Goal: Contribute content: Contribute content

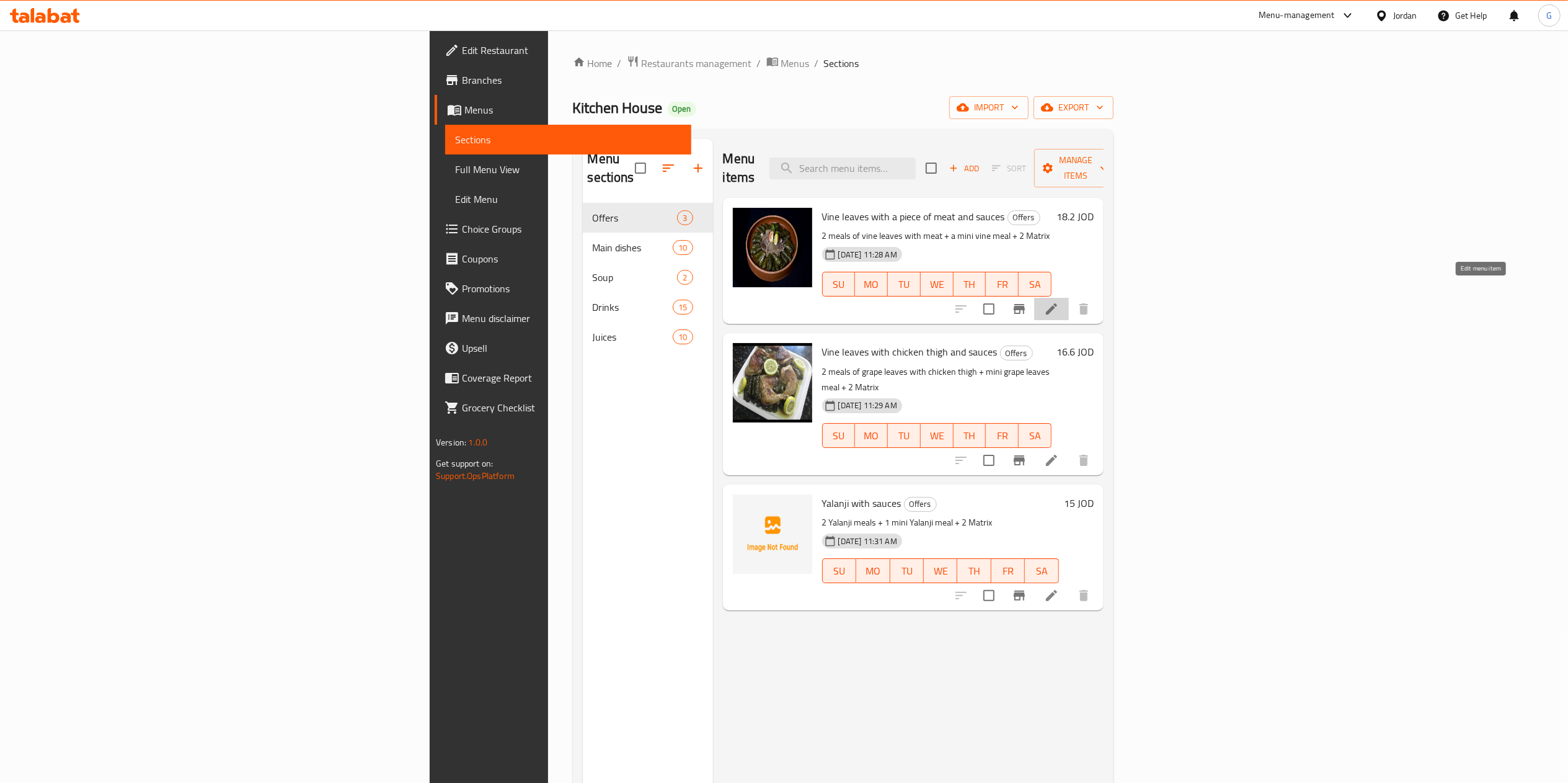
click at [1060, 302] on icon at bounding box center [1051, 309] width 15 height 14
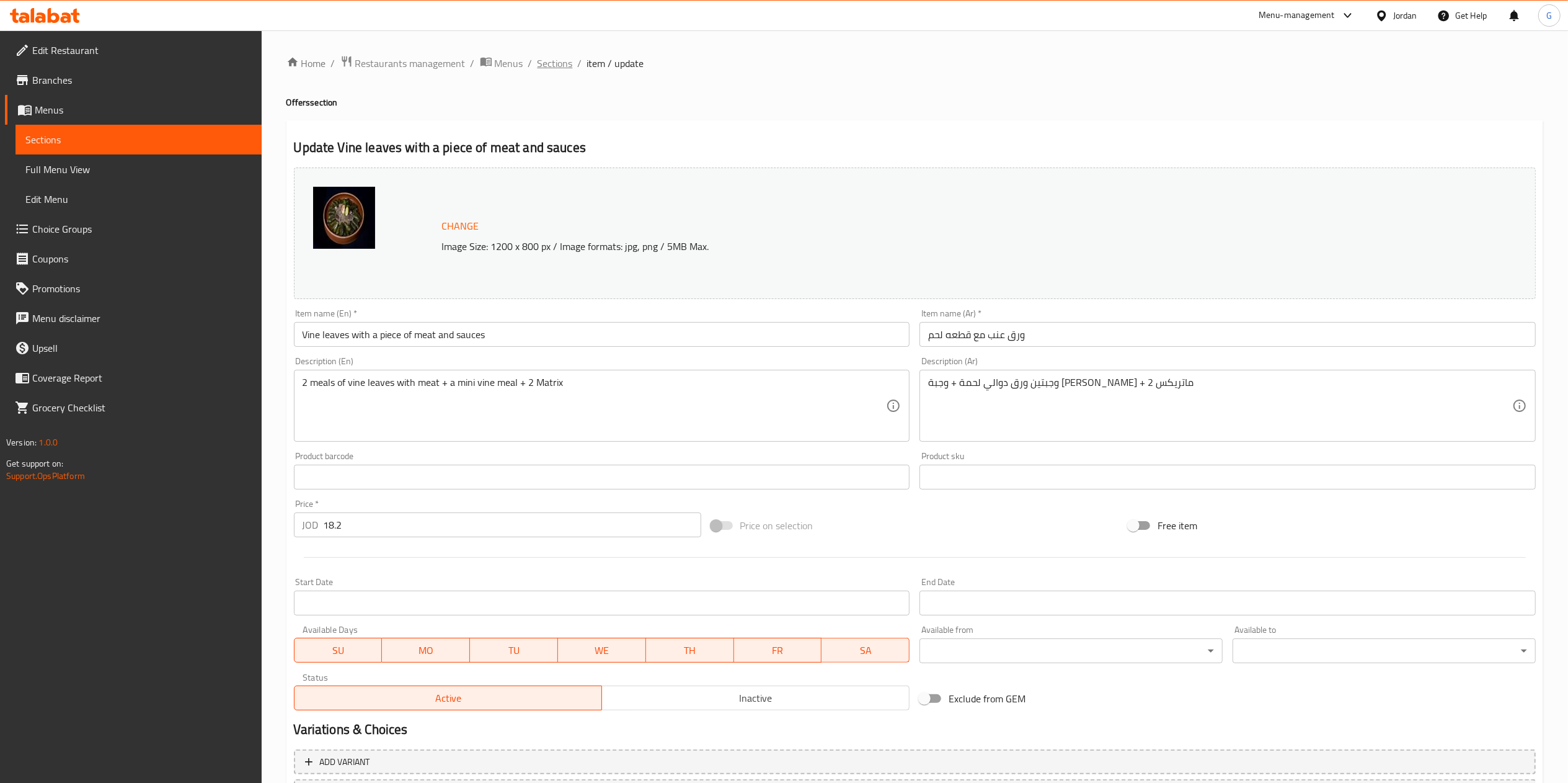
click at [554, 66] on span "Sections" at bounding box center [555, 63] width 35 height 14
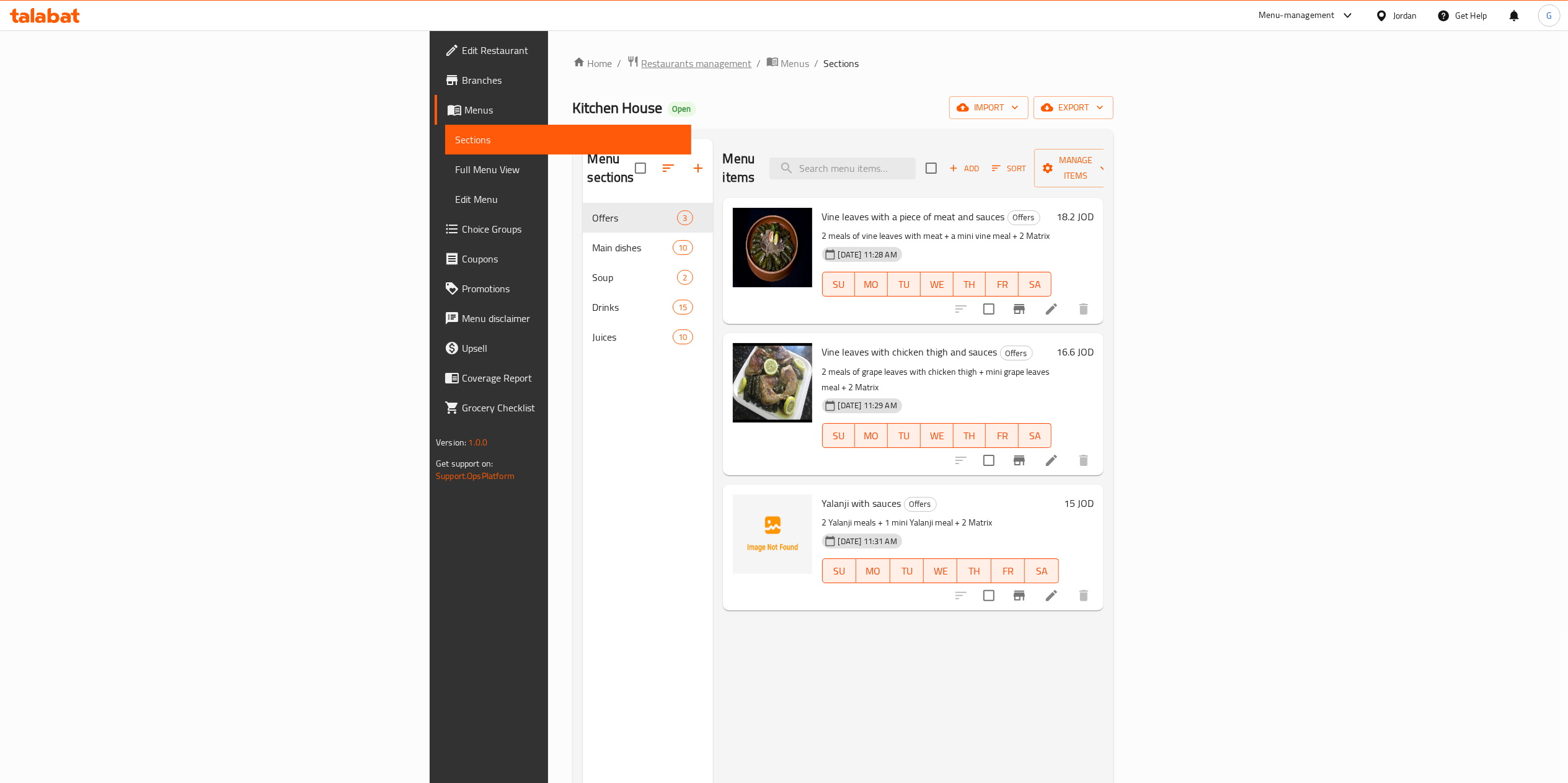
click at [642, 64] on span "Restaurants management" at bounding box center [697, 63] width 111 height 14
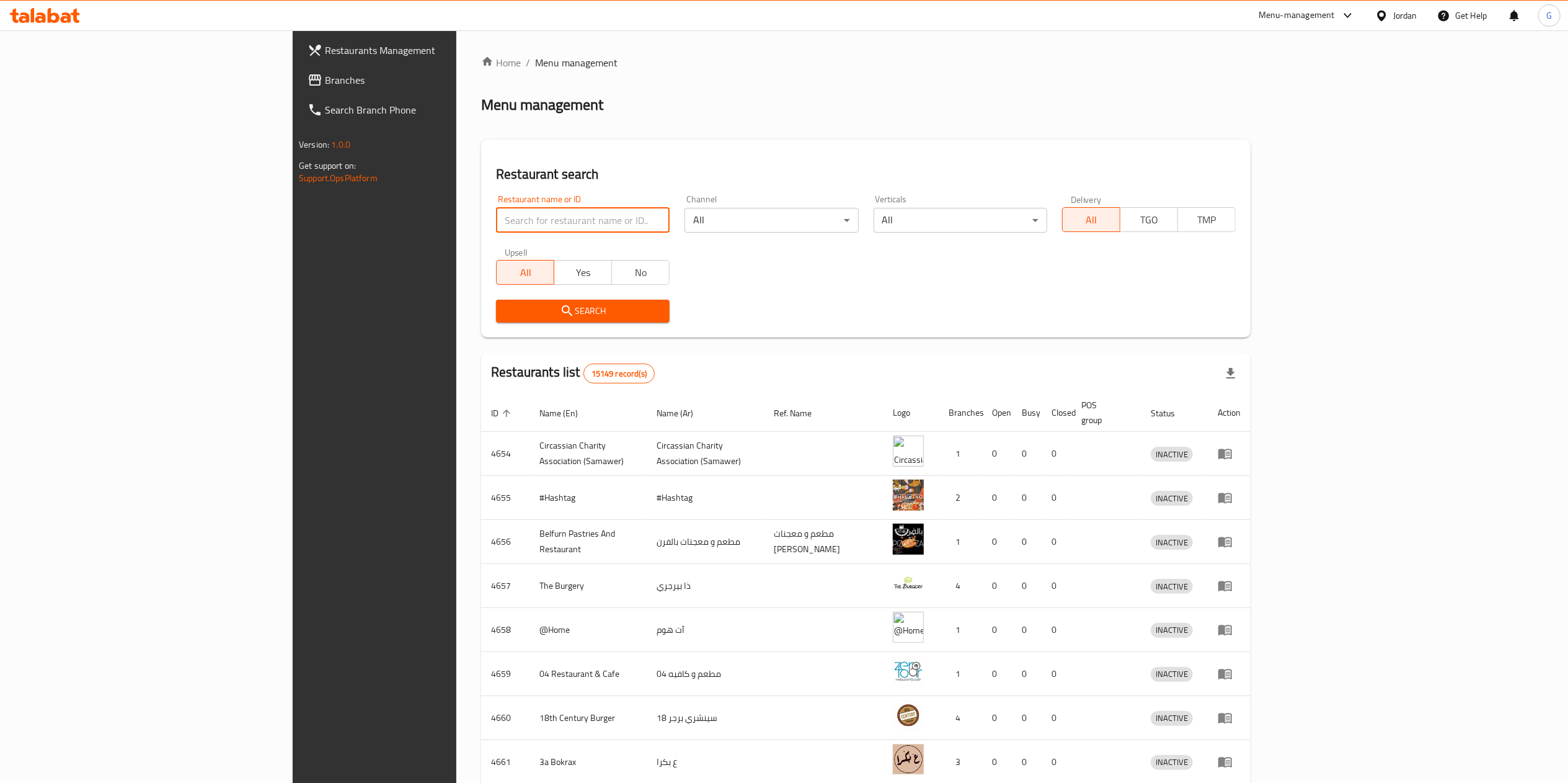
click at [496, 220] on input "search" at bounding box center [583, 219] width 174 height 24
type input "ورق عنب"
drag, startPoint x: 491, startPoint y: 297, endPoint x: 489, endPoint y: 312, distance: 15.1
click at [506, 312] on span "Search" at bounding box center [583, 311] width 154 height 15
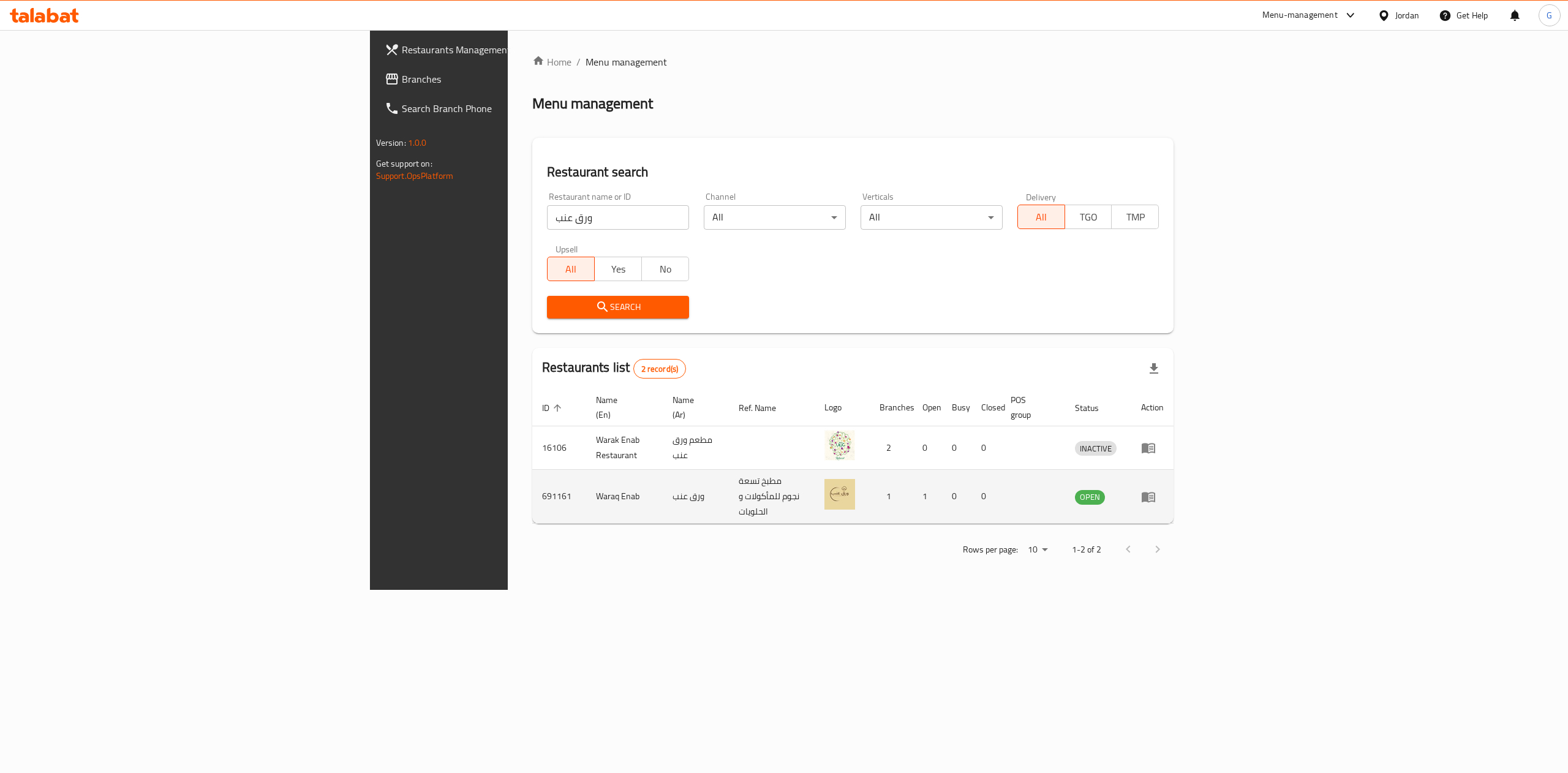
click at [1173, 487] on td "enhanced table" at bounding box center [1152, 497] width 42 height 54
click at [1155, 491] on icon "enhanced table" at bounding box center [1147, 497] width 13 height 11
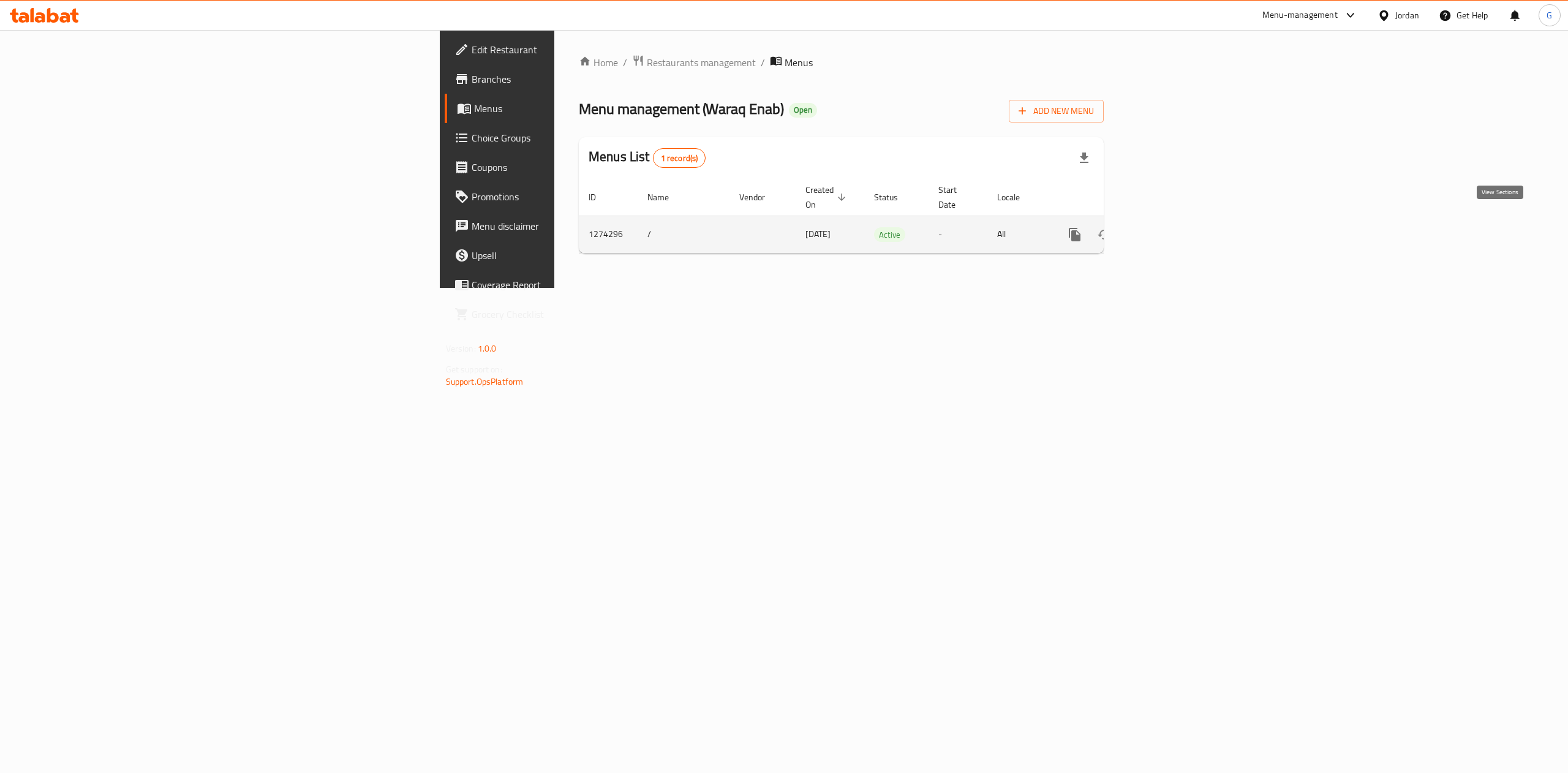
click at [1178, 220] on link "enhanced table" at bounding box center [1163, 234] width 30 height 30
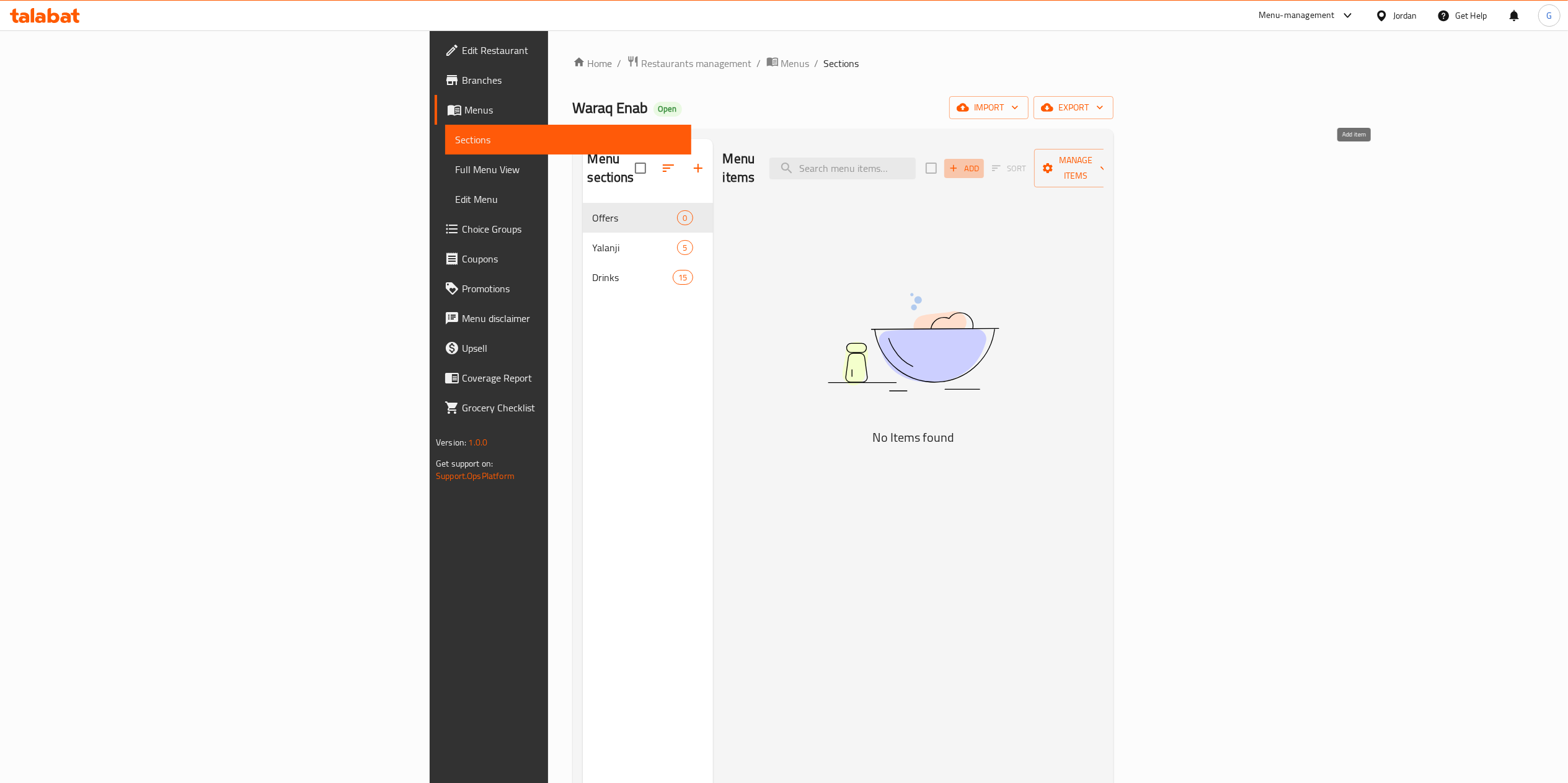
click at [982, 163] on span "Add" at bounding box center [964, 169] width 34 height 14
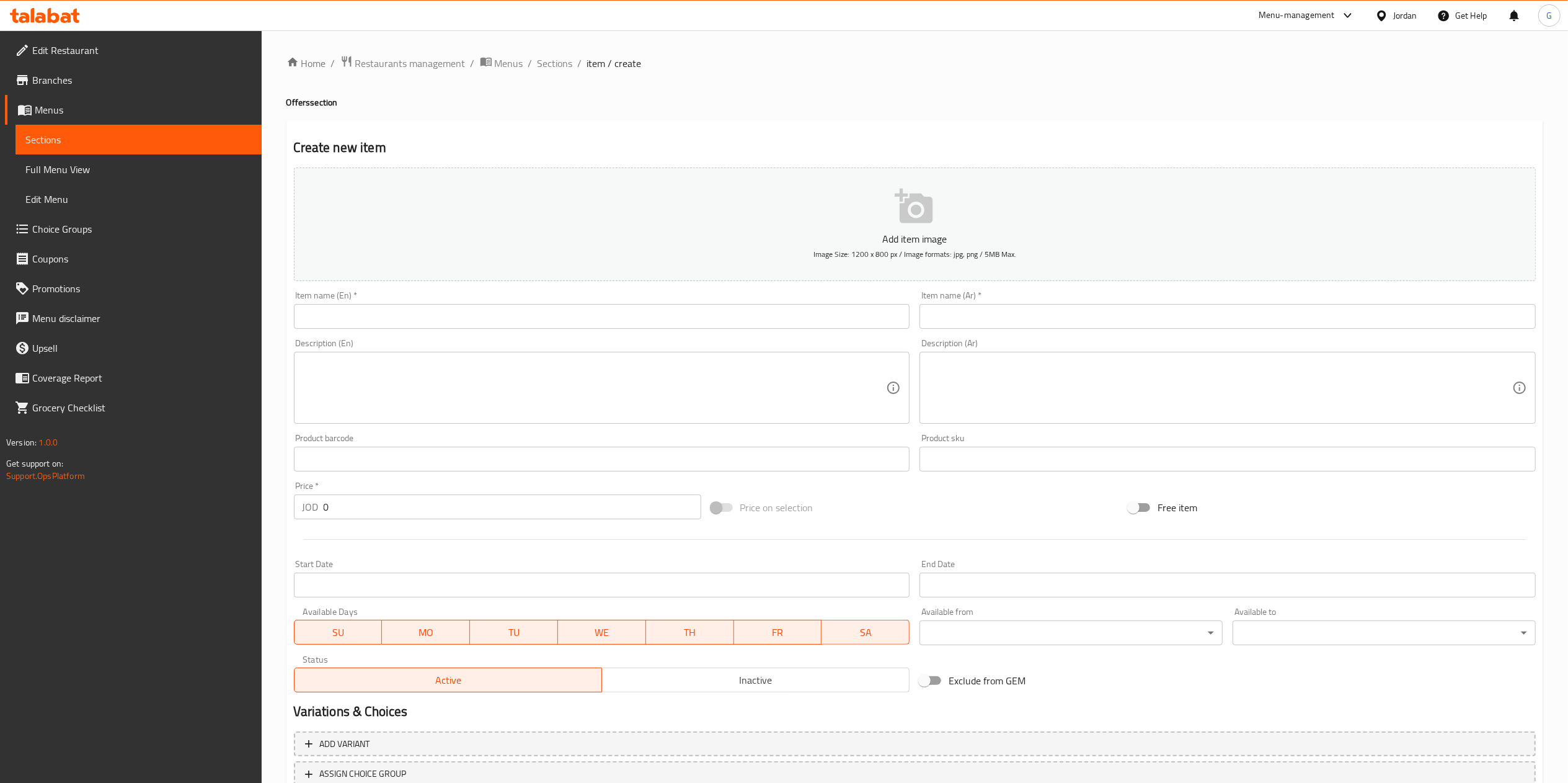
click at [457, 304] on div "Item name (En)   * Item name (En) *" at bounding box center [602, 310] width 616 height 38
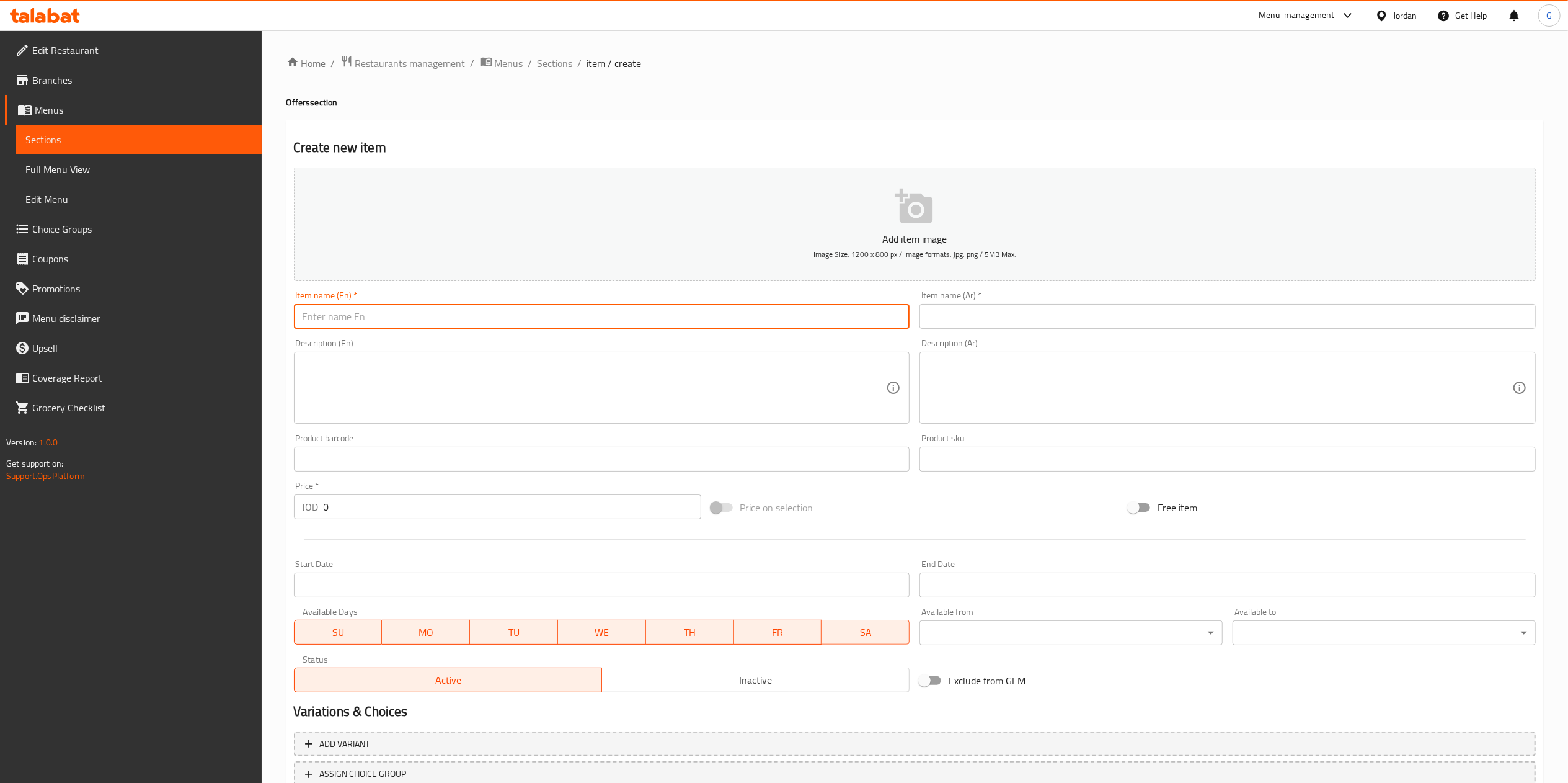
click at [444, 314] on input "text" at bounding box center [602, 315] width 616 height 24
paste input "Vine leaves with a piece of meat and sauces"
type input "Vine leaves with a piece of meat and sauces"
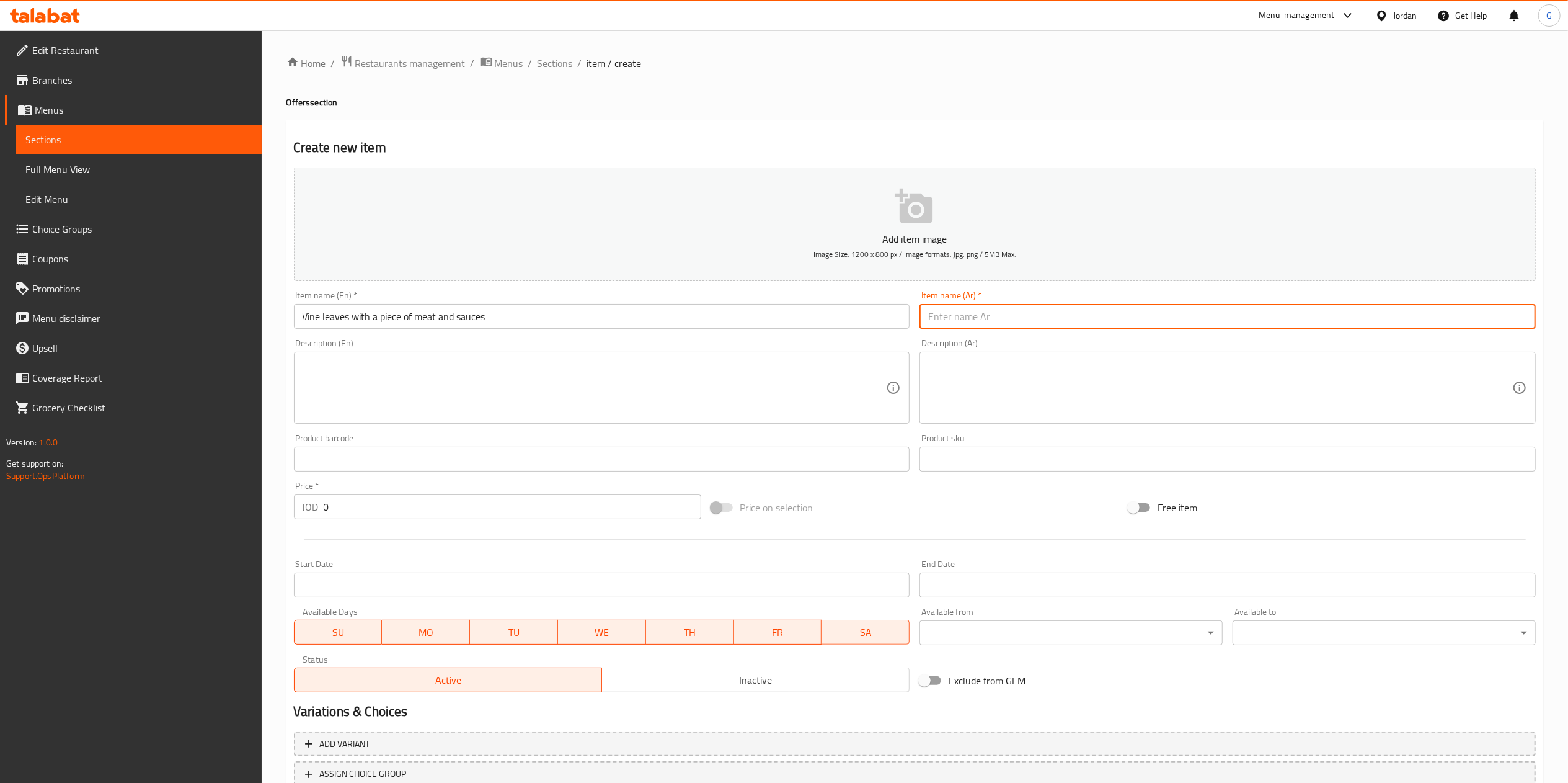
click at [938, 311] on input "text" at bounding box center [1228, 315] width 616 height 24
paste input "ورق عنب مع قطعه لحم"
type input "ورق عنب مع قطعه لحم"
paste textarea "وجبتين ورق دوالي لحمة + وجبة [PERSON_NAME] + 2 ماتريكس"
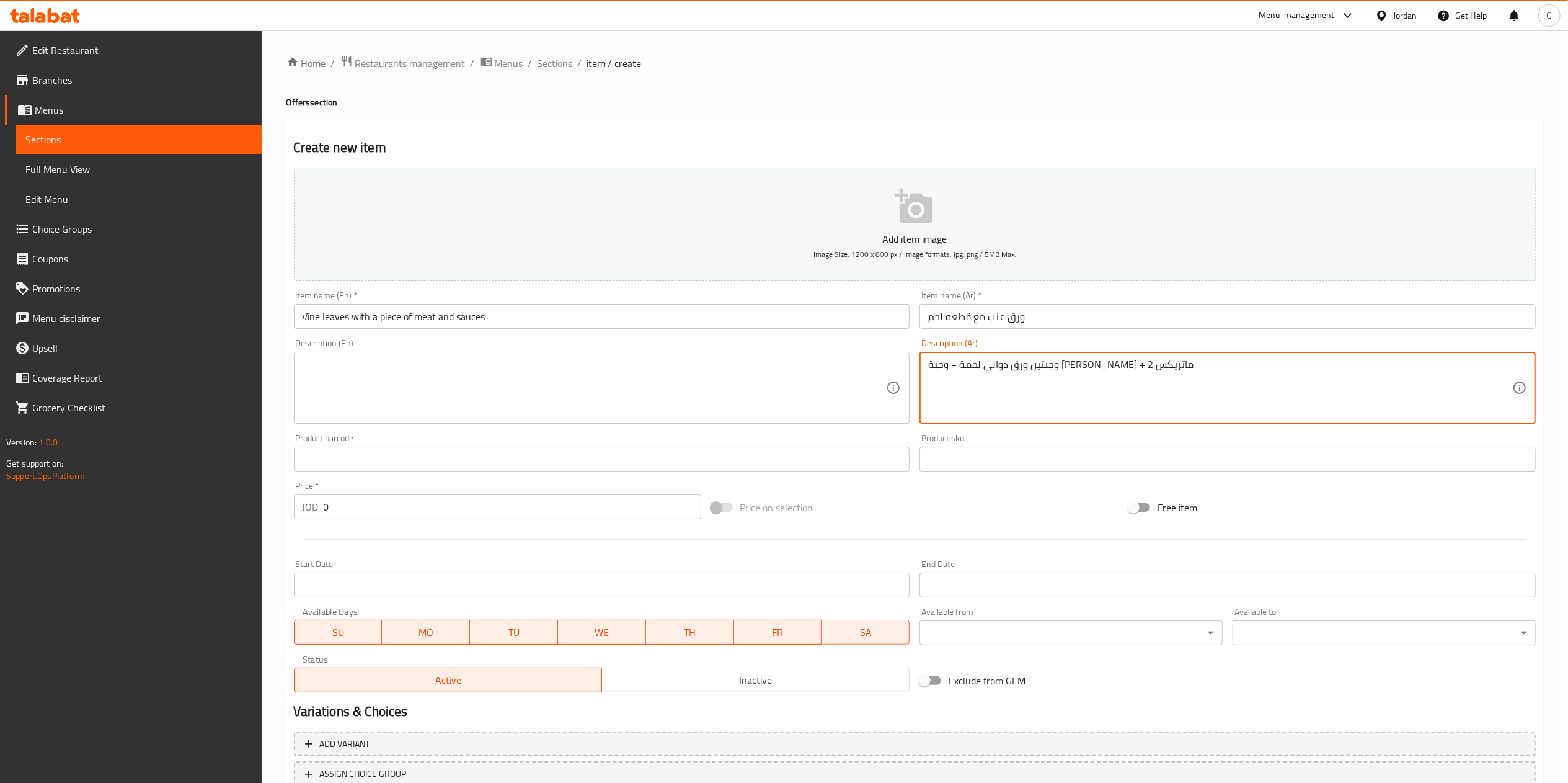
type textarea "وجبتين ورق دوالي لحمة + وجبة [PERSON_NAME] + 2 ماتريكس"
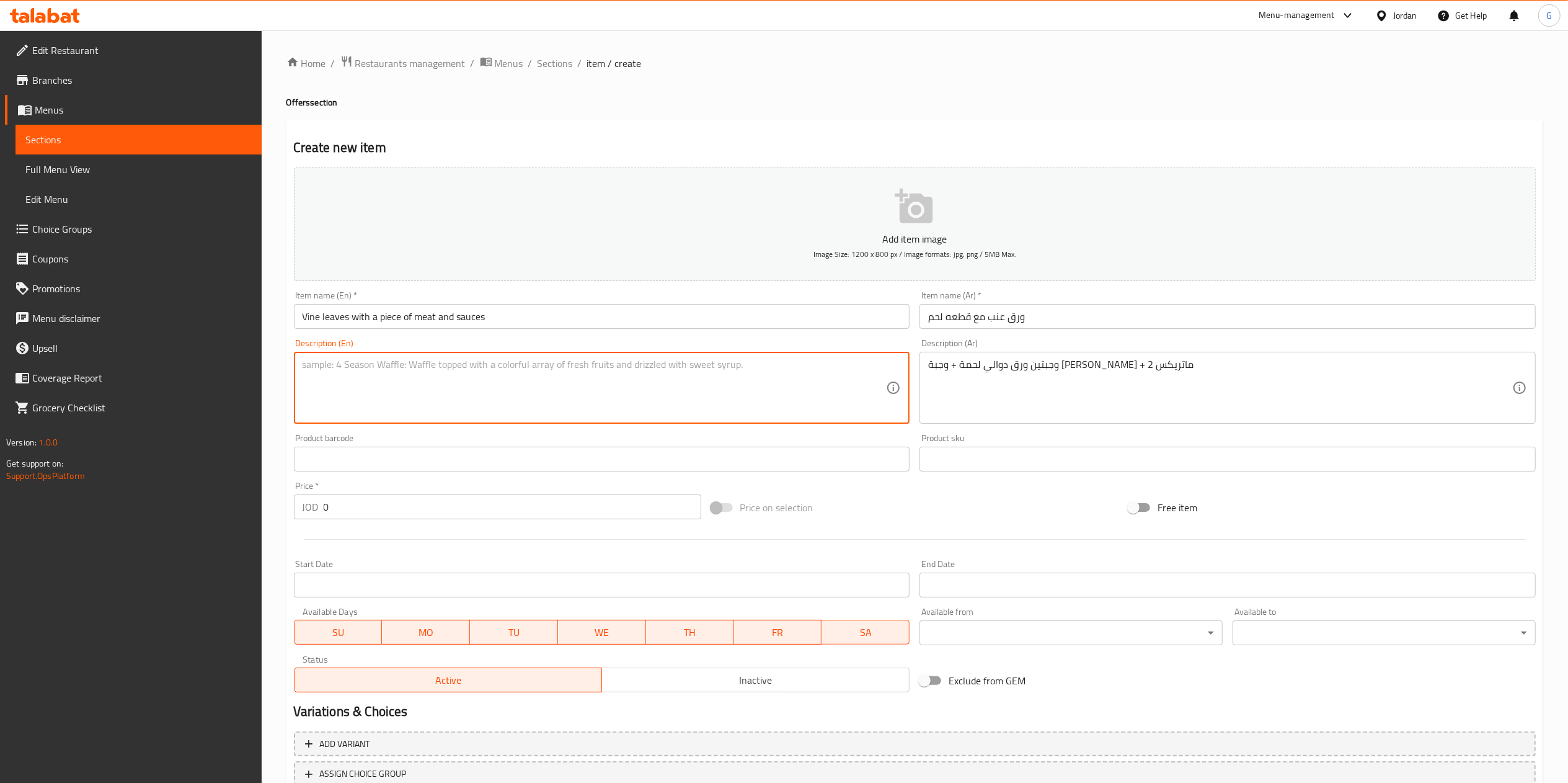
click at [488, 392] on textarea at bounding box center [595, 388] width 585 height 59
paste textarea "2 meals of vine leaves with meat + a mini vine meal + 2 Matrix"
type textarea "2 meals of vine leaves with meat + a mini vine meal + 2 Matrix"
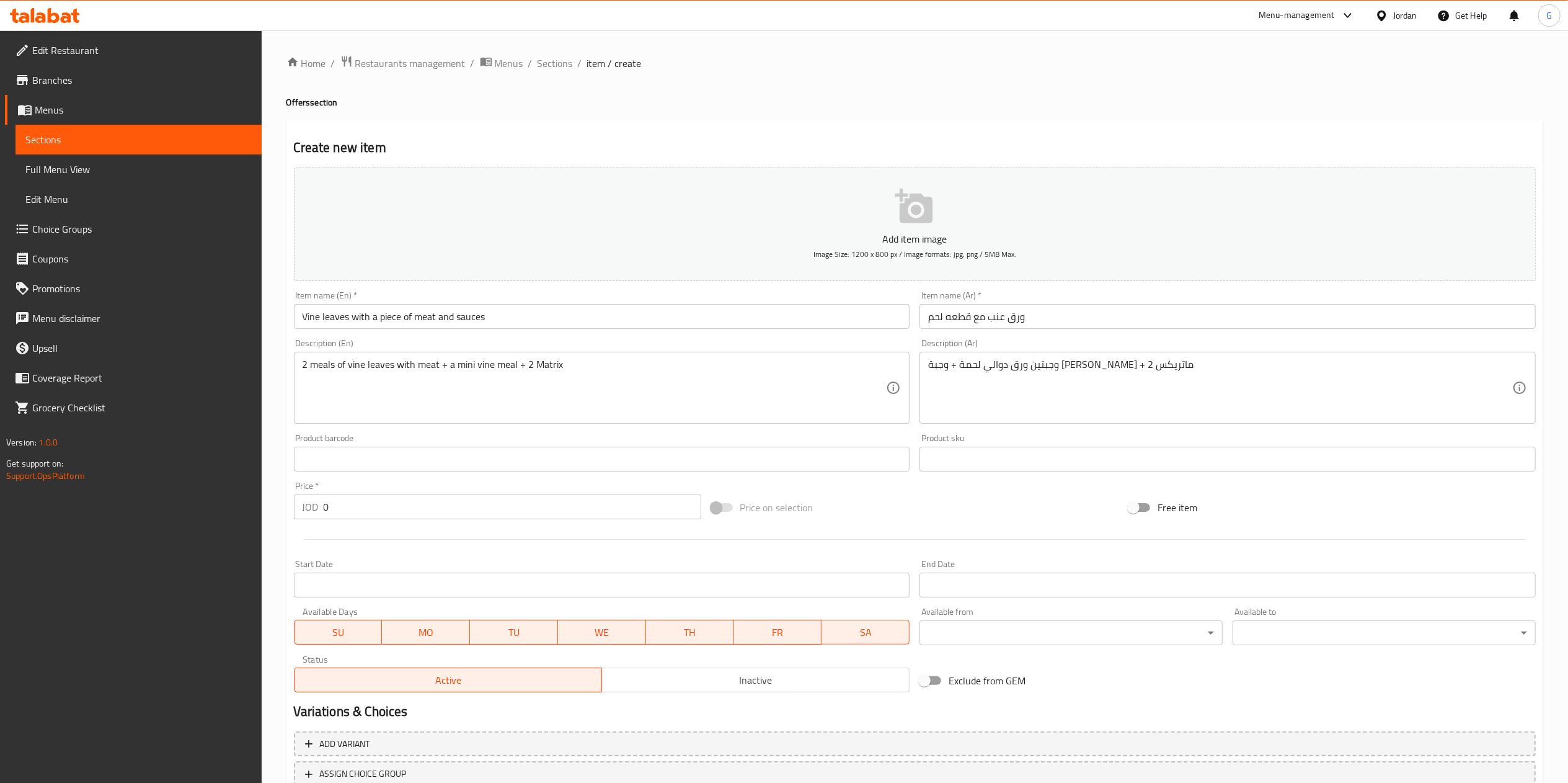
drag, startPoint x: 403, startPoint y: 522, endPoint x: 407, endPoint y: 513, distance: 9.8
click at [407, 513] on div "Price   * JOD 0 Price *" at bounding box center [498, 500] width 418 height 48
click at [407, 513] on input "0" at bounding box center [512, 506] width 378 height 24
paste input "18.2"
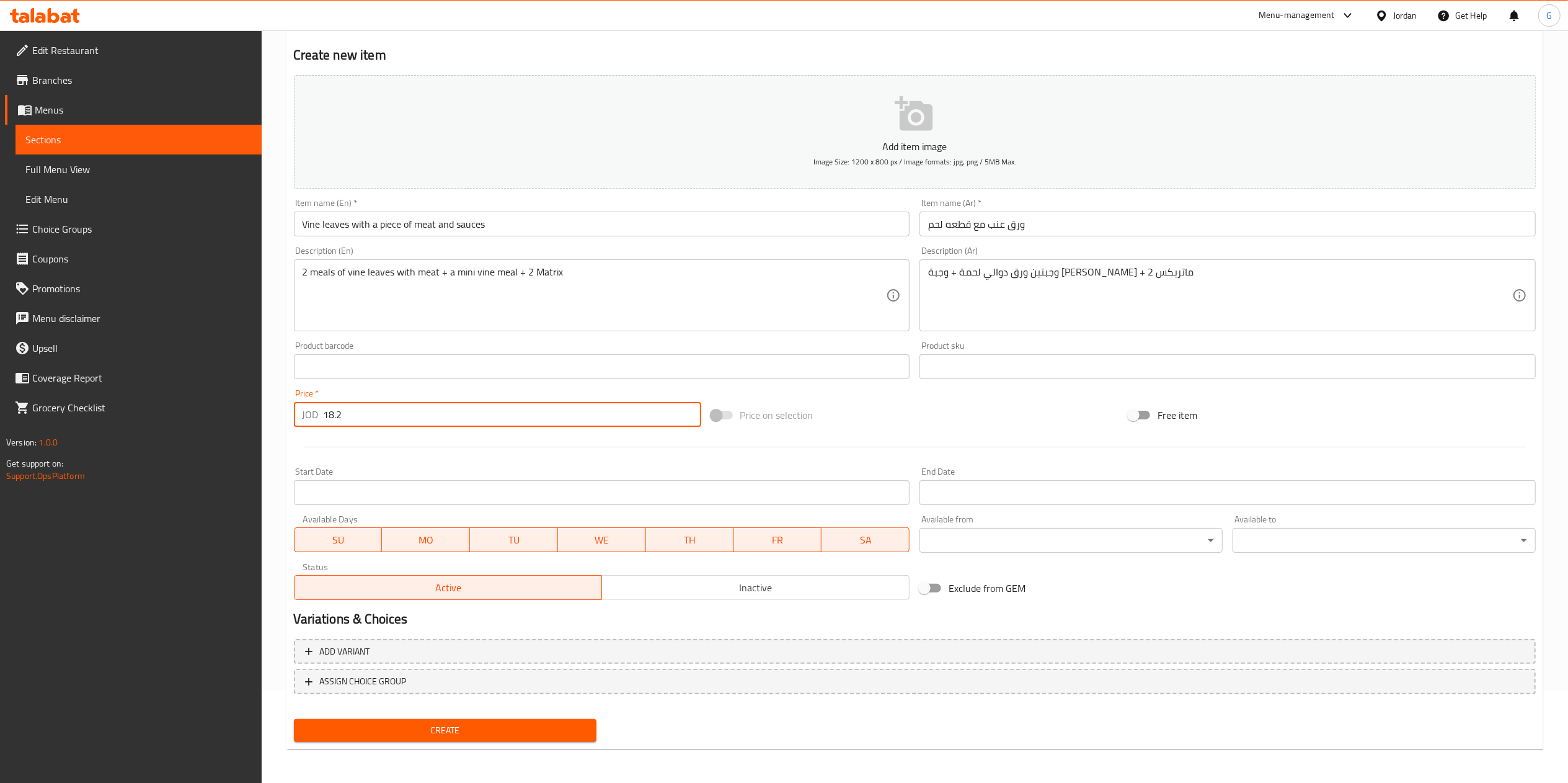
type input "18.2"
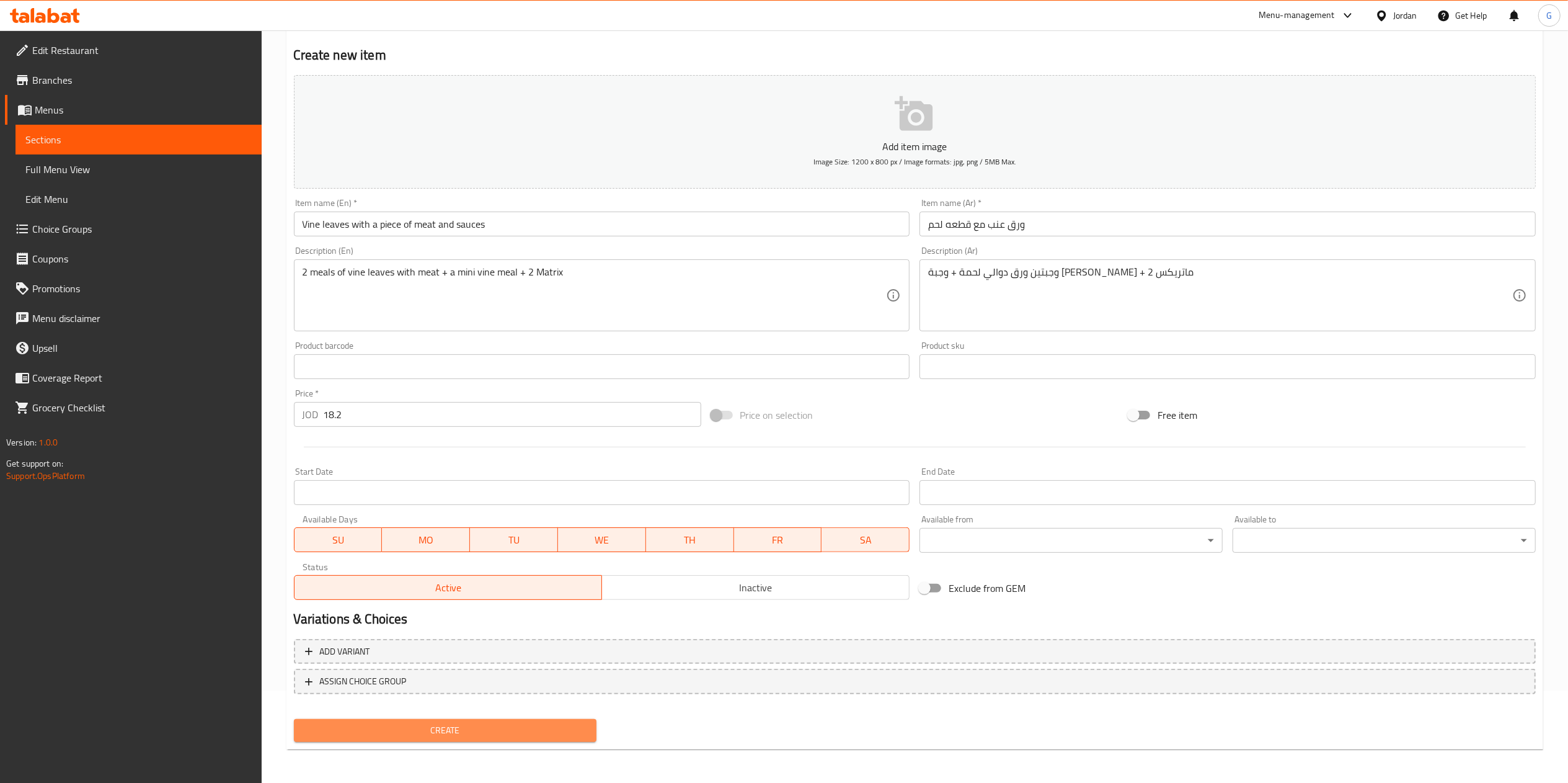
click at [566, 739] on button "Create" at bounding box center [445, 730] width 304 height 23
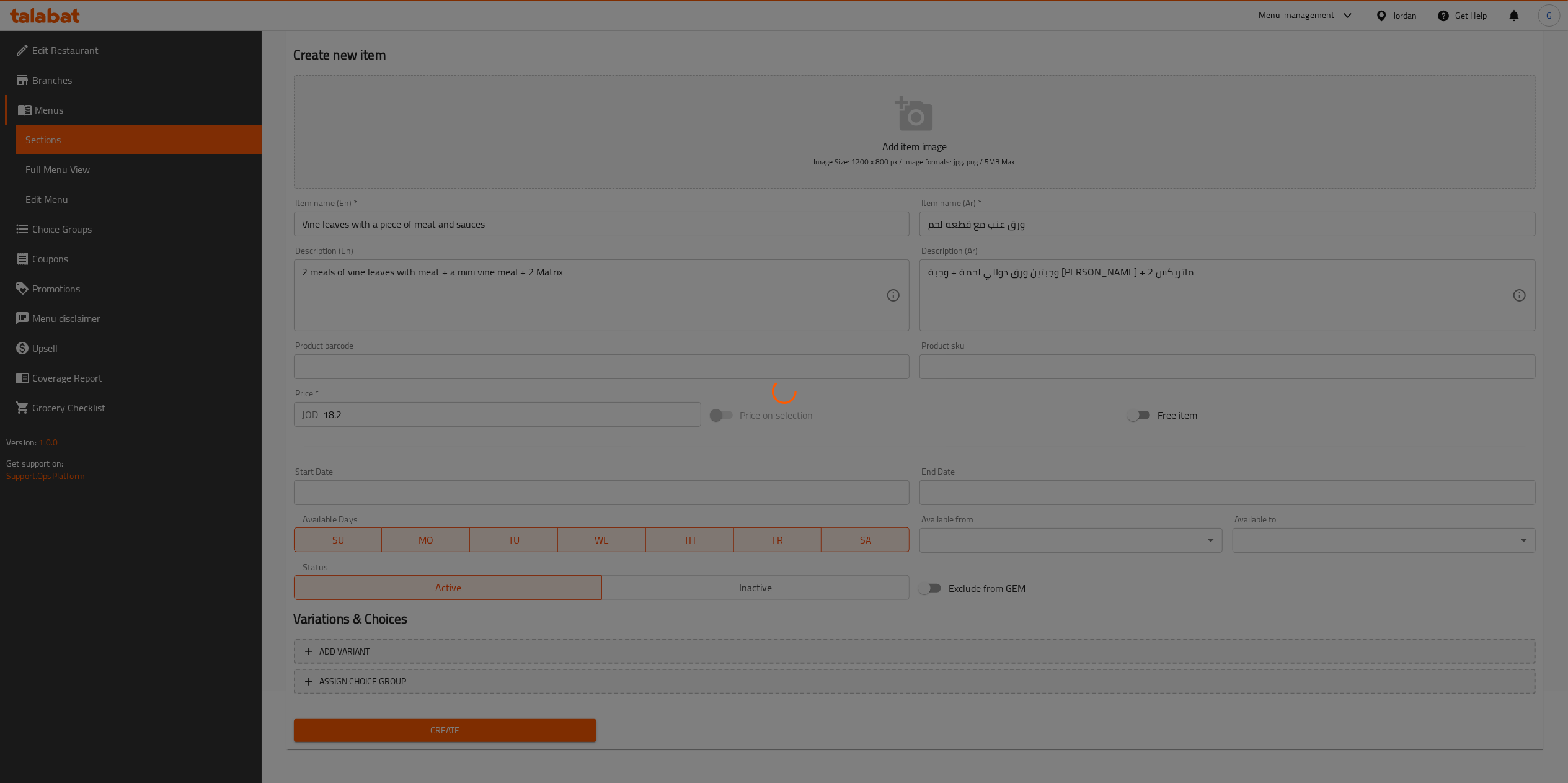
type input "0"
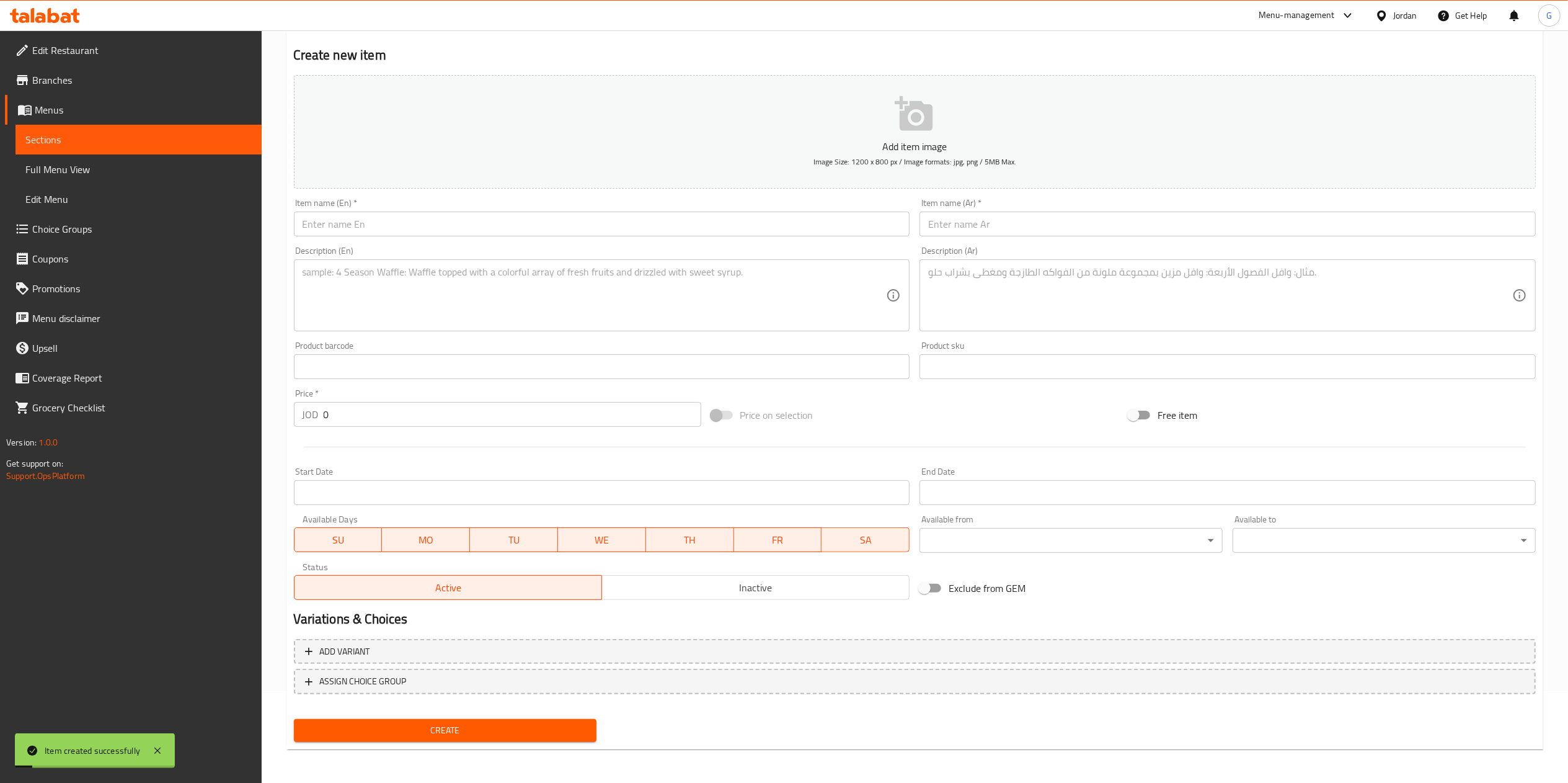
scroll to position [0, 0]
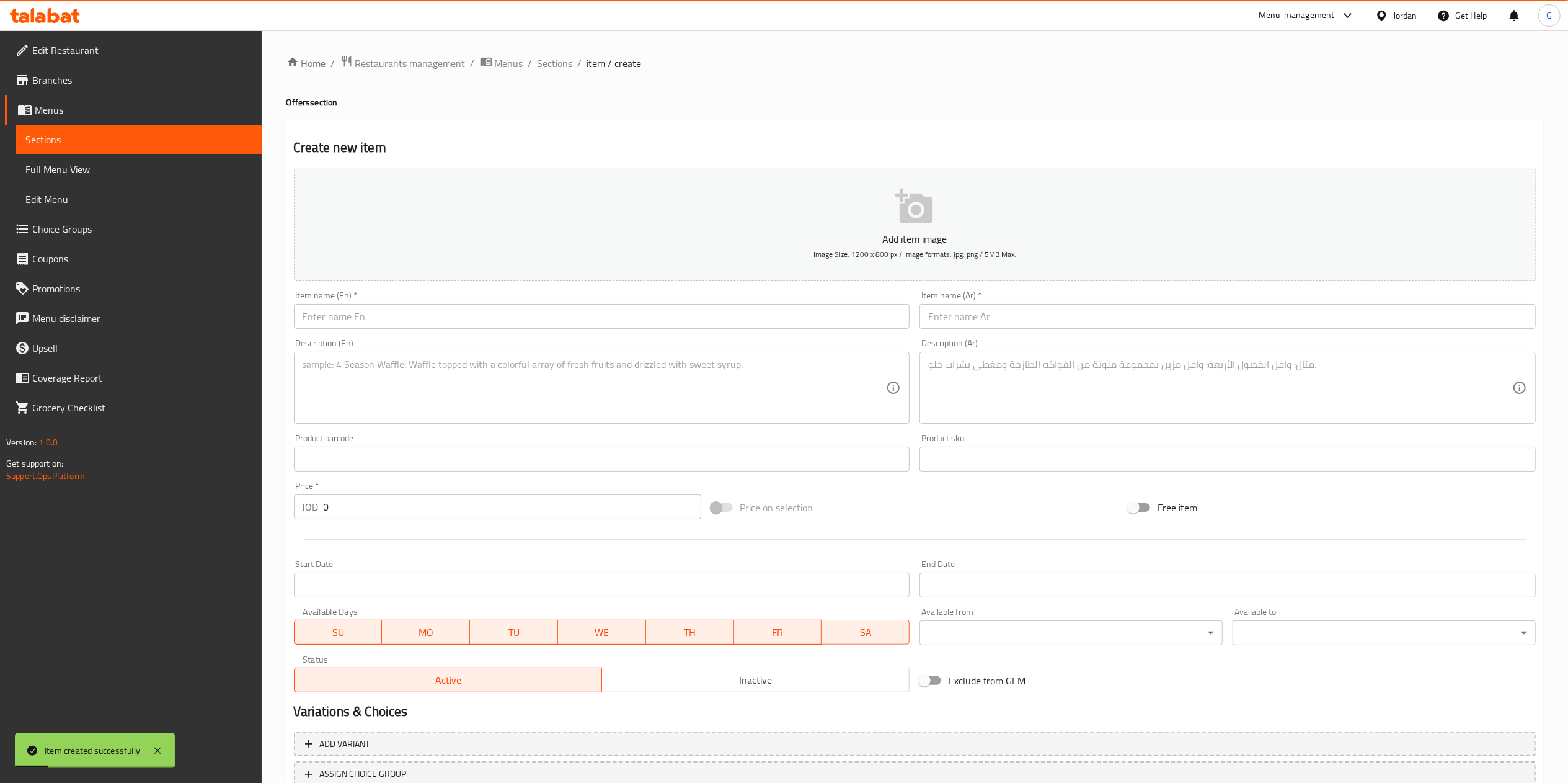
click at [559, 61] on span "Sections" at bounding box center [555, 63] width 35 height 14
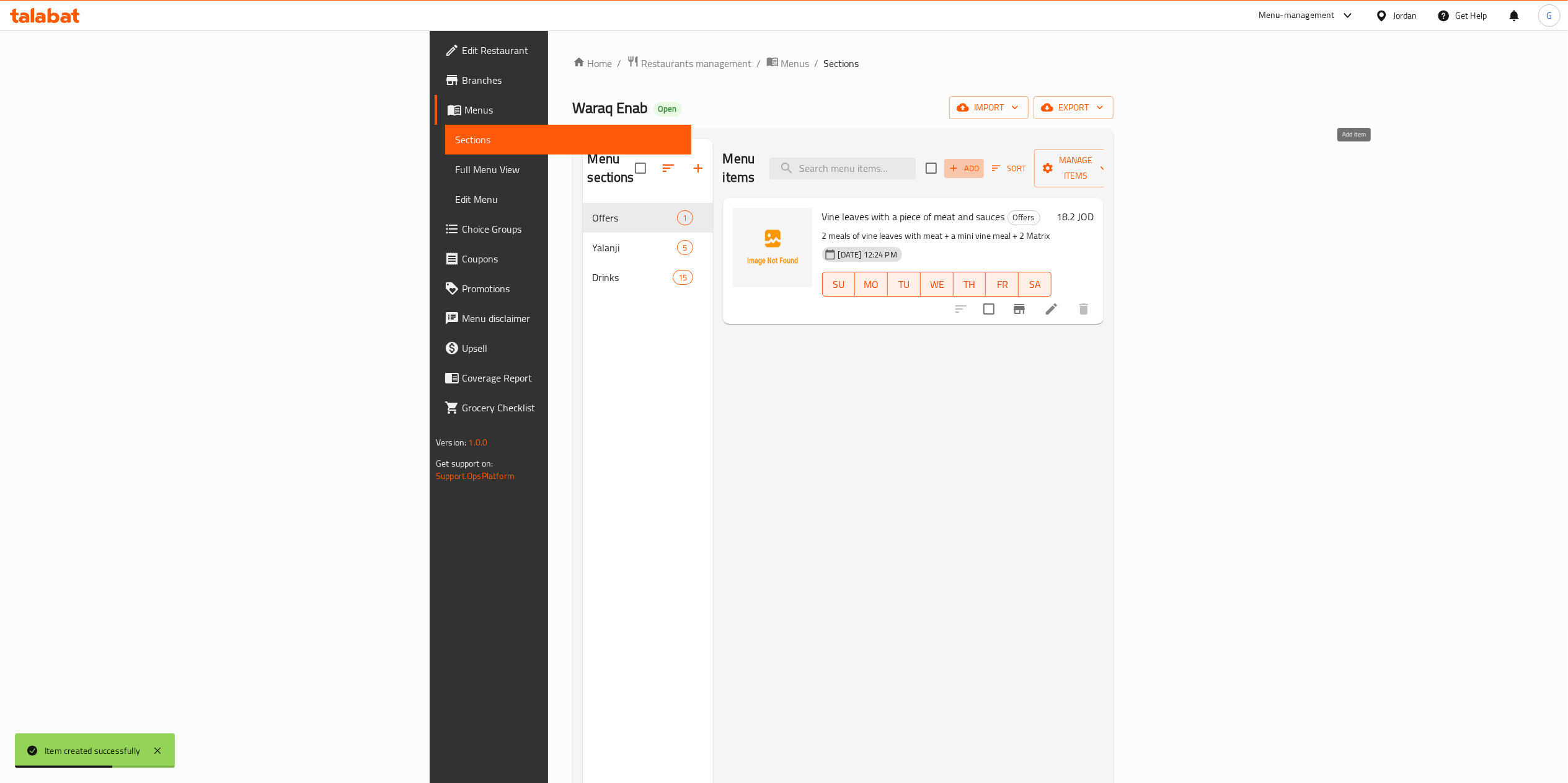
click at [982, 162] on span "Add" at bounding box center [964, 169] width 34 height 14
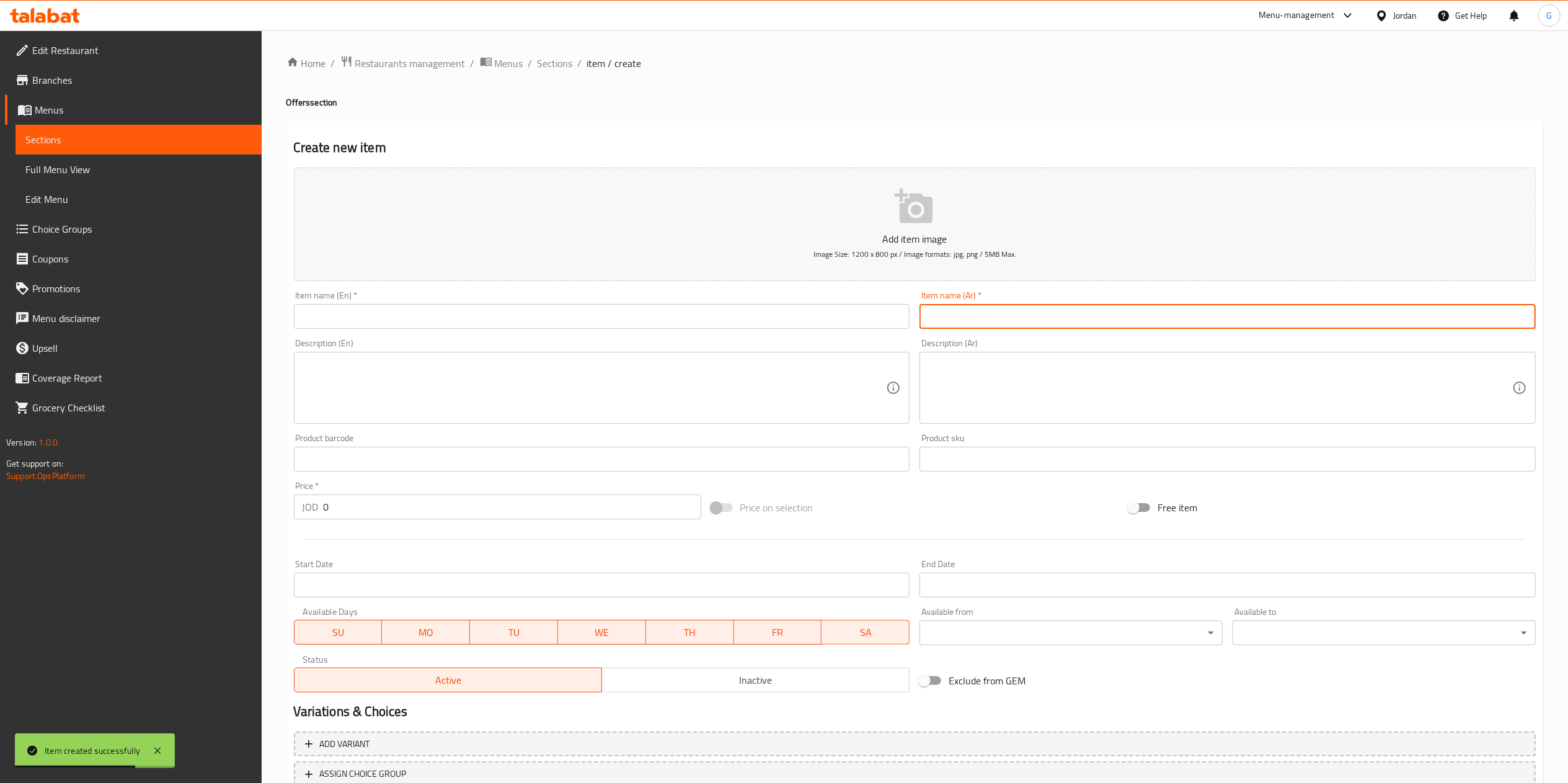
paste input "ورق العنب مع فخذ الدجاج"
click at [985, 312] on input "ورق العنب مع فخذ الدجاج" at bounding box center [1228, 315] width 616 height 24
type input "ورق العنب مع فخذ الدجاج"
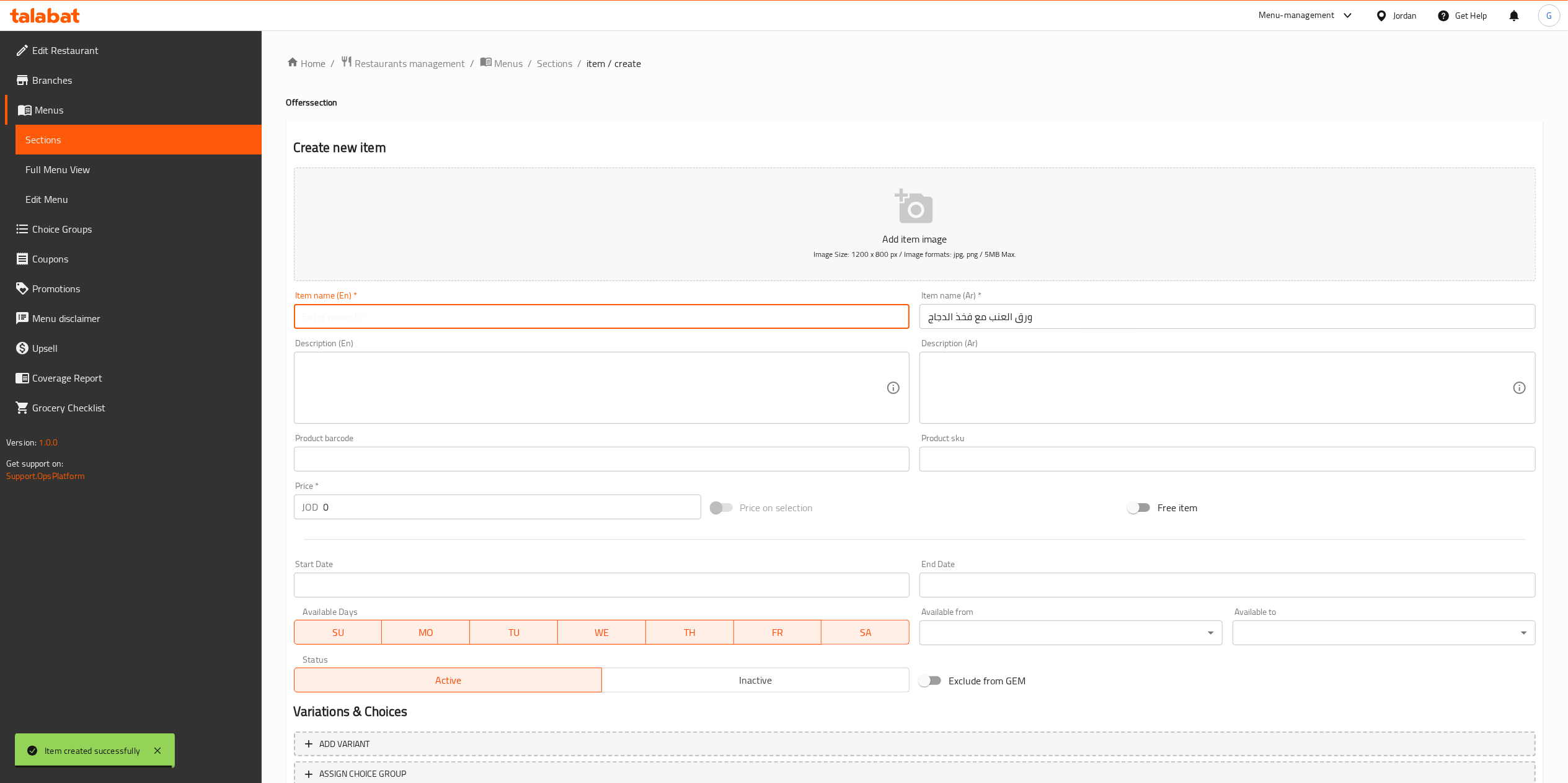
paste input "Vine leaves with chicken thigh and sauces"
click at [618, 324] on input "Vine leaves with chicken thigh and sauces" at bounding box center [602, 315] width 616 height 24
type input "Vine leaves with chicken thigh and sauces"
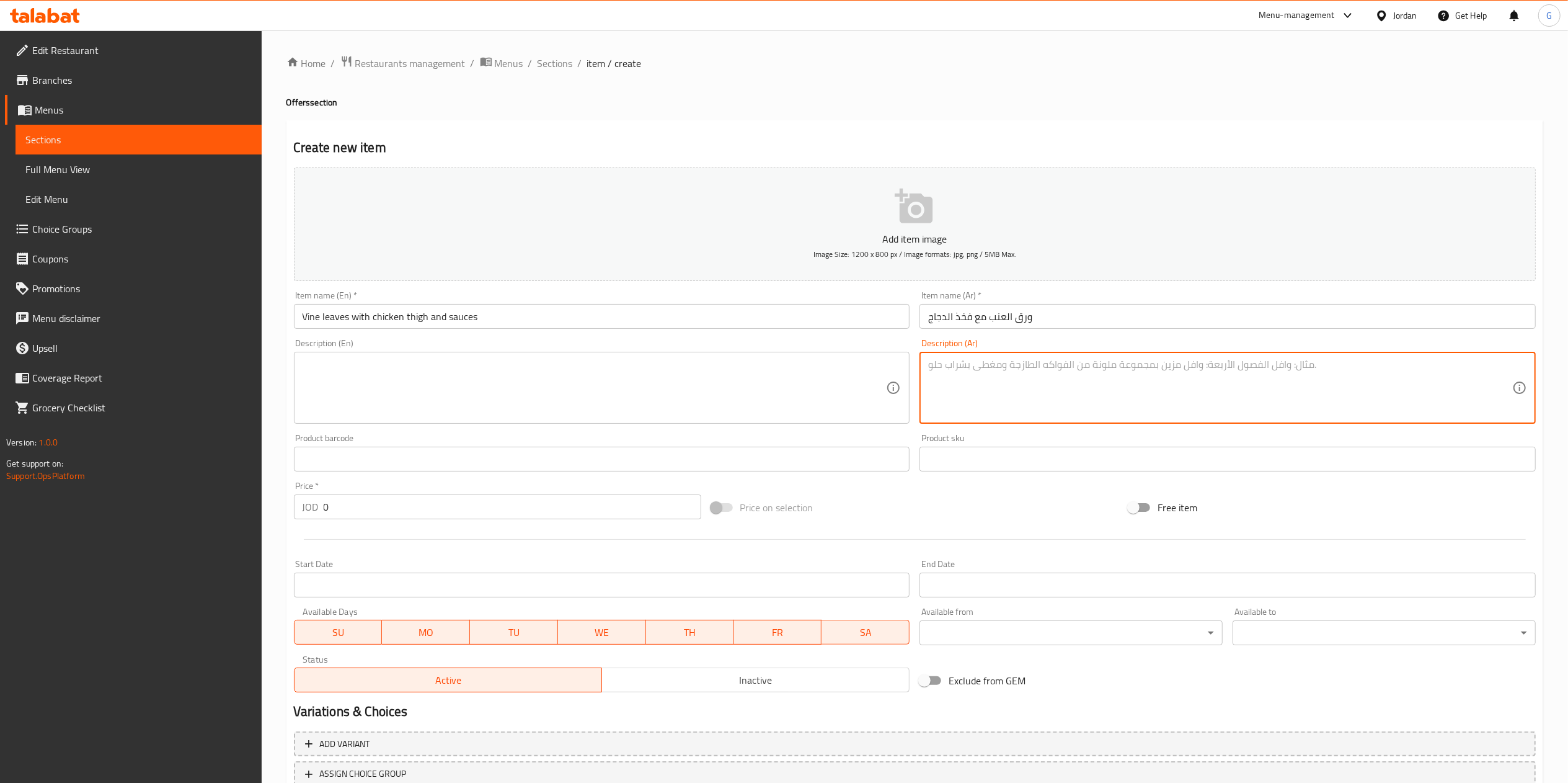
paste textarea "وجبتين ورق عنب فخذ دجاج + وجبة ميني ورق عنب + 2 ماتريكس"
type textarea "وجبتين ورق عنب فخذ دجاج + وجبة ميني ورق عنب + 2 ماتريكس"
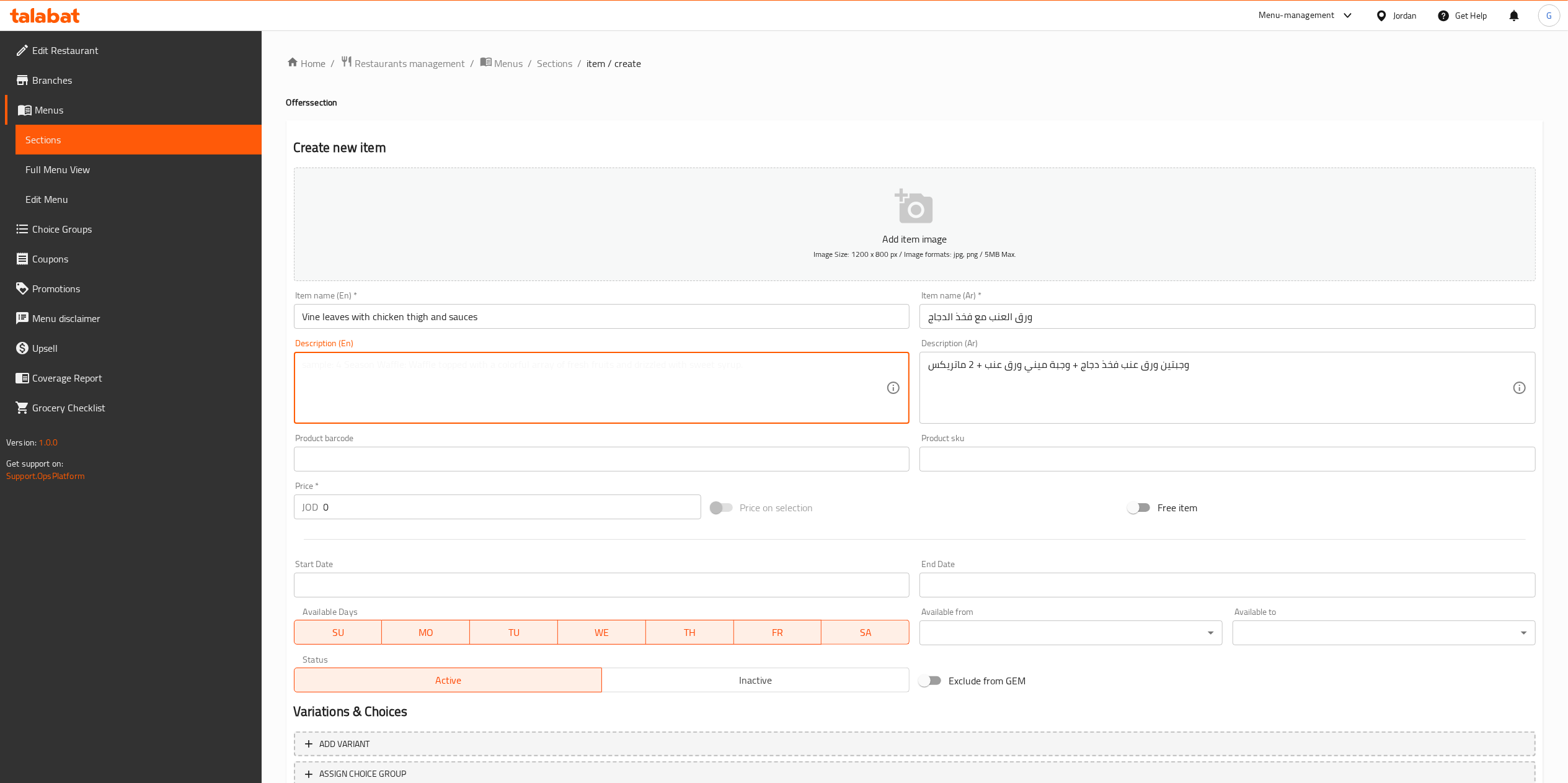
paste textarea "2 meals of grape leaves with chicken thigh + mini grape leaves meal + 2 Matrix"
type textarea "2 meals of grape leaves with chicken thigh + mini grape leaves meal + 2 Matrix"
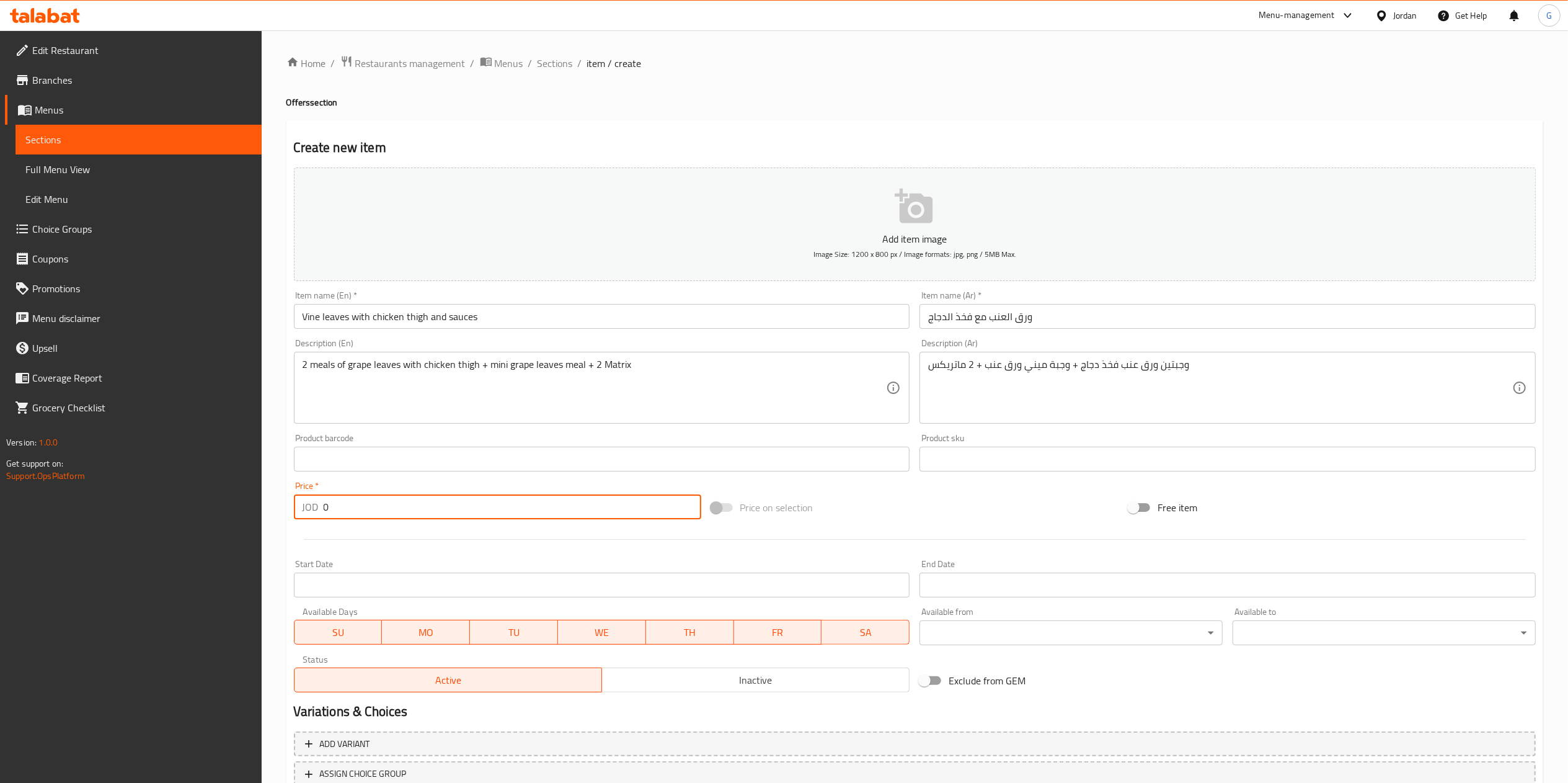
click at [359, 500] on input "0" at bounding box center [512, 506] width 378 height 24
paste input "16.6"
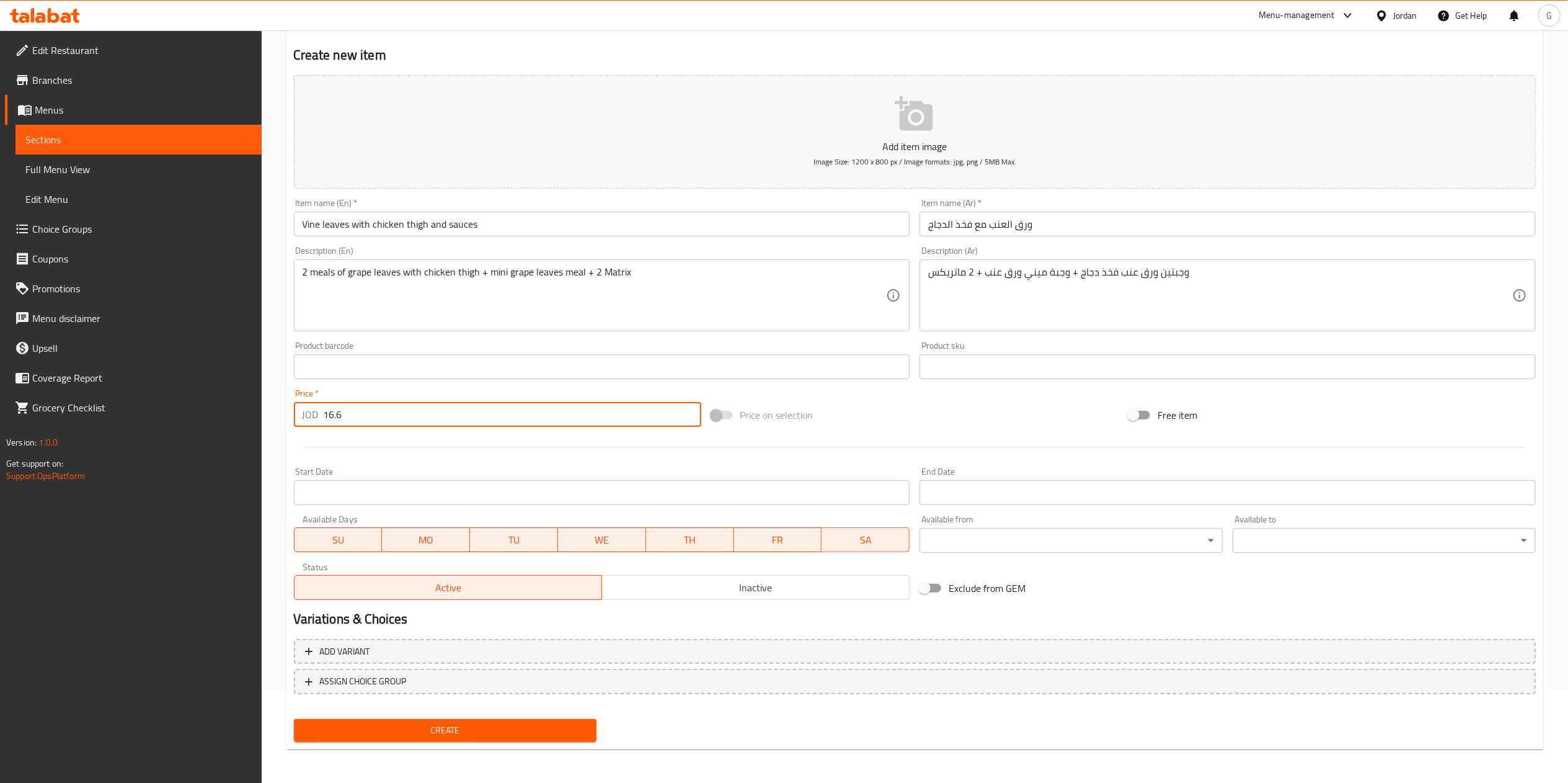
type input "16.6"
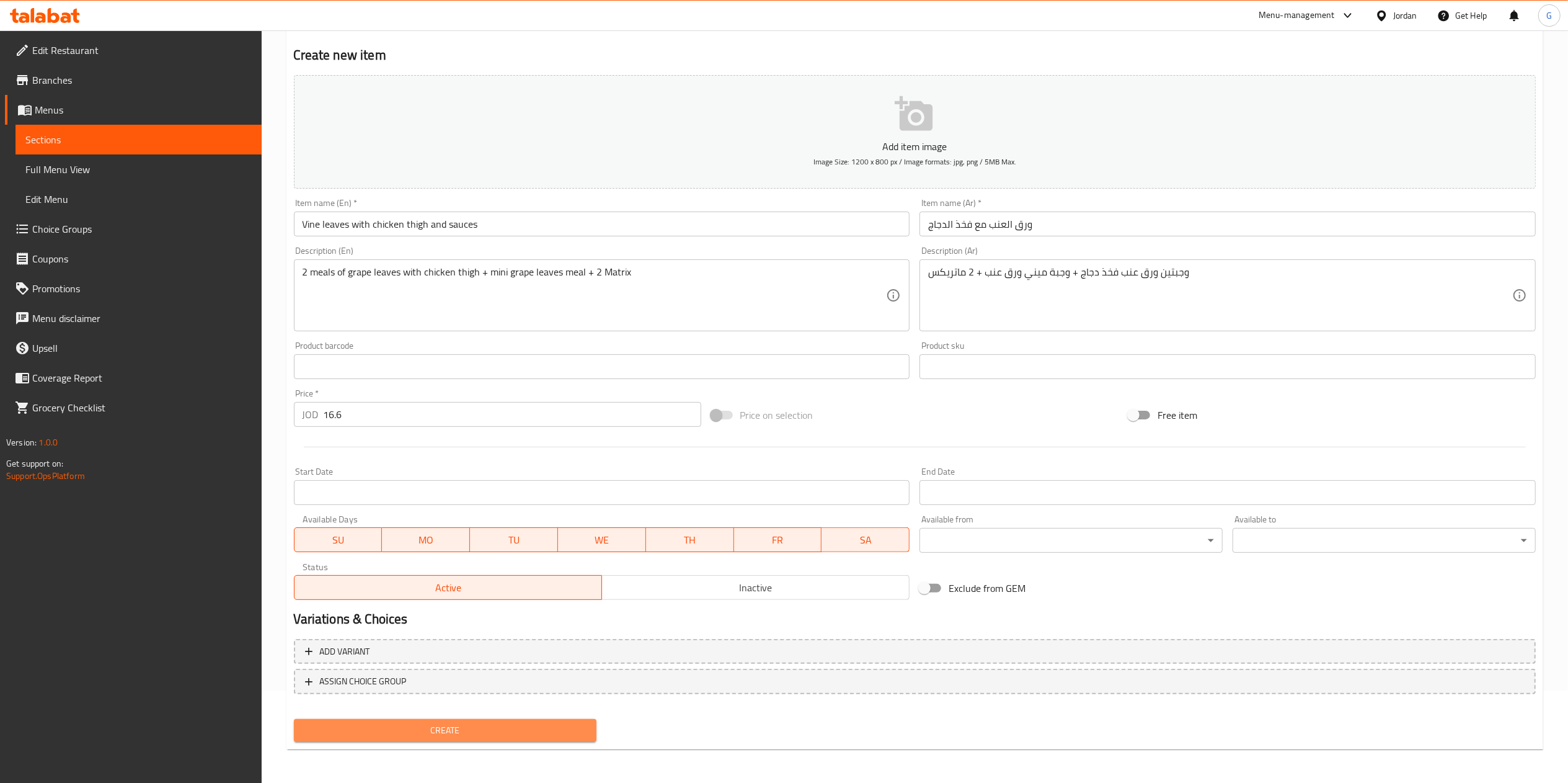
click at [505, 726] on span "Create" at bounding box center [445, 730] width 284 height 15
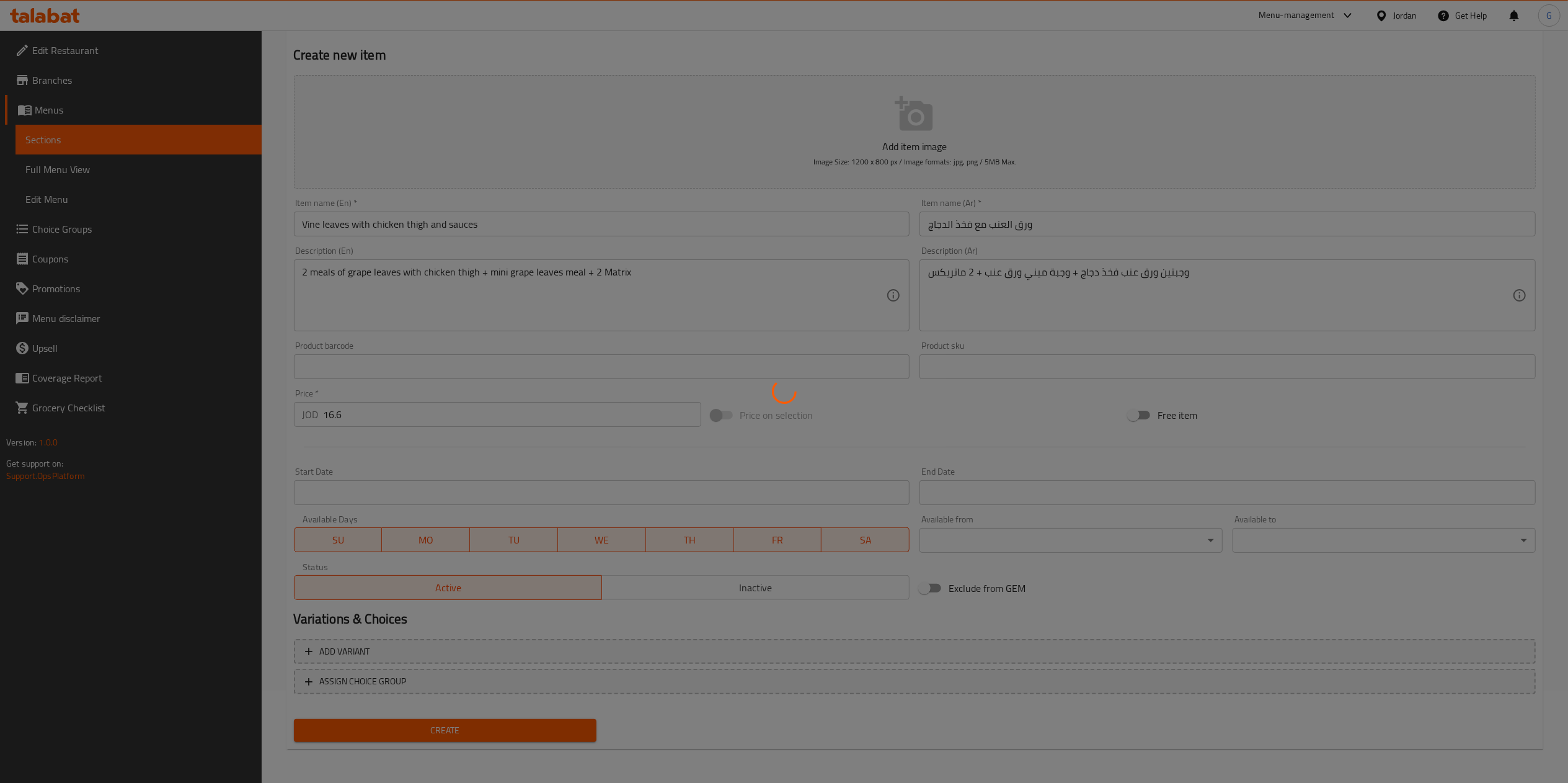
type input "0"
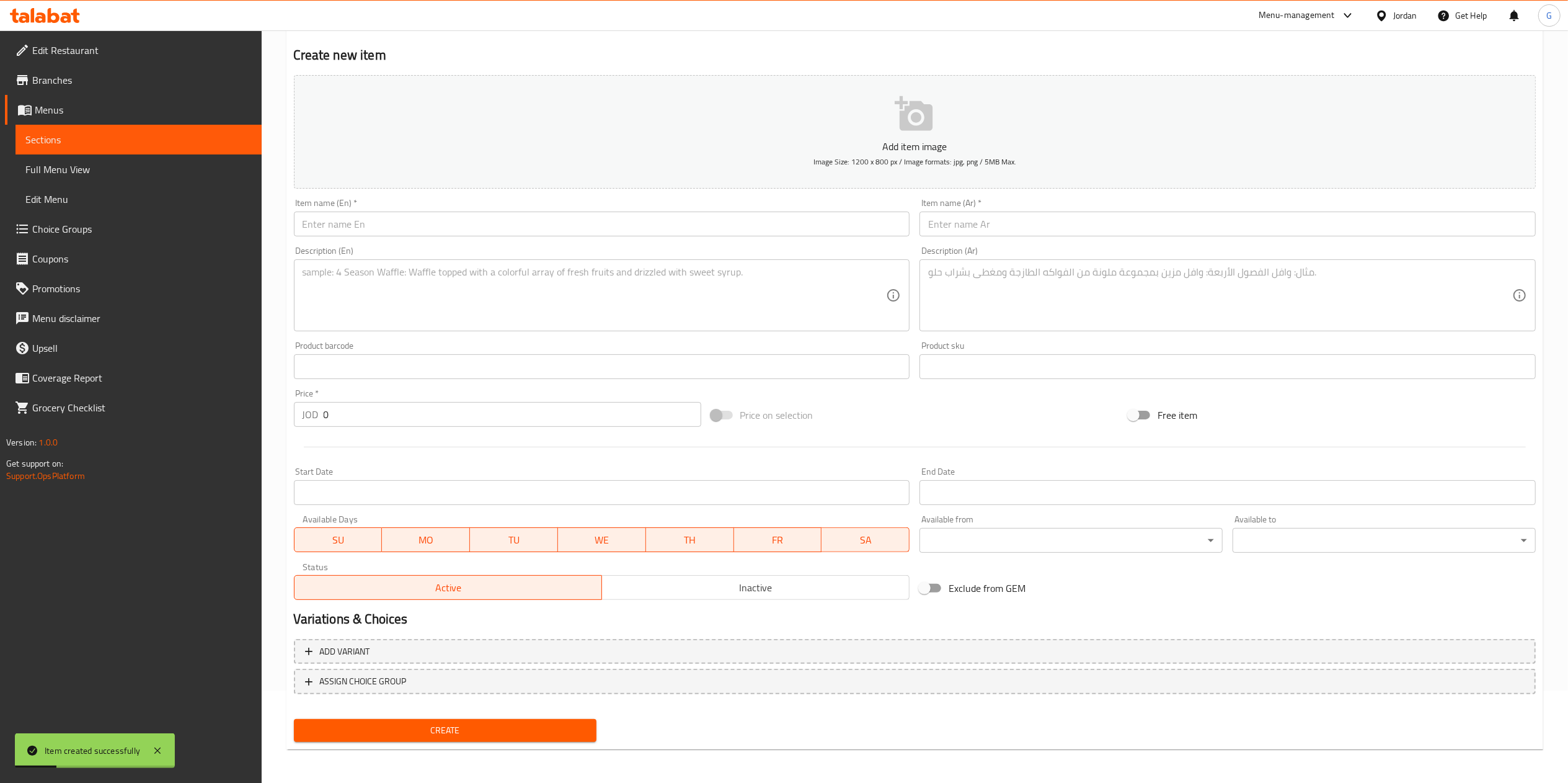
scroll to position [0, 0]
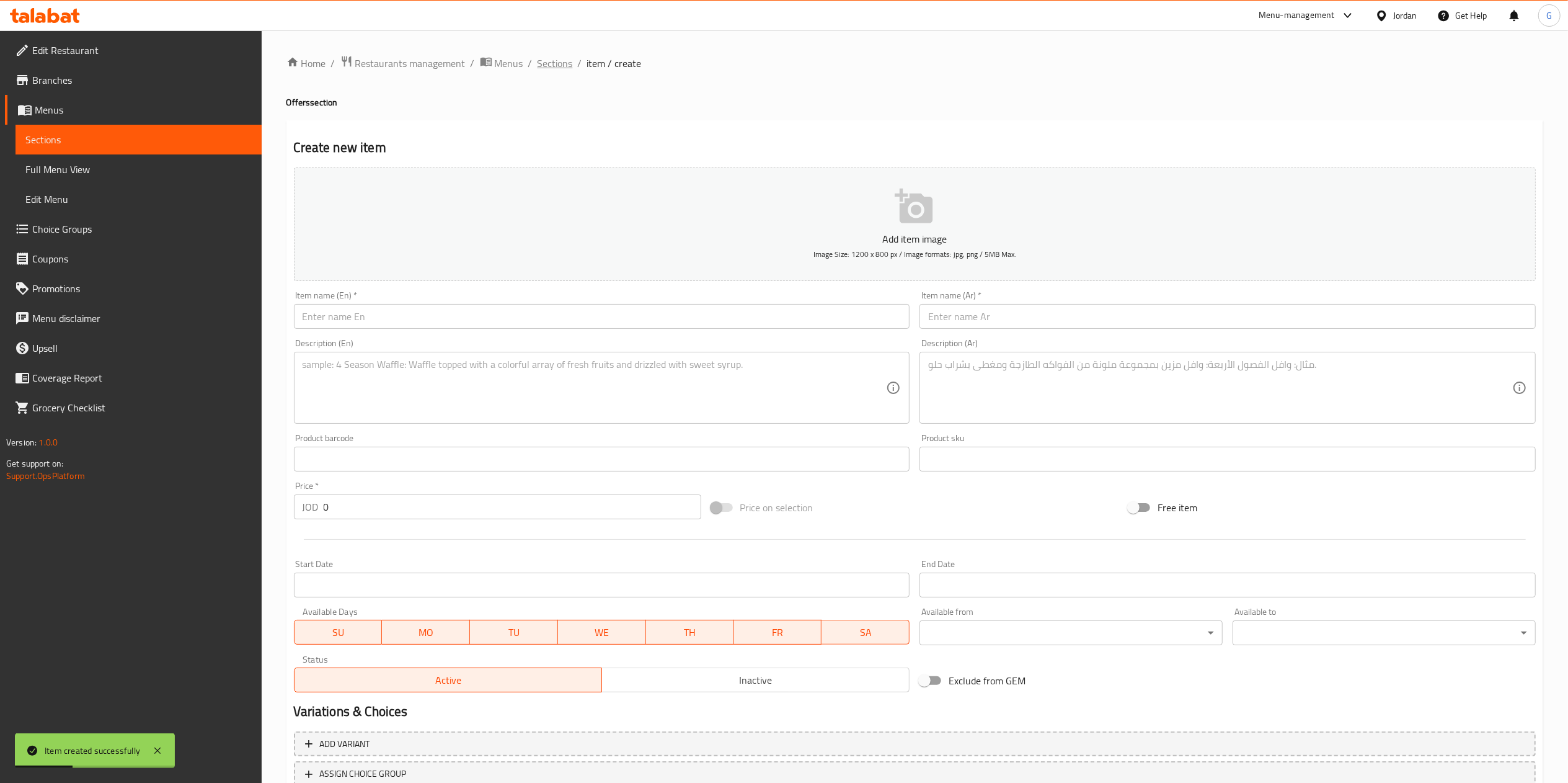
click at [553, 56] on span "Sections" at bounding box center [555, 63] width 35 height 14
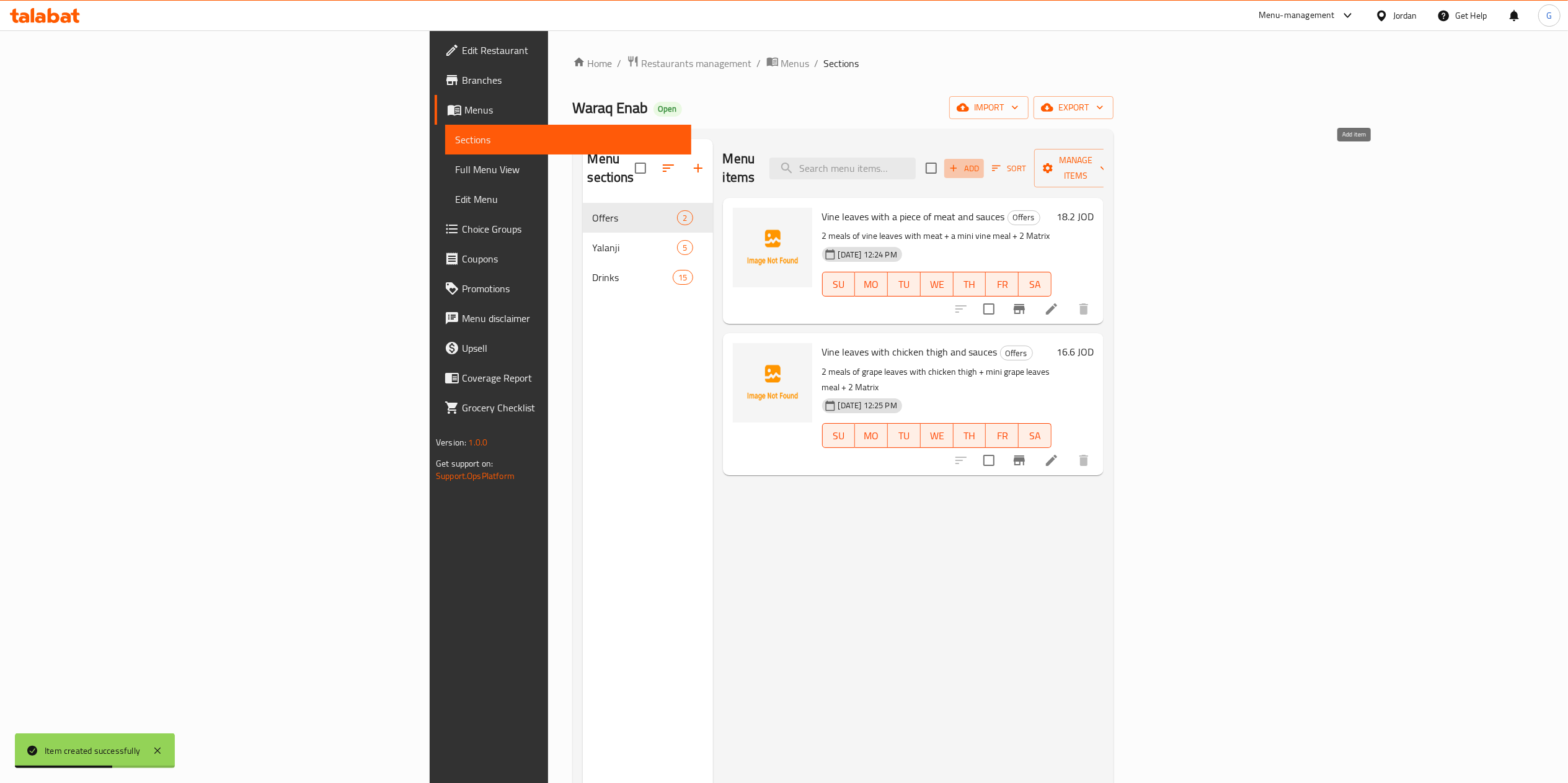
click at [984, 159] on button "Add" at bounding box center [964, 168] width 40 height 19
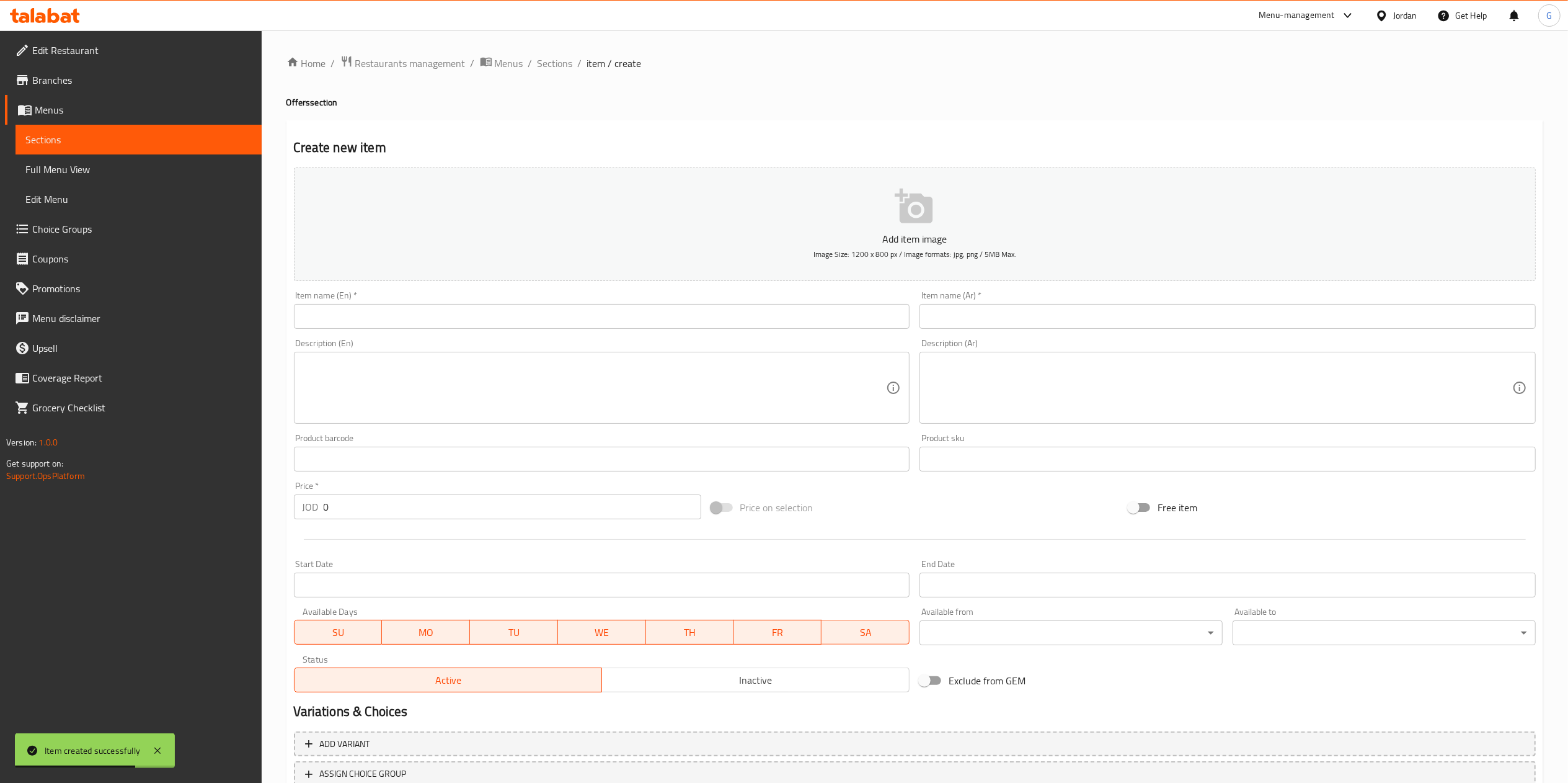
paste input "Yalanji with sauces"
click at [555, 311] on input "Yalanji with sauces" at bounding box center [602, 315] width 616 height 24
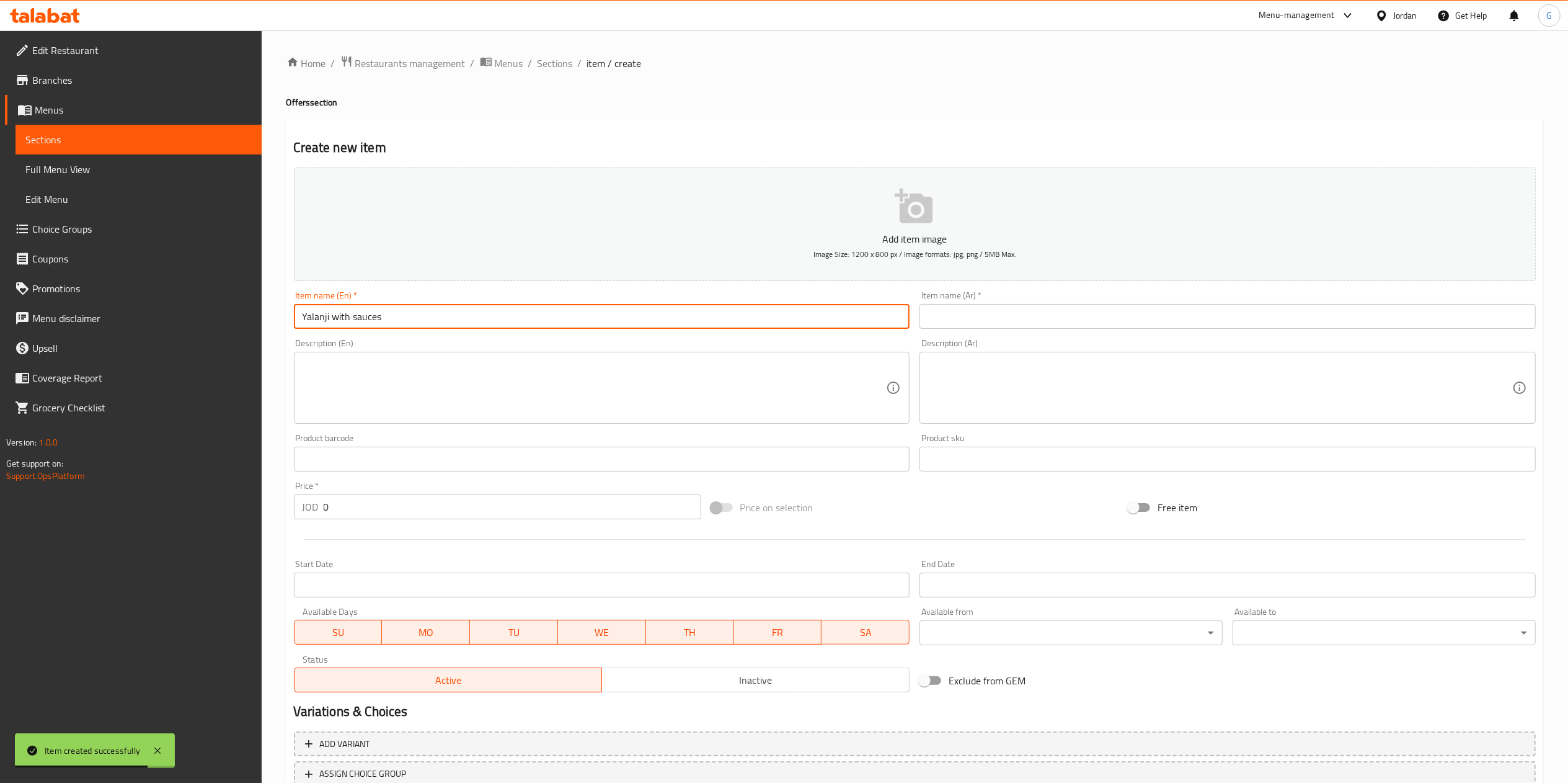
type input "Yalanji with sauces"
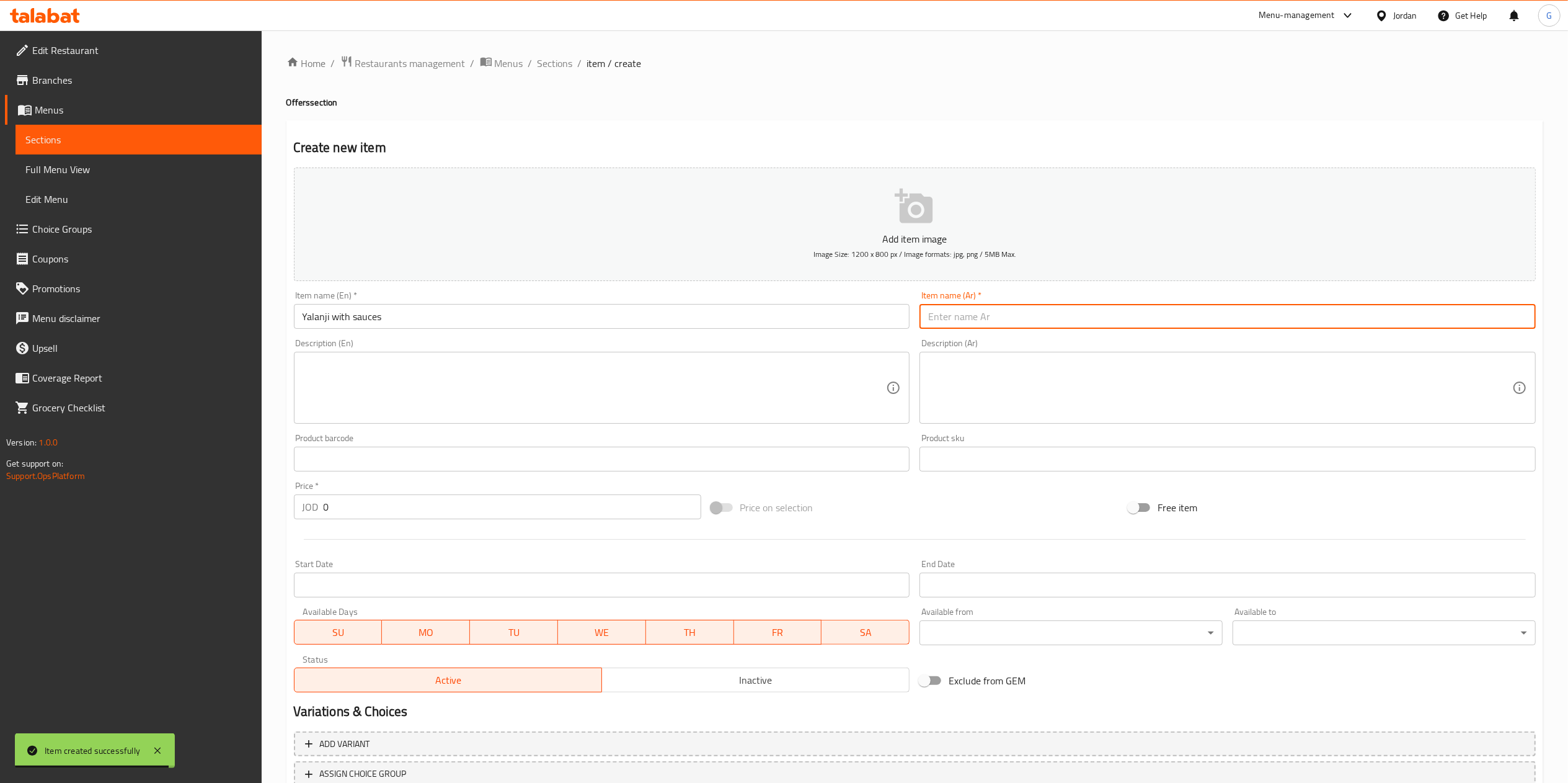
paste input "اليالنجي مع الصوصات"
click at [952, 316] on input "اليالنجي مع الصوصات" at bounding box center [1228, 315] width 616 height 24
type input "اليالنجي مع الصوصات"
paste textarea "وجبتين يالنجي + وجبة [PERSON_NAME] + 2 [PERSON_NAME]"
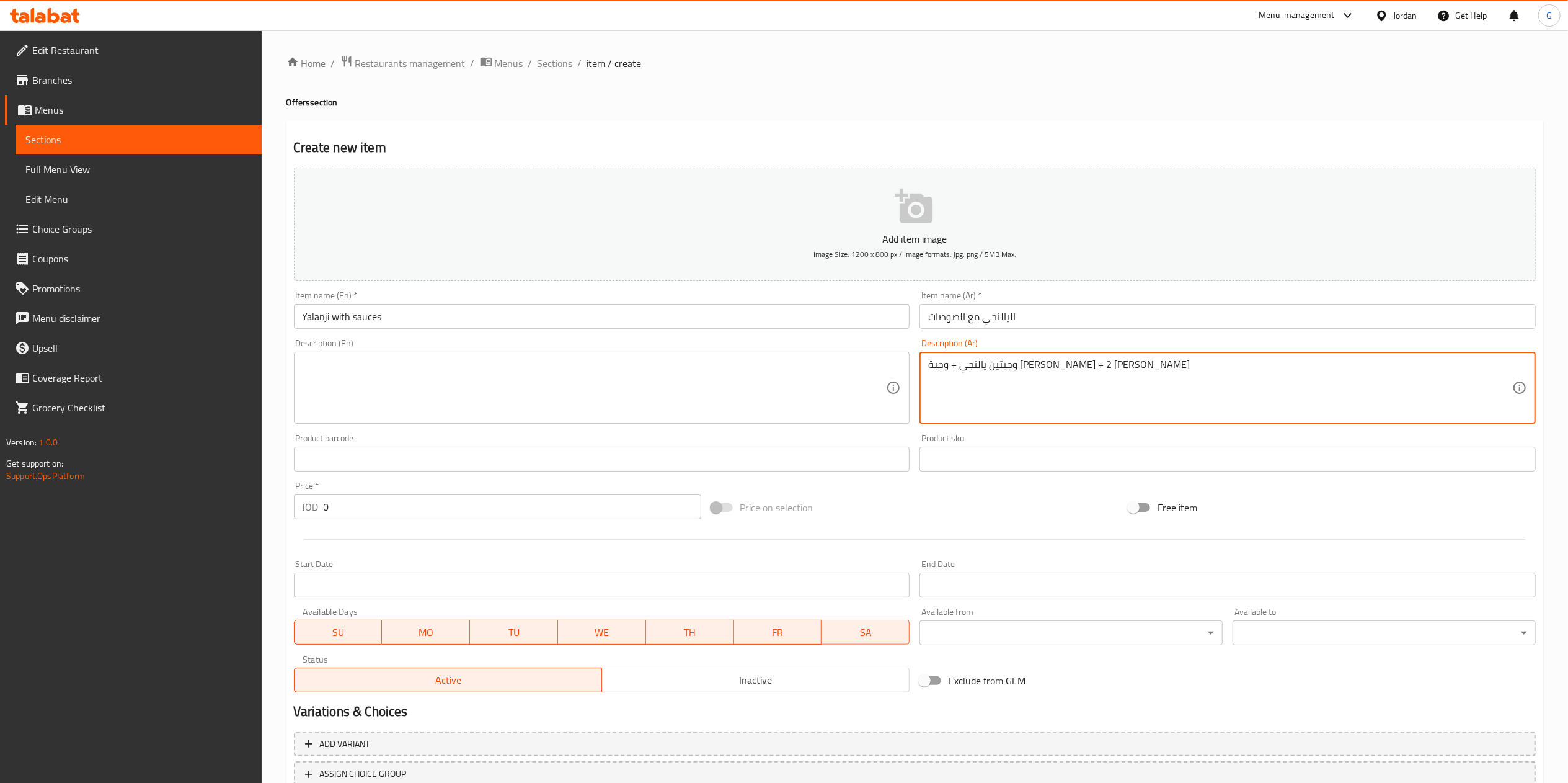
type textarea "وجبتين يالنجي + وجبة [PERSON_NAME] + 2 [PERSON_NAME]"
paste textarea "2 Yalanji meals + 1 mini Yalanji meal + 2 Matrix"
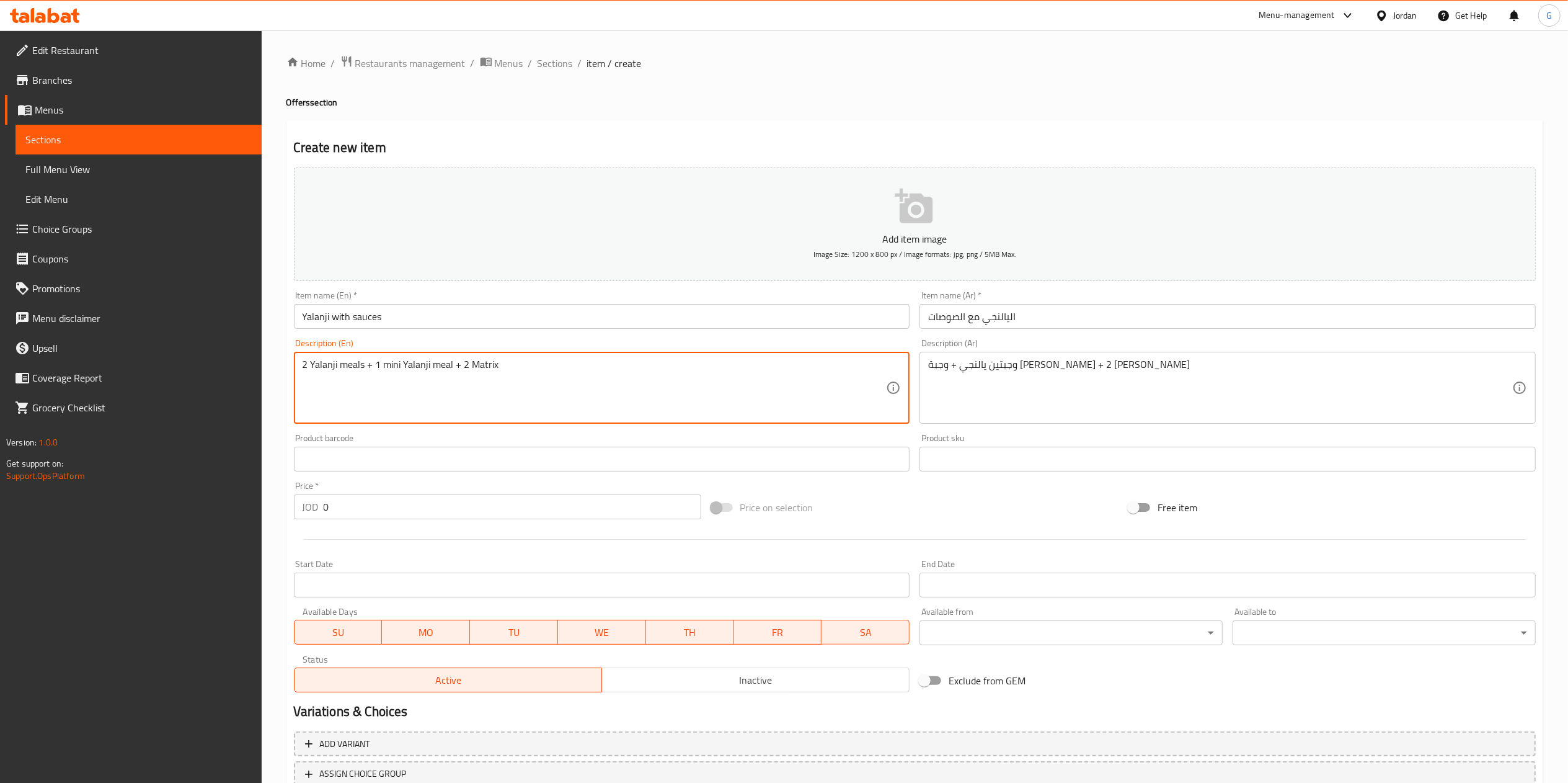
type textarea "2 Yalanji meals + 1 mini Yalanji meal + 2 Matrix"
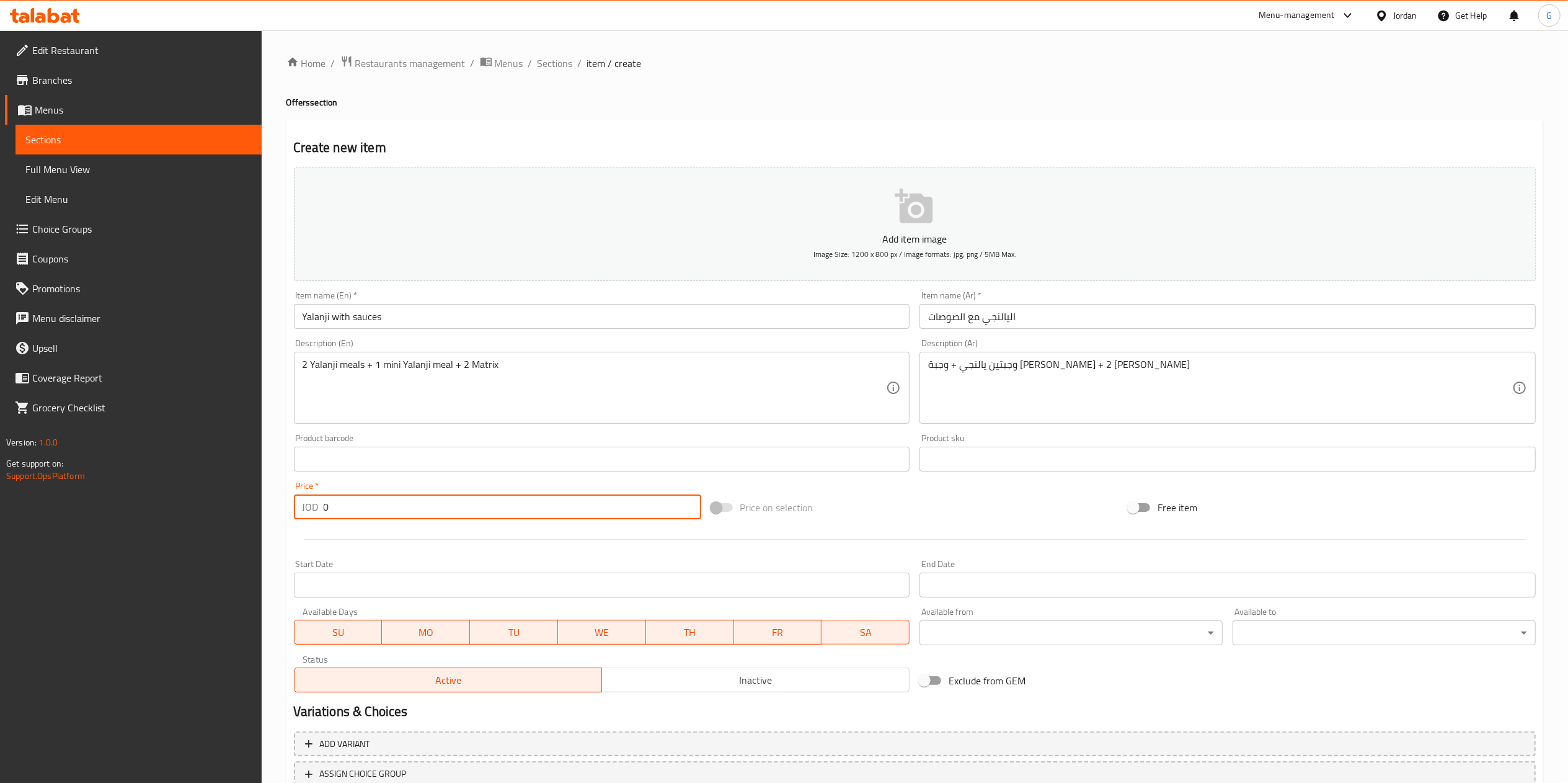
click at [415, 498] on input "0" at bounding box center [512, 506] width 378 height 24
paste input "15"
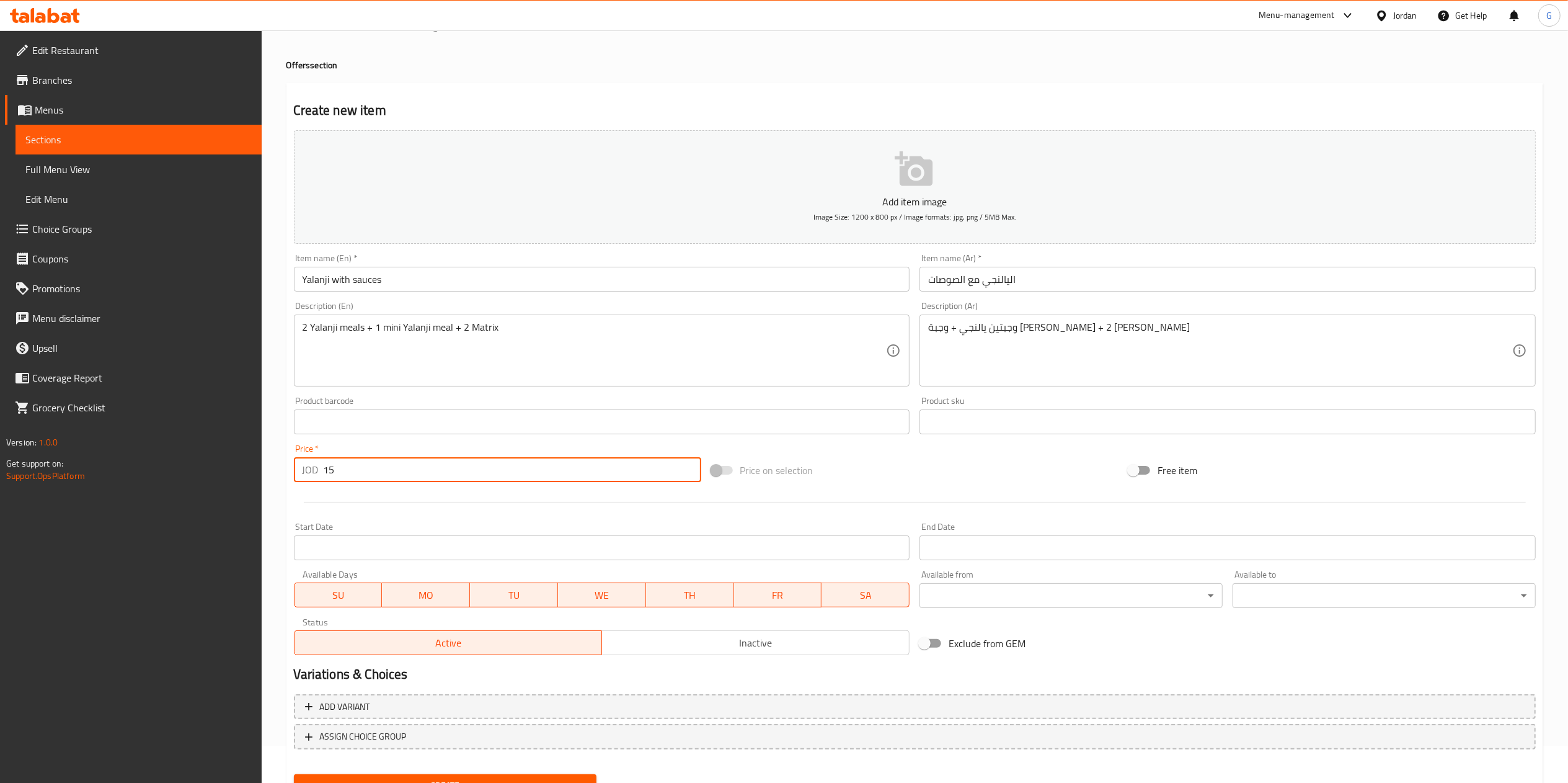
scroll to position [92, 0]
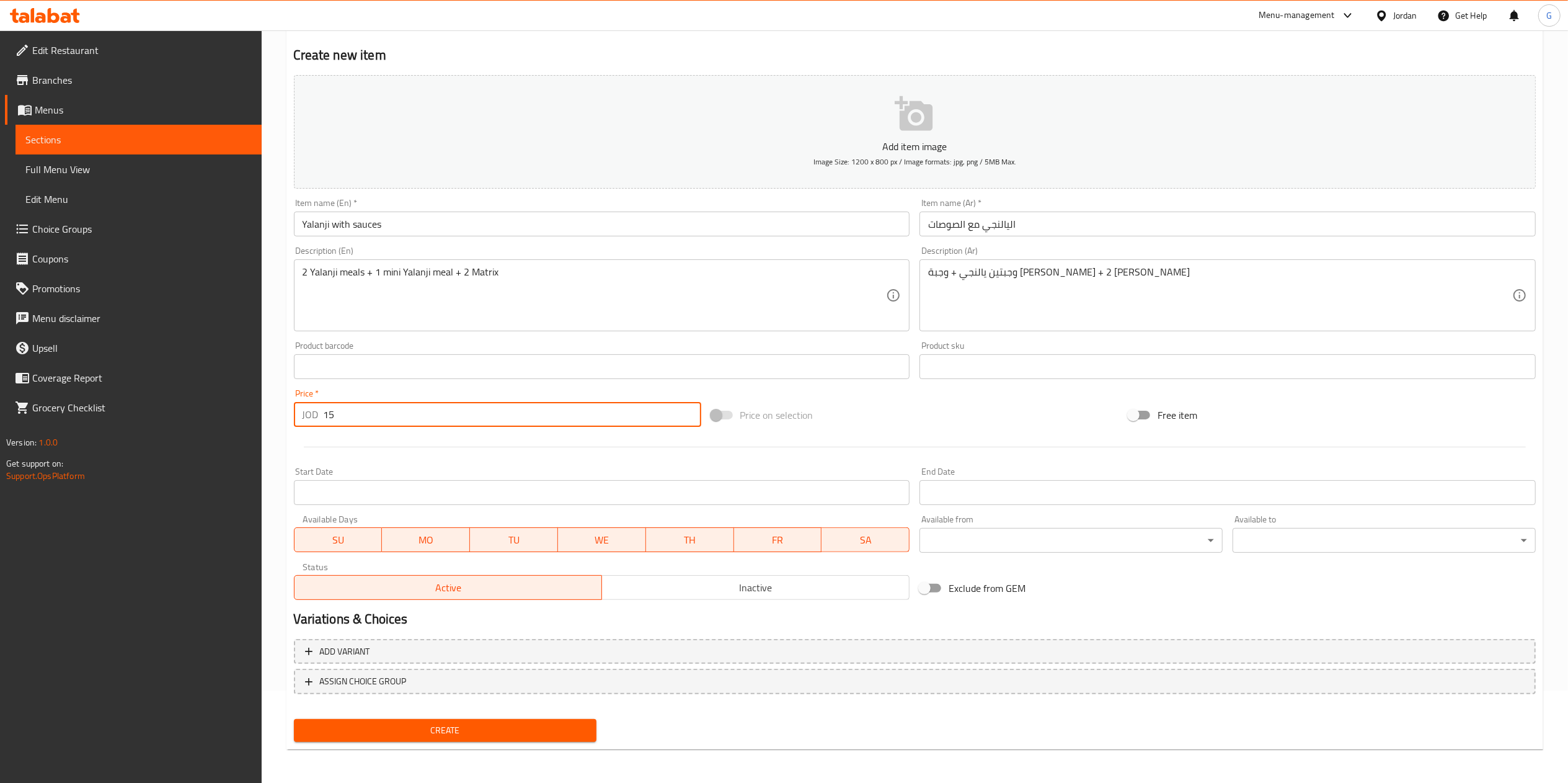
type input "15"
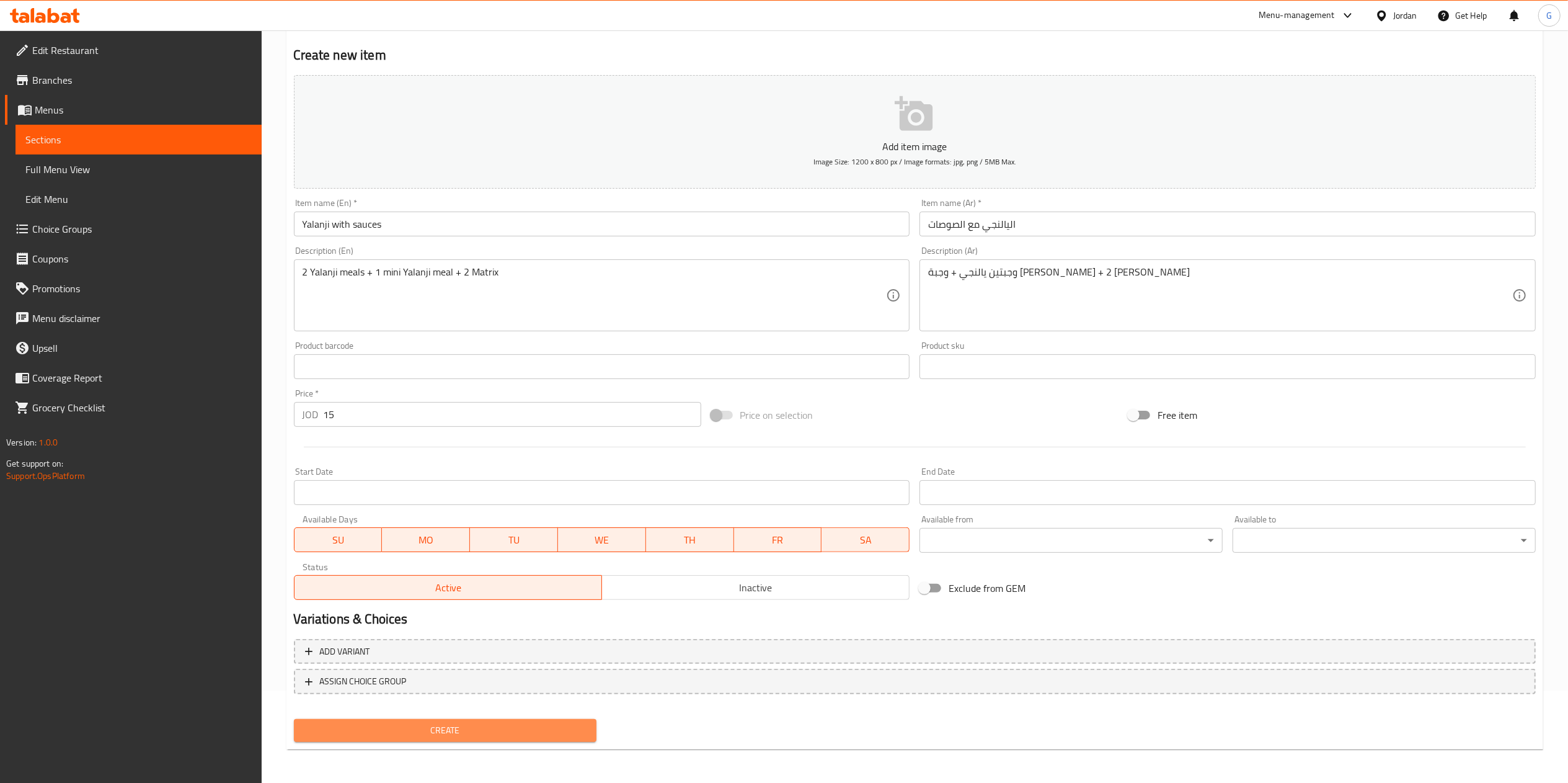
click at [508, 719] on button "Create" at bounding box center [445, 730] width 304 height 23
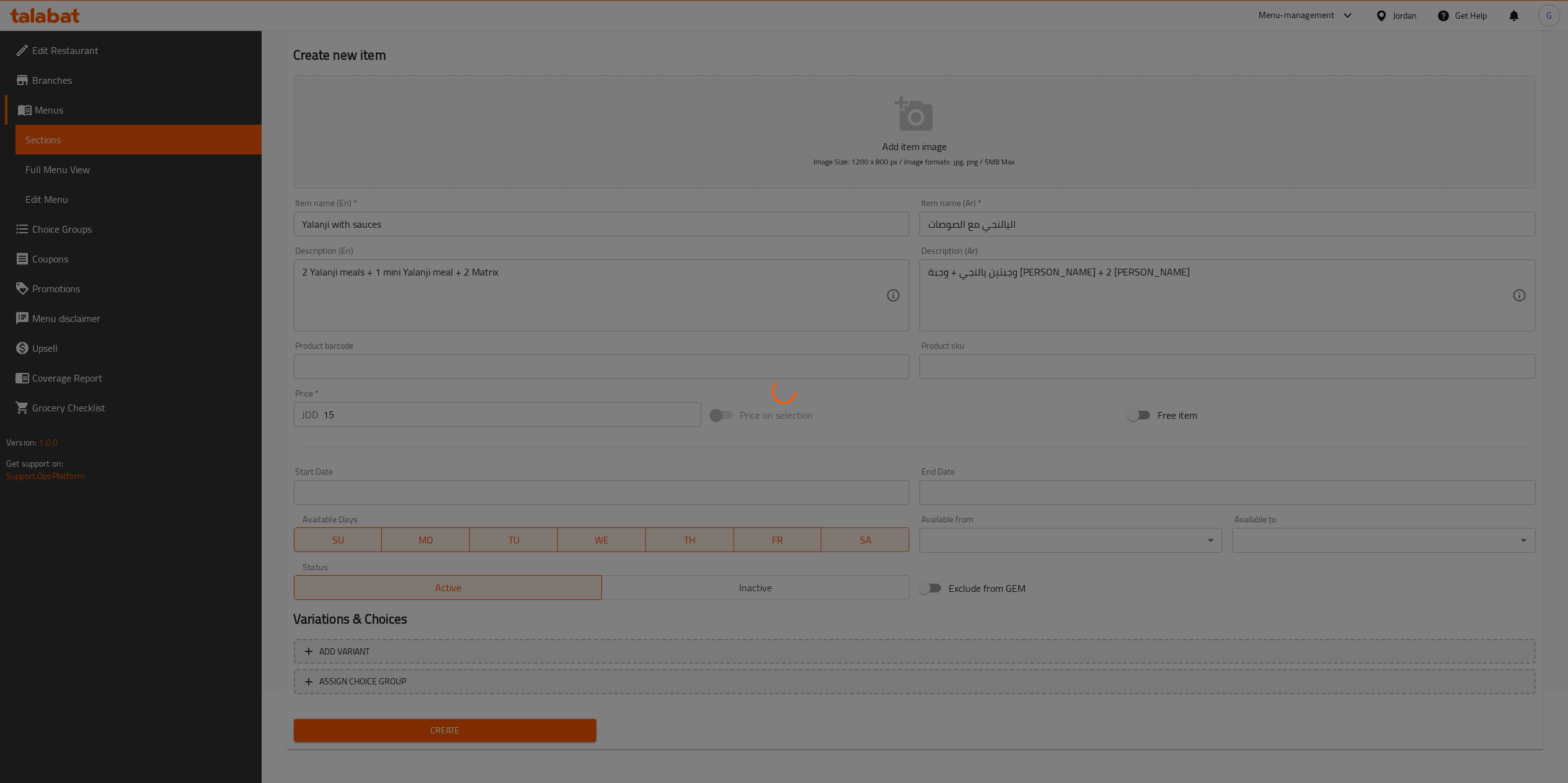
type input "0"
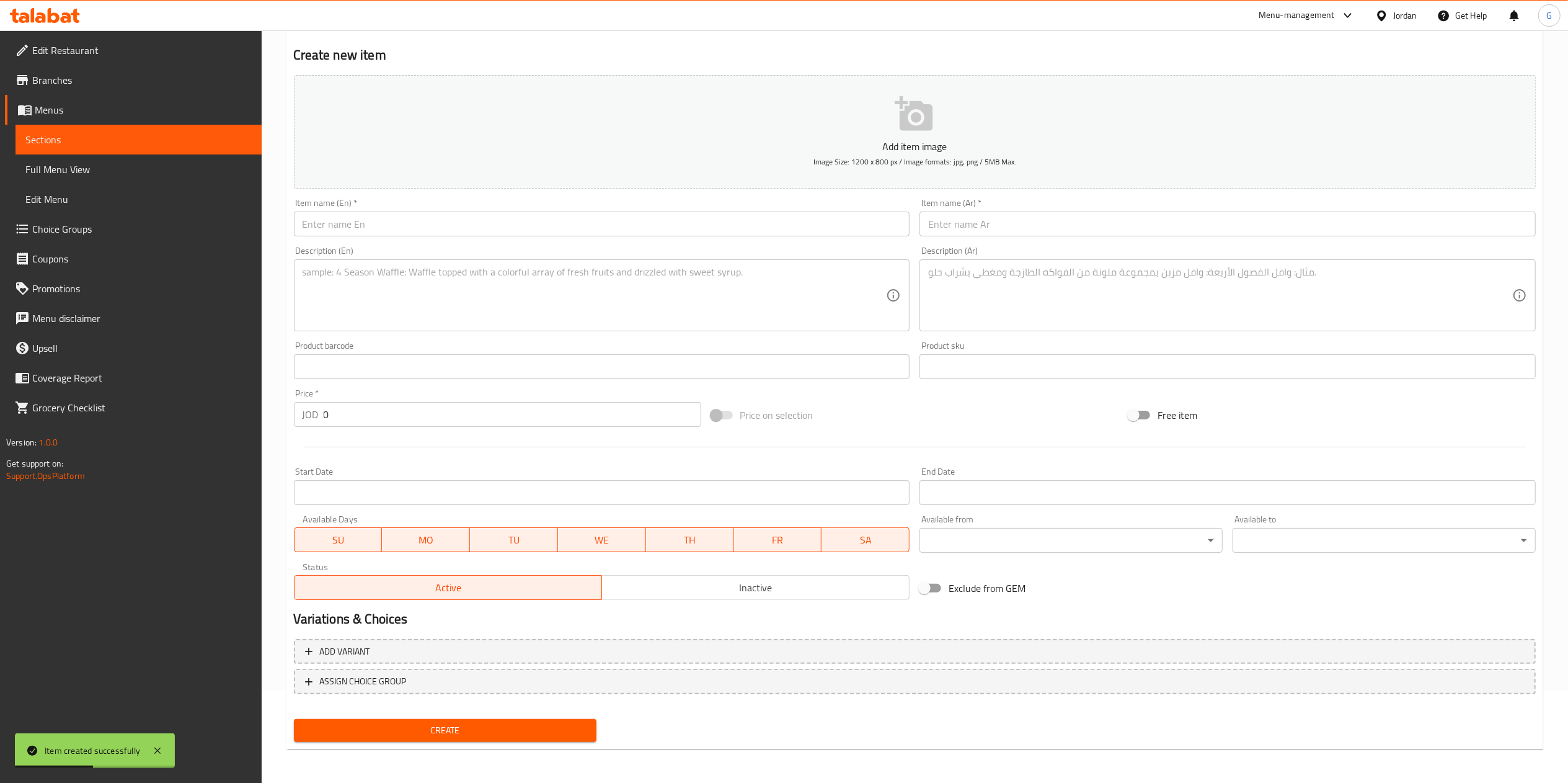
scroll to position [0, 0]
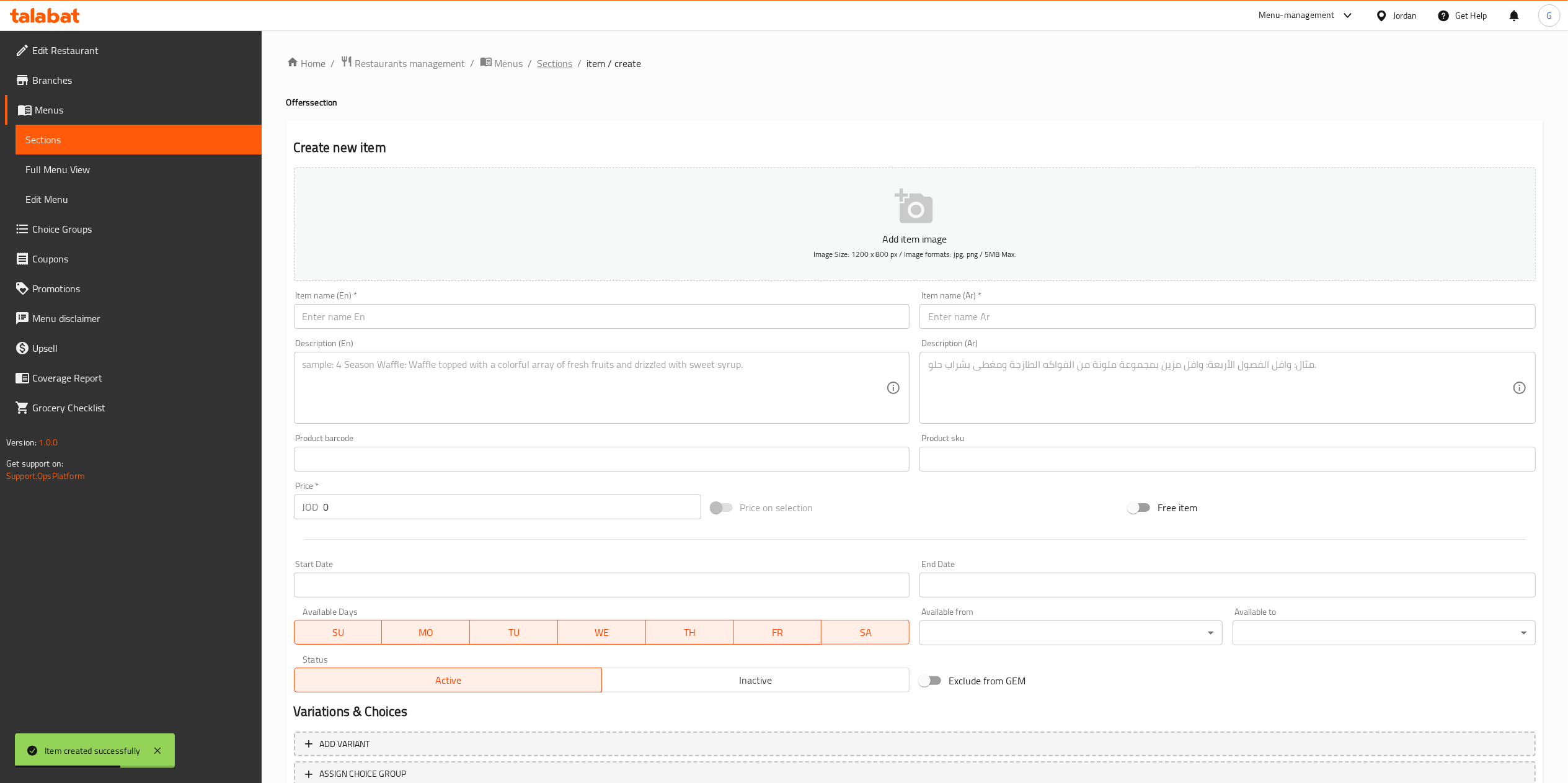
click at [558, 64] on span "Sections" at bounding box center [555, 63] width 35 height 14
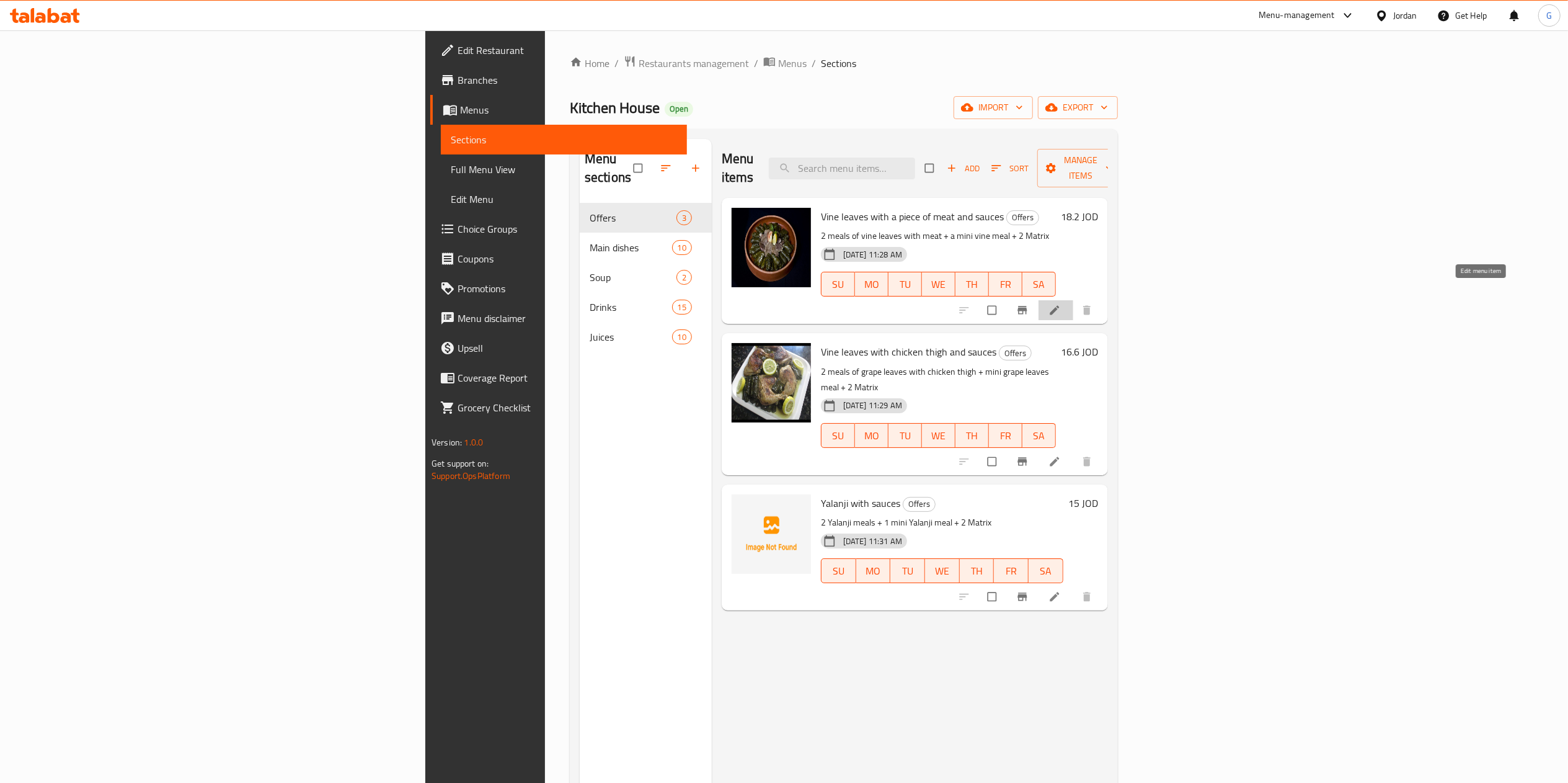
click at [1060, 305] on icon at bounding box center [1054, 310] width 9 height 9
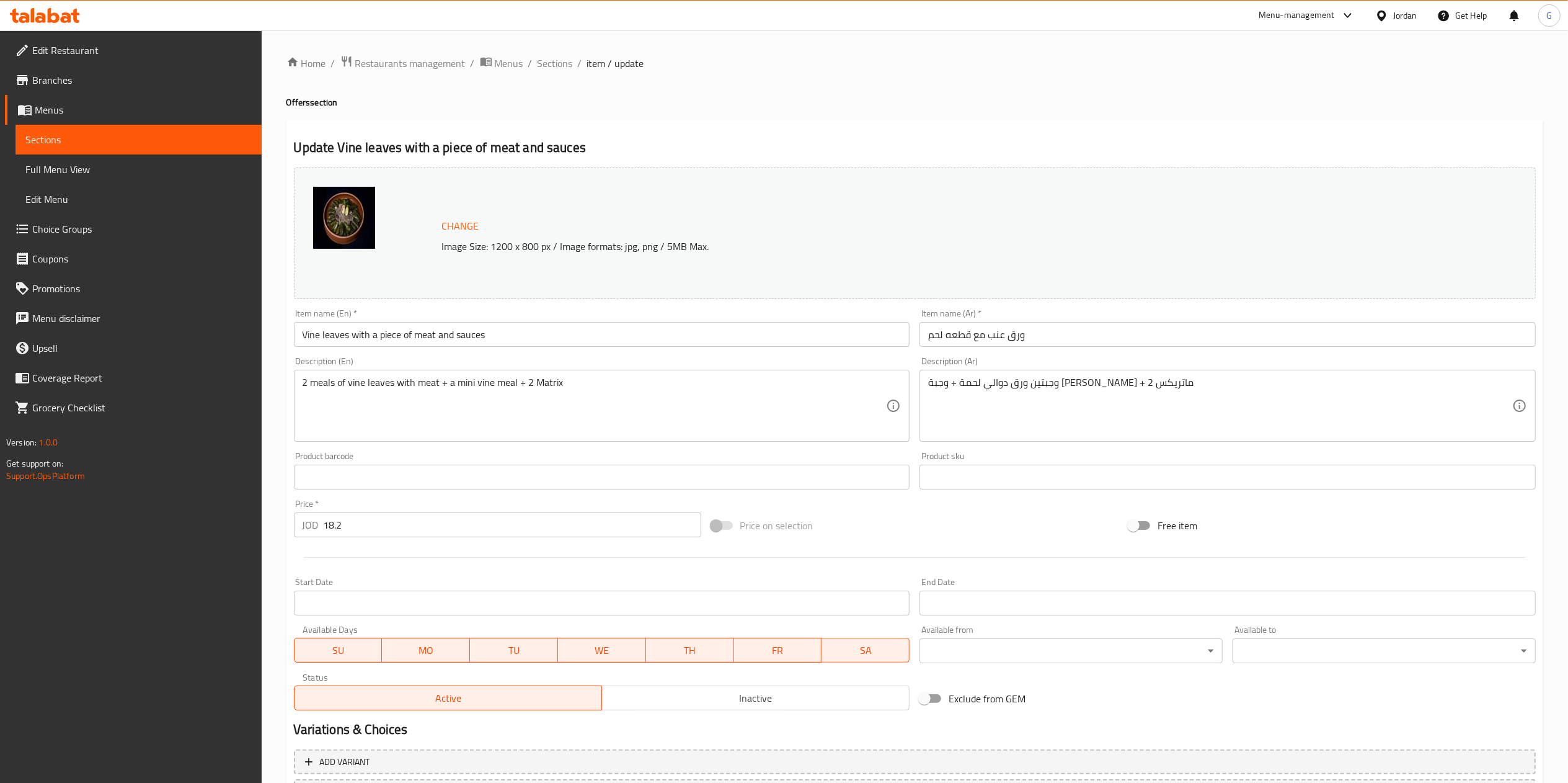
click at [431, 334] on input "Vine leaves with a piece of meat and sauces" at bounding box center [602, 334] width 616 height 24
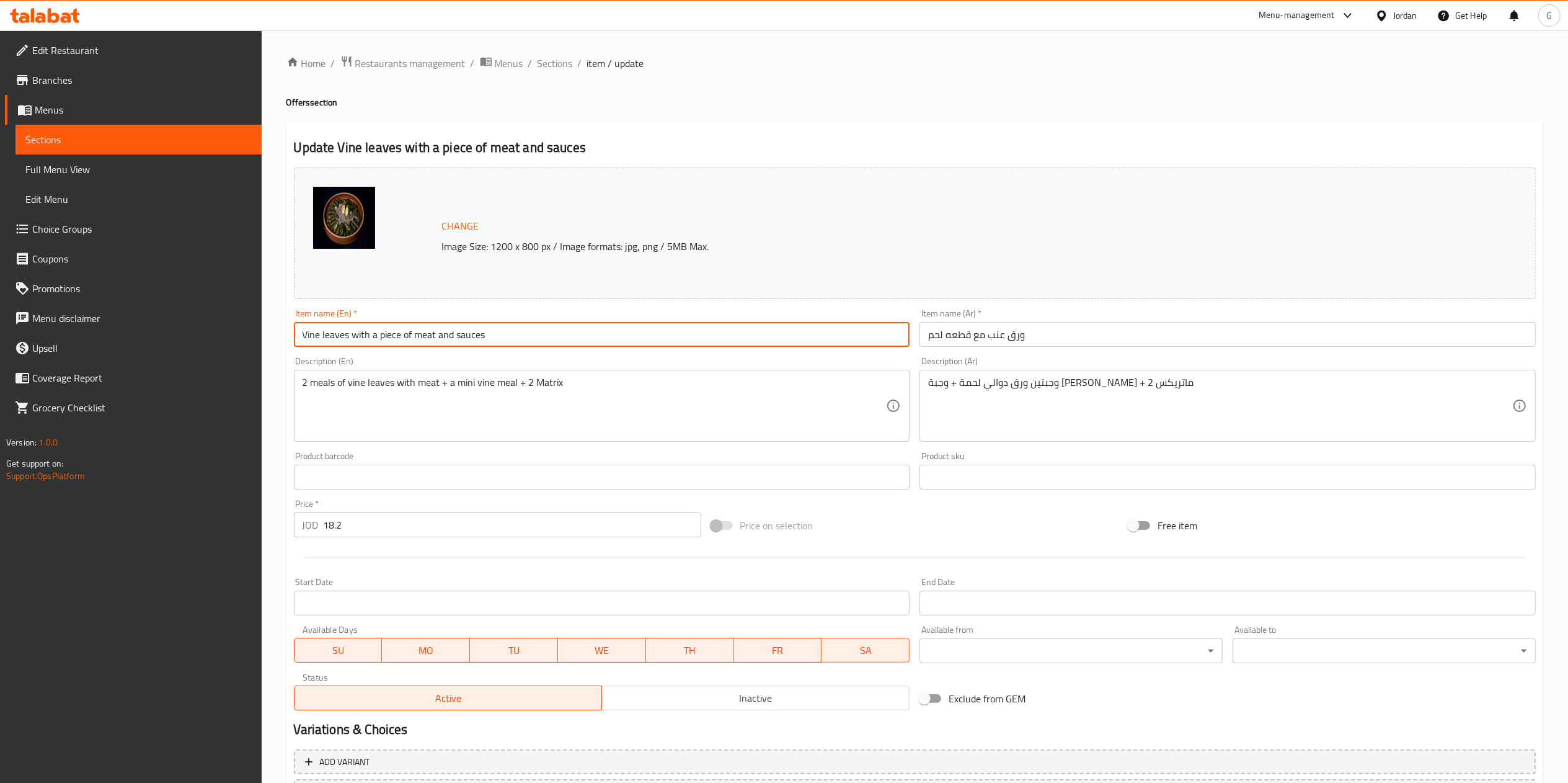
click at [431, 334] on input "Vine leaves with a piece of meat and sauces" at bounding box center [602, 334] width 616 height 24
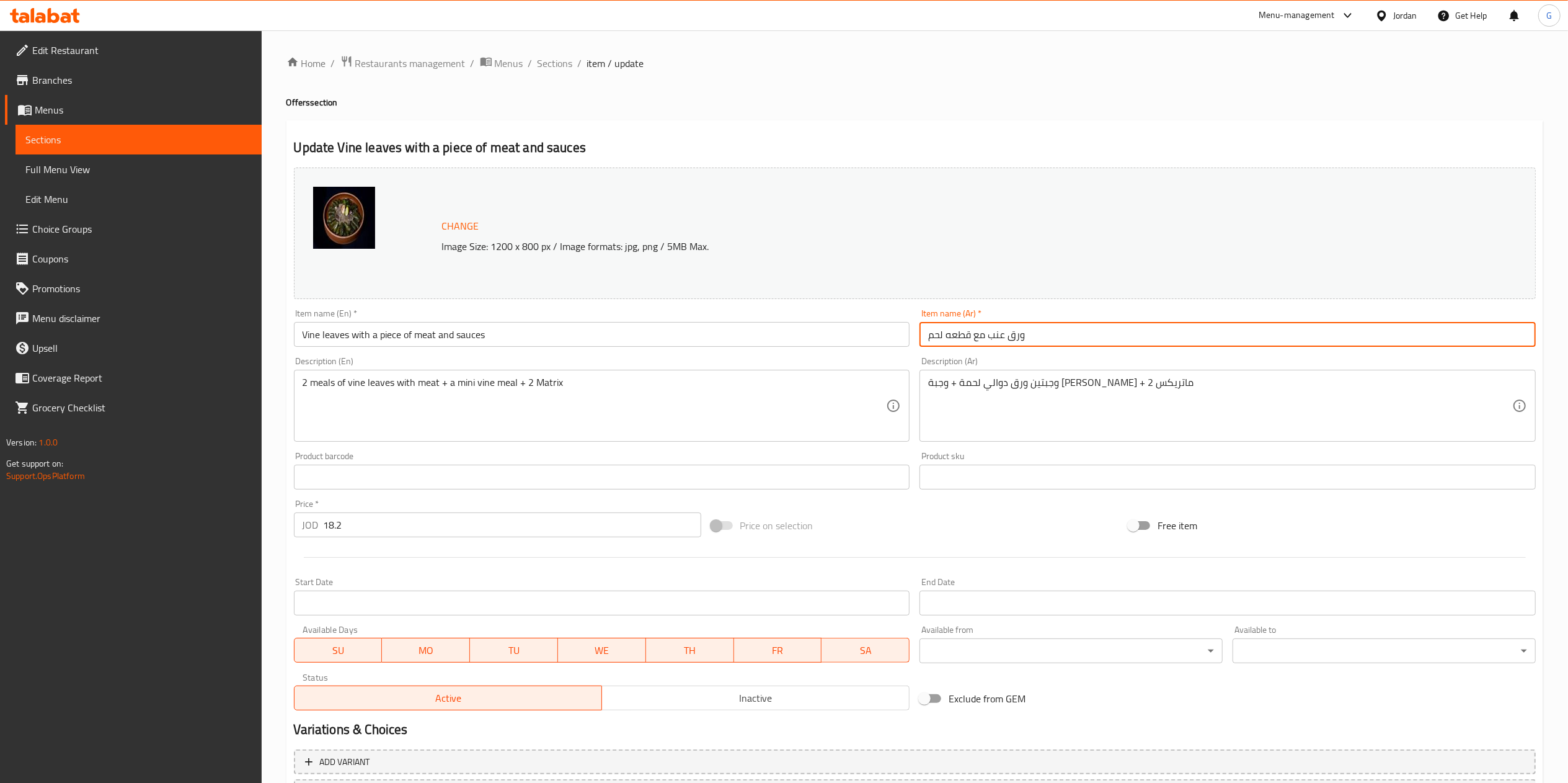
click at [973, 331] on input "ورق عنب مع قطعه لحم" at bounding box center [1228, 334] width 616 height 24
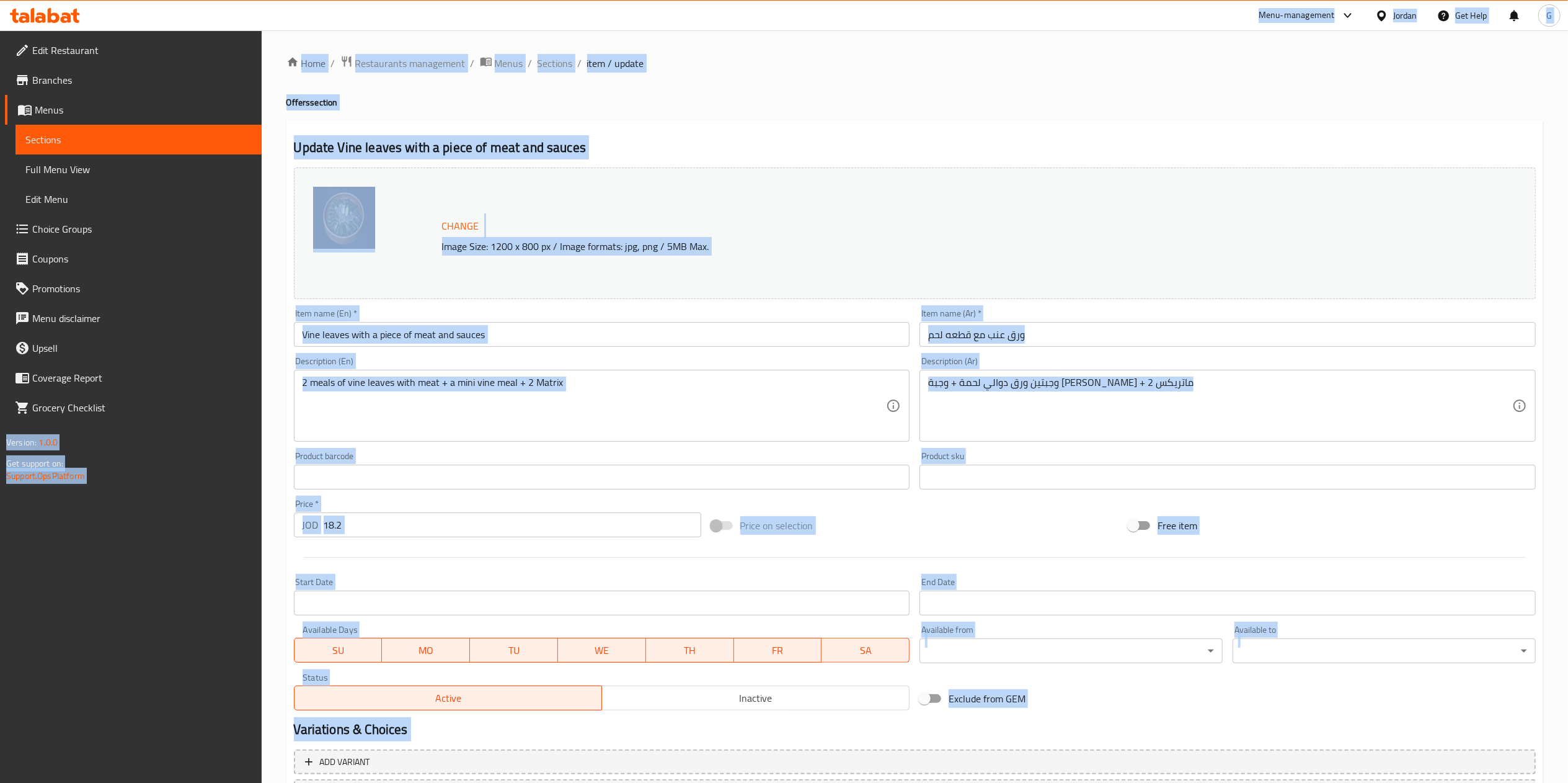
click at [971, 374] on div "وجبتين ورق دوالي لحمة + وجبة ميني دوالي + 2 ماتريكس Description (Ar)" at bounding box center [1228, 405] width 616 height 72
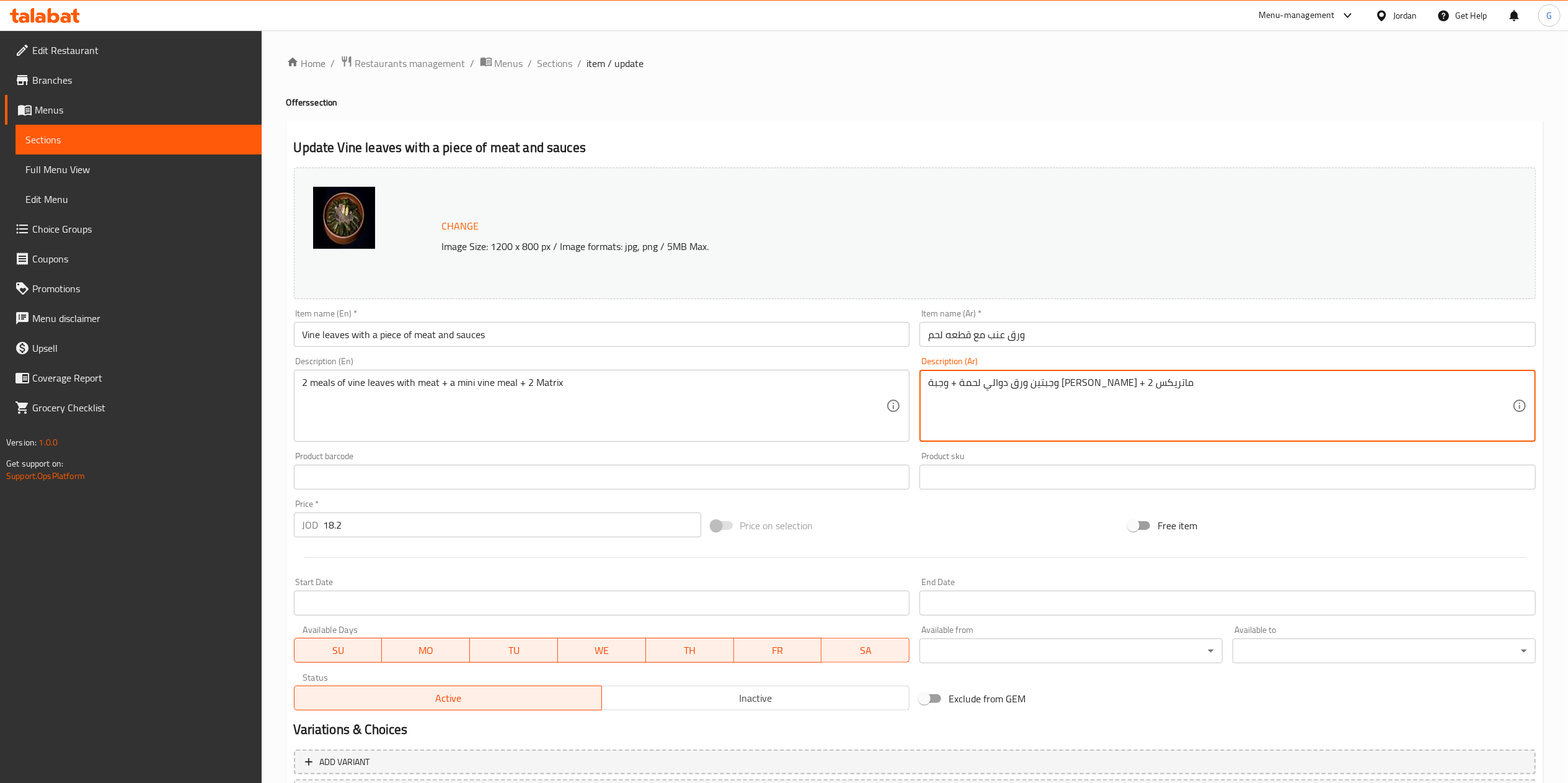
click at [971, 392] on textarea "وجبتين ورق دوالي لحمة + وجبة [PERSON_NAME] + 2 ماتريكس" at bounding box center [1220, 405] width 585 height 59
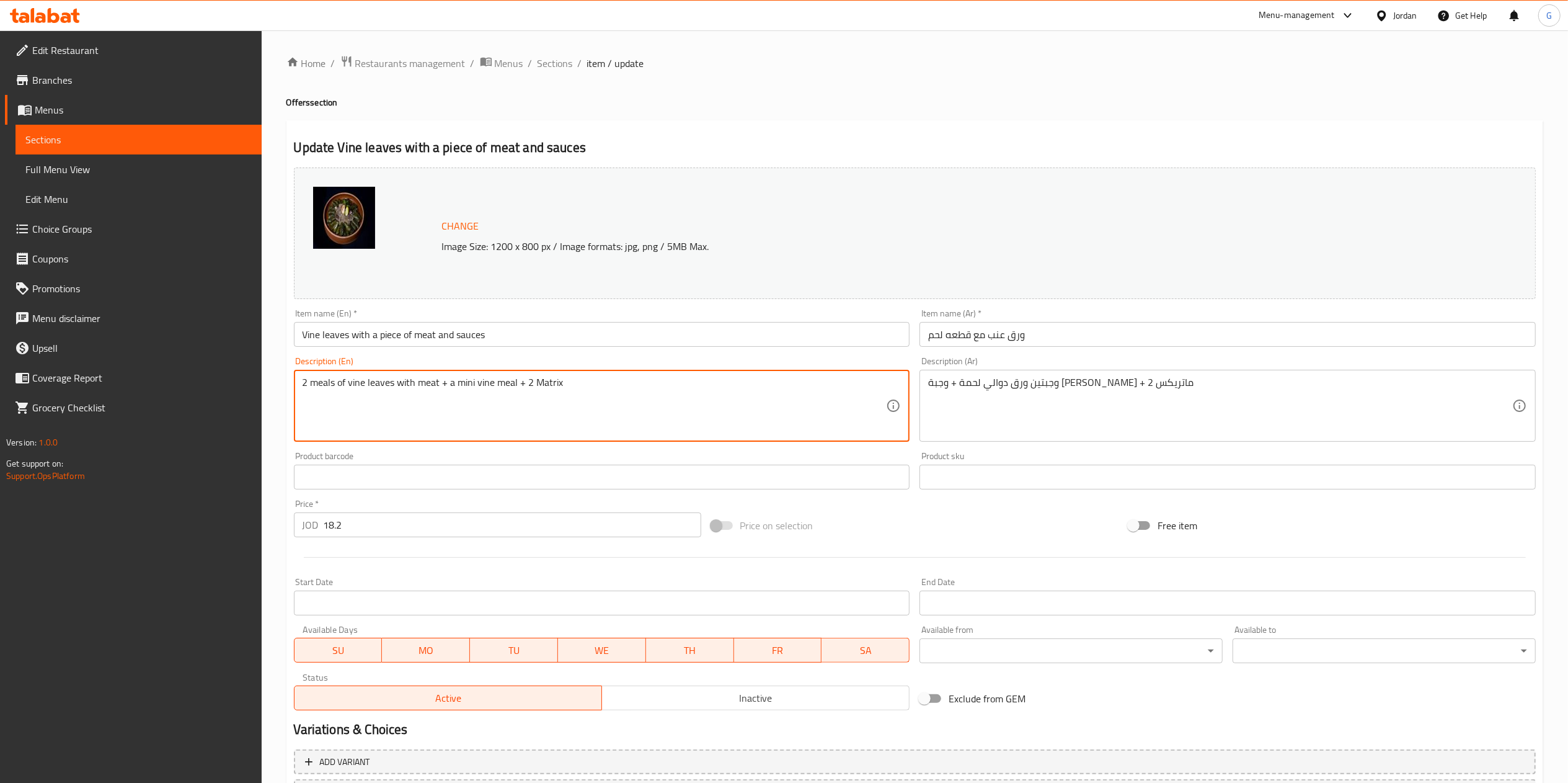
click at [494, 391] on textarea "2 meals of vine leaves with meat + a mini vine meal + 2 Matrix" at bounding box center [595, 405] width 585 height 59
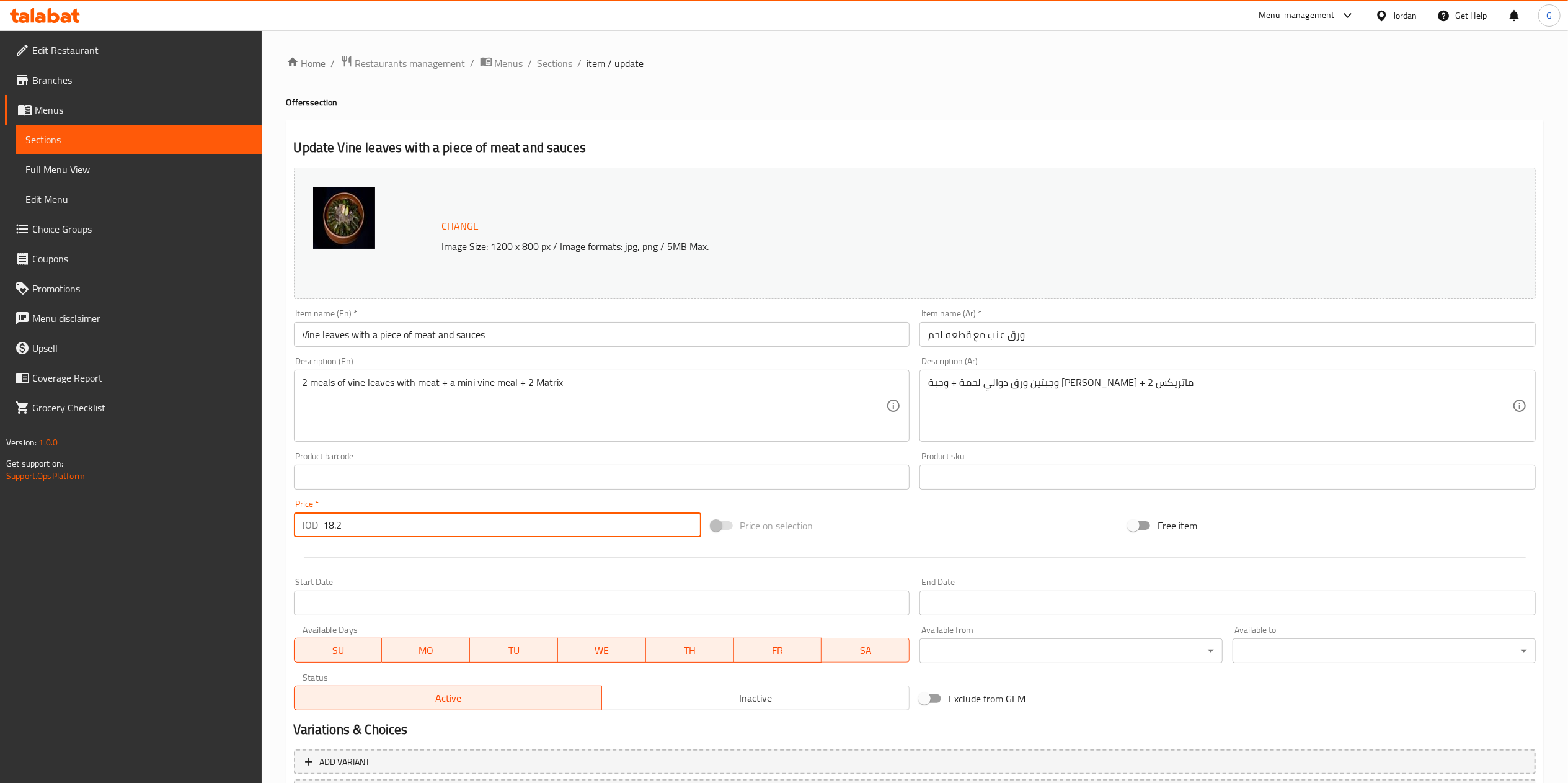
click at [368, 522] on input "18.2" at bounding box center [512, 524] width 378 height 24
click at [558, 69] on span "Sections" at bounding box center [555, 63] width 35 height 14
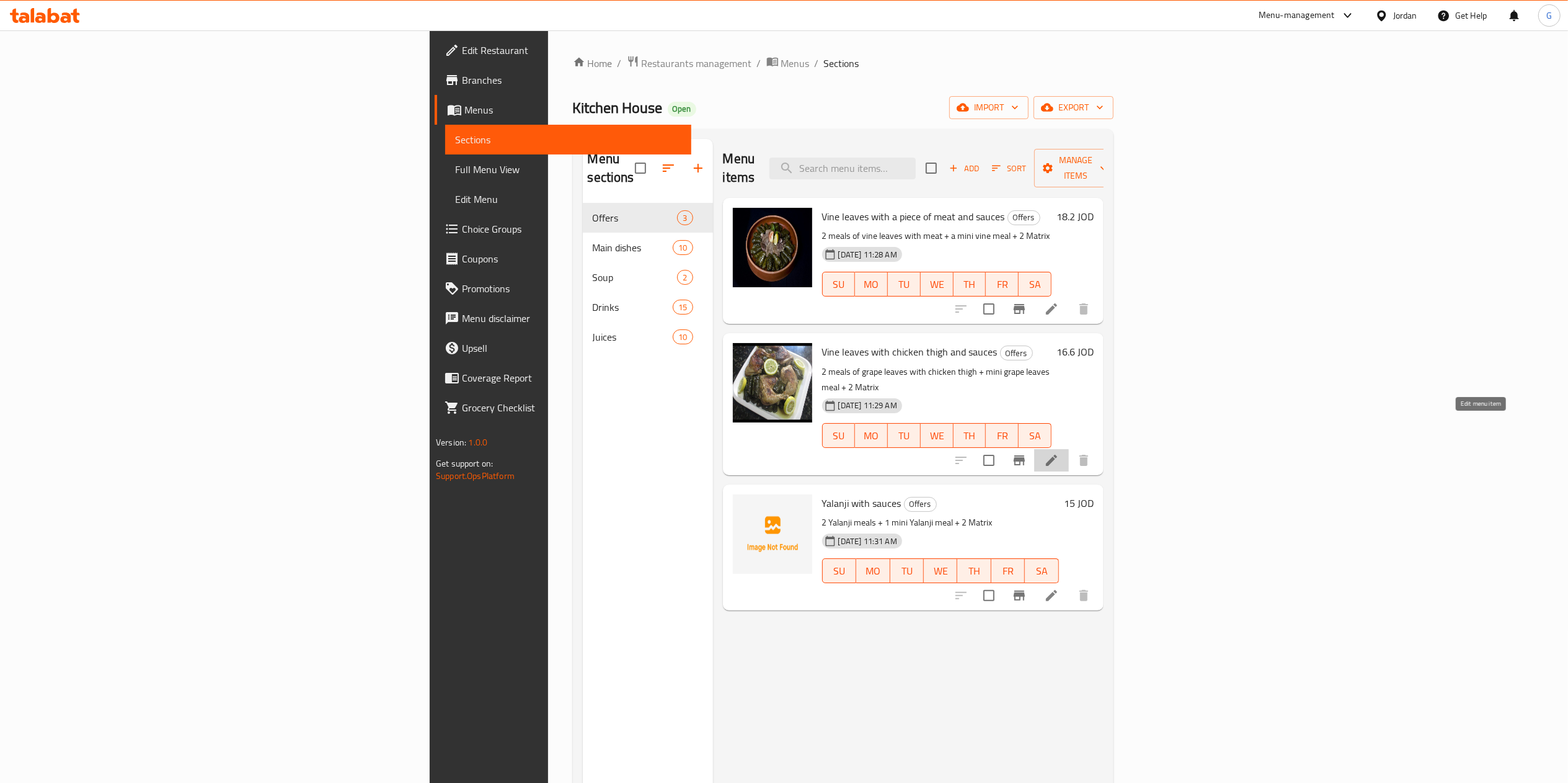
click at [1058, 455] on icon at bounding box center [1051, 460] width 11 height 11
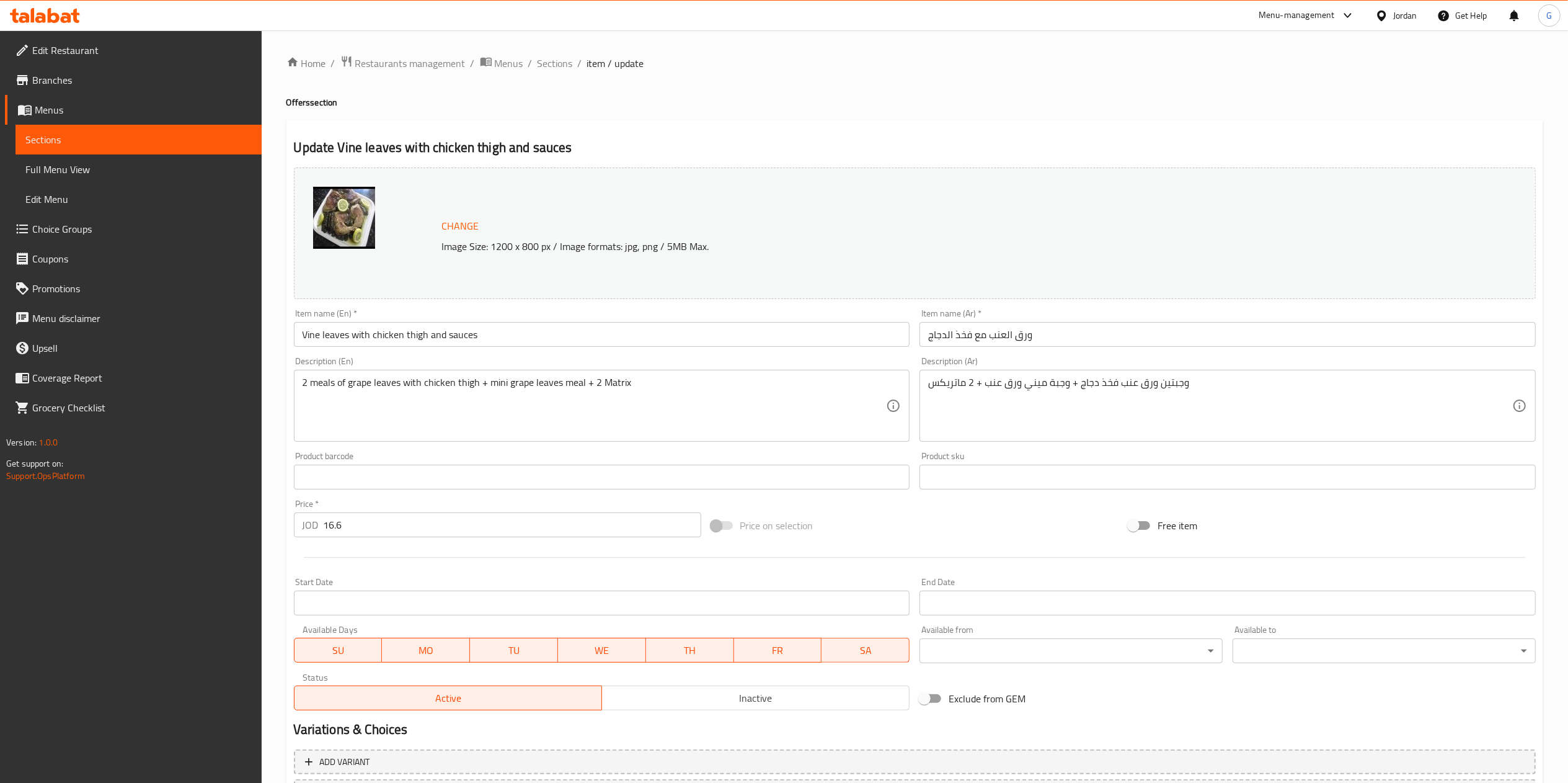
click at [1110, 337] on input "ورق العنب مع فخذ الدجاج" at bounding box center [1228, 334] width 616 height 24
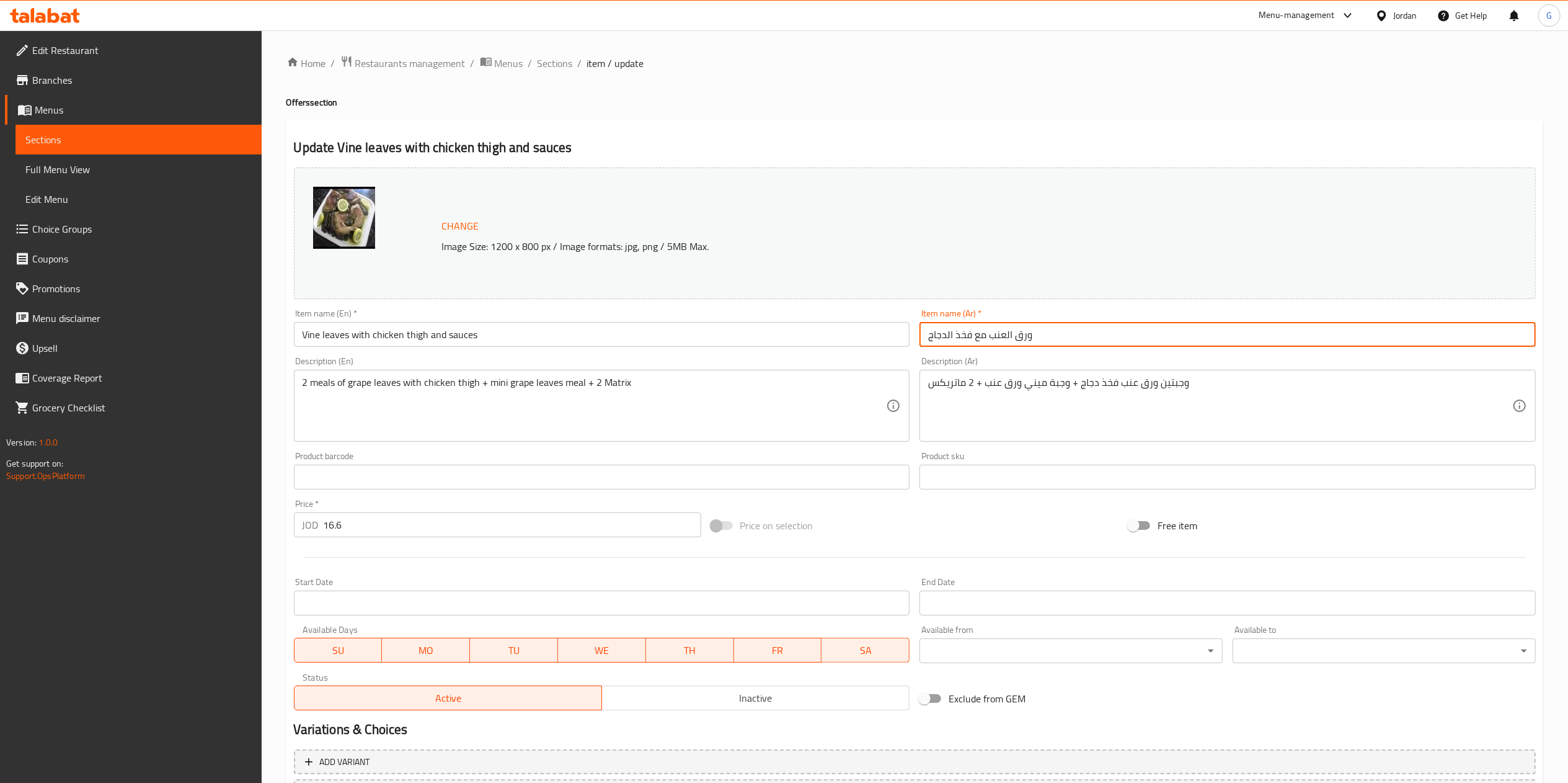
click at [457, 337] on input "Vine leaves with chicken thigh and sauces" at bounding box center [602, 334] width 616 height 24
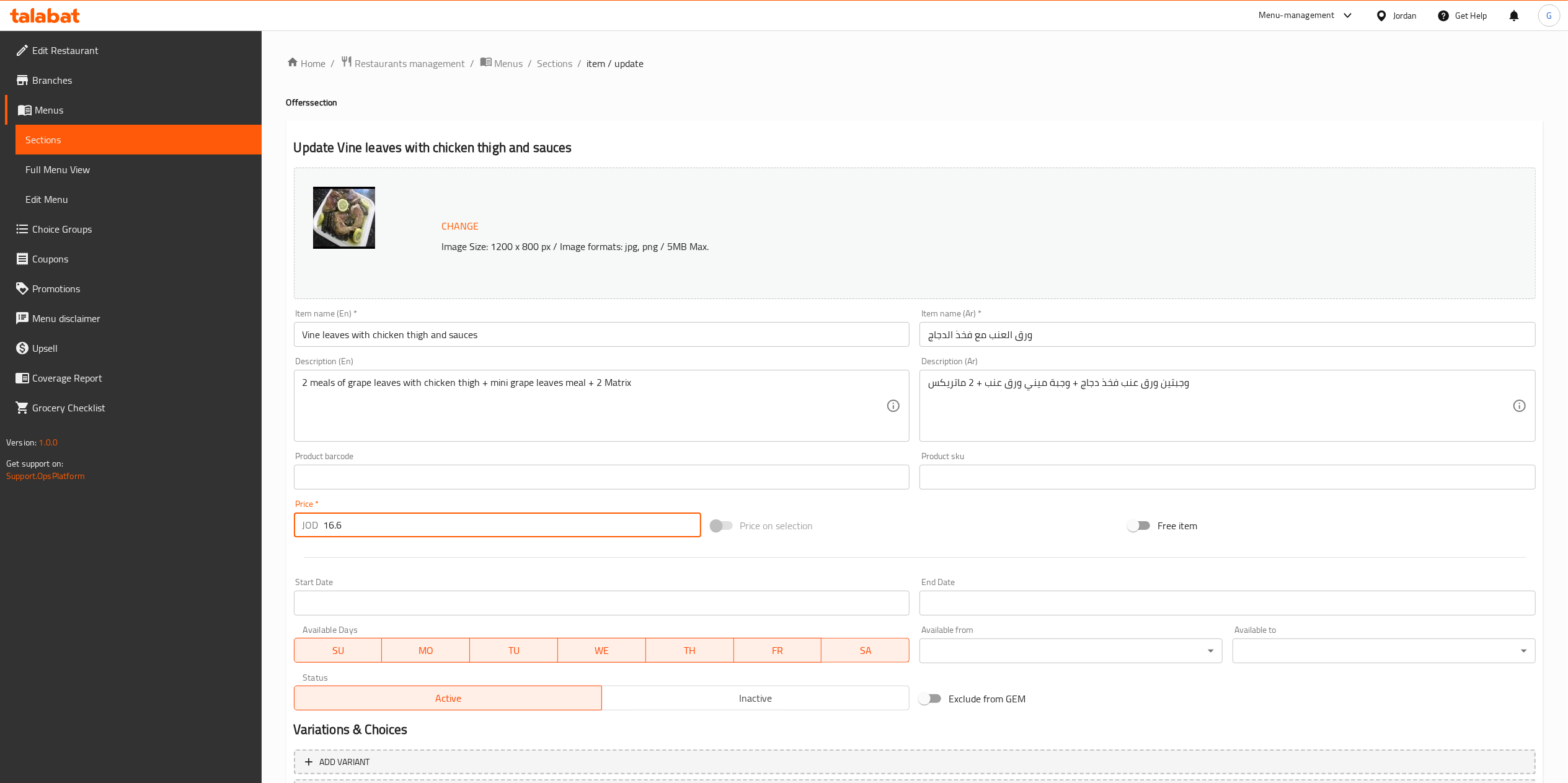
click at [347, 517] on input "16.6" at bounding box center [512, 524] width 378 height 24
click at [552, 63] on span "Sections" at bounding box center [555, 63] width 35 height 14
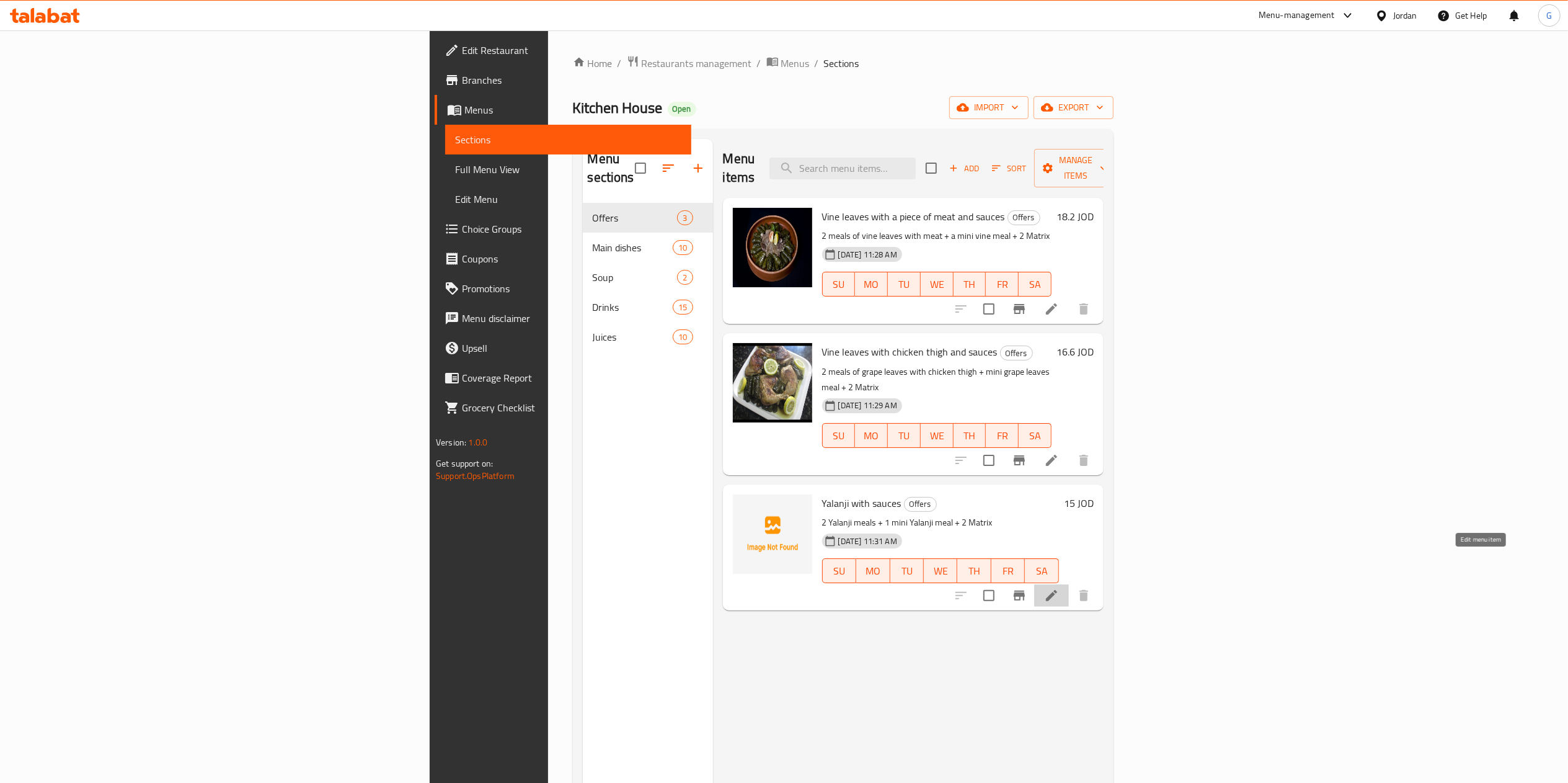
click at [1060, 588] on icon at bounding box center [1051, 595] width 15 height 14
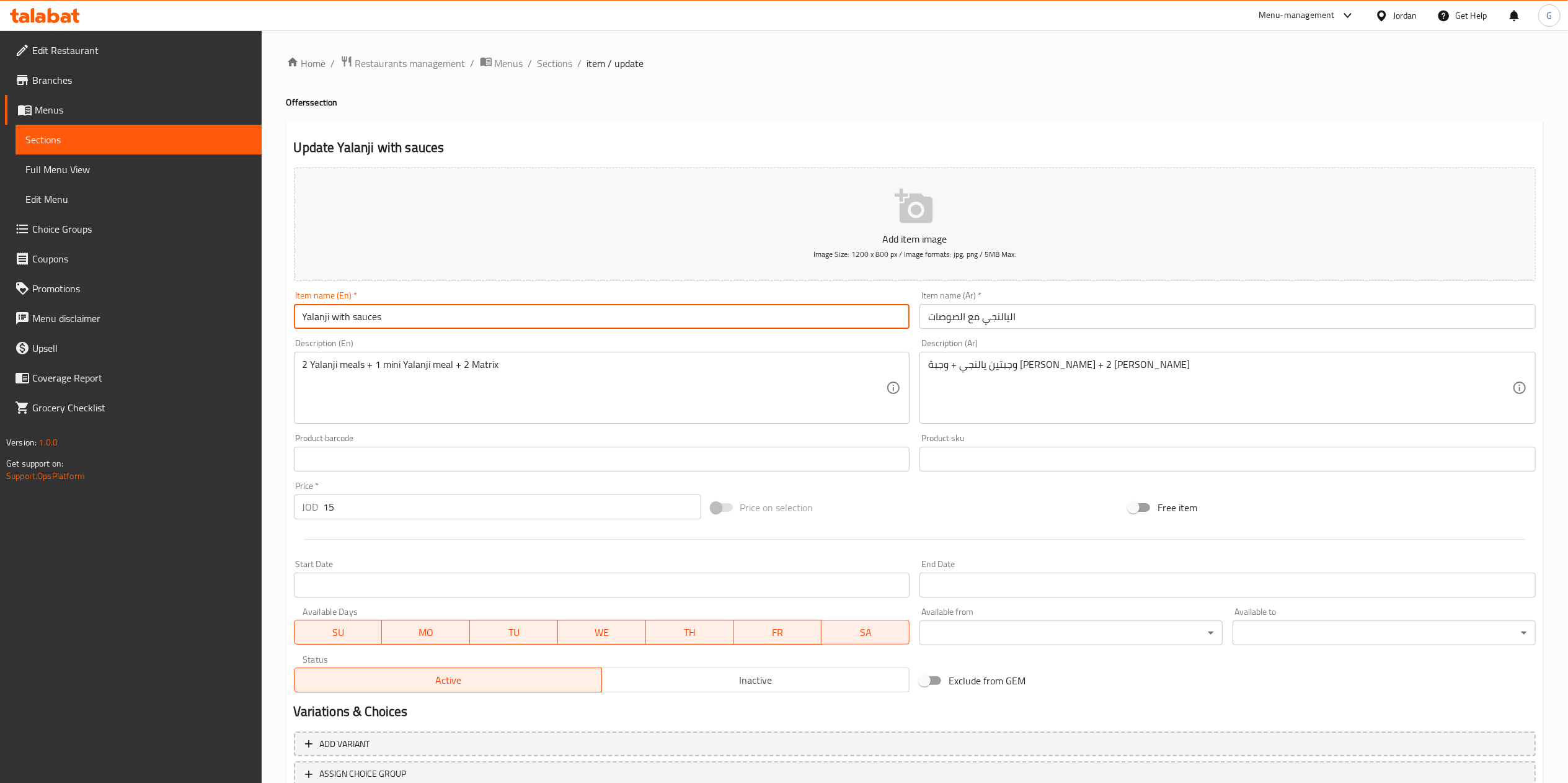
click at [529, 314] on input "Yalanji with sauces" at bounding box center [602, 315] width 616 height 24
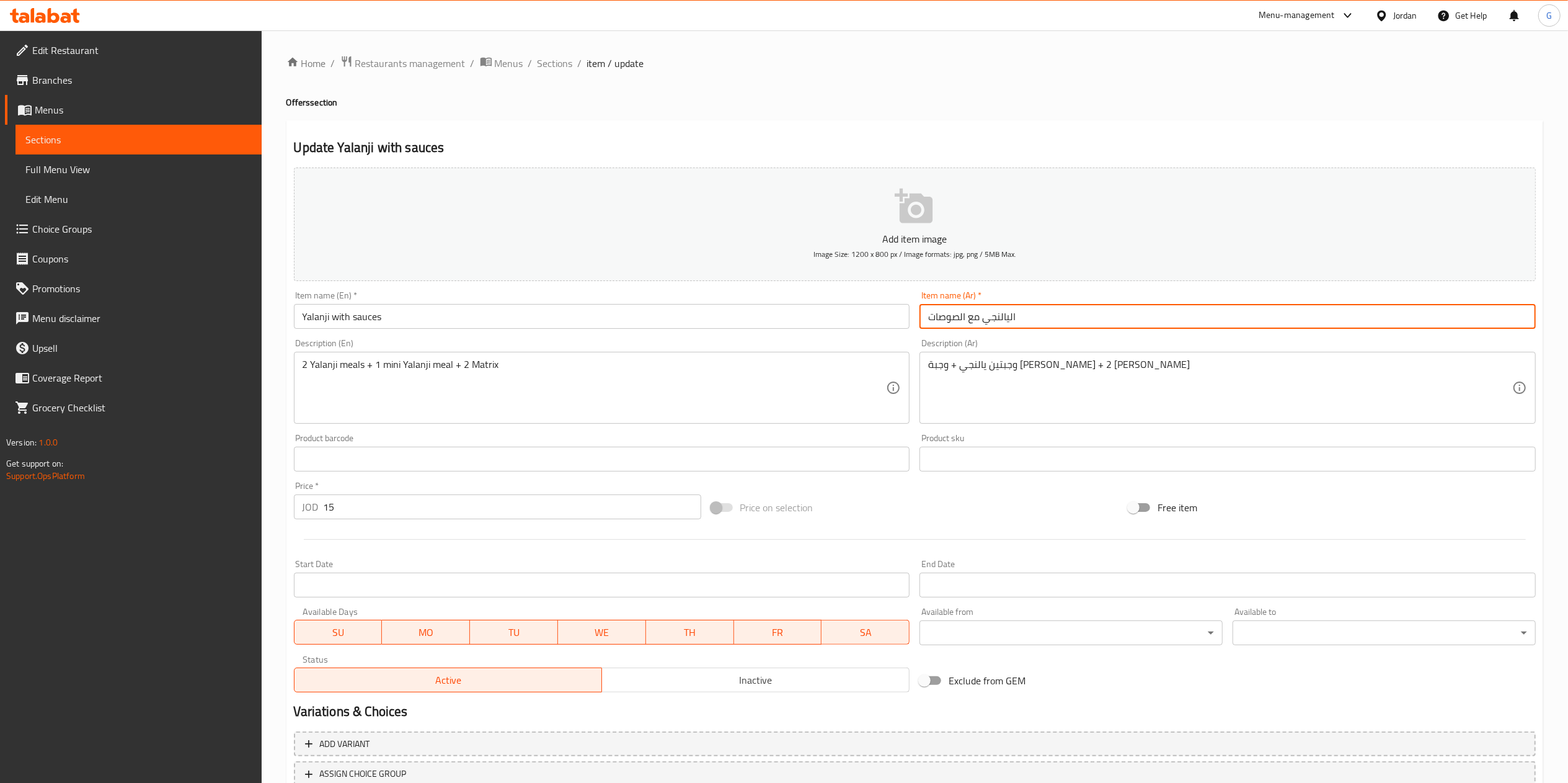
click at [1072, 322] on input "اليالنجي مع الصوصات" at bounding box center [1228, 315] width 616 height 24
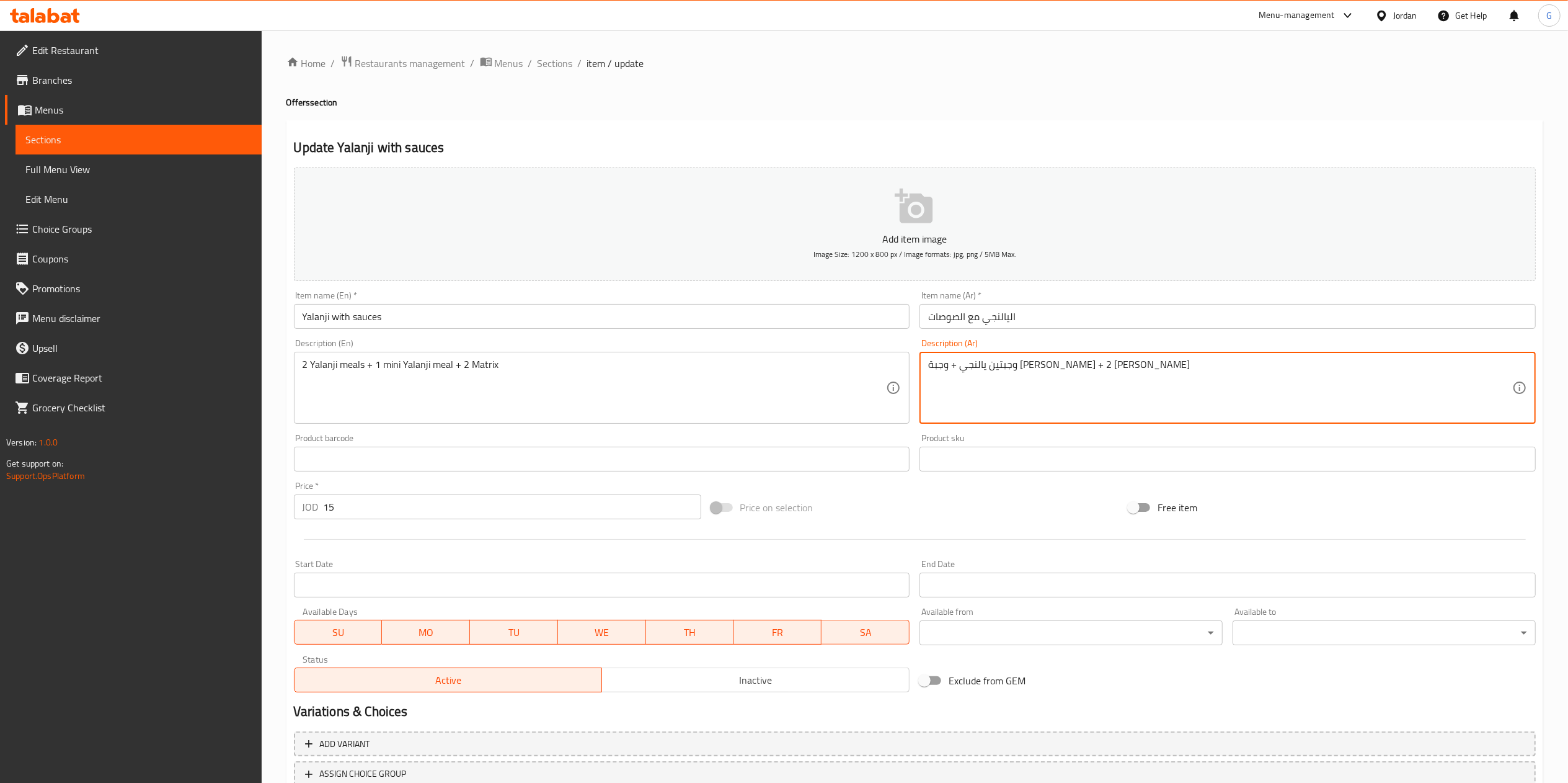
click at [445, 347] on div "Description (En) 2 Yalanji meals + 1 mini Yalanji meal + 2 Matrix Description (…" at bounding box center [602, 382] width 616 height 85
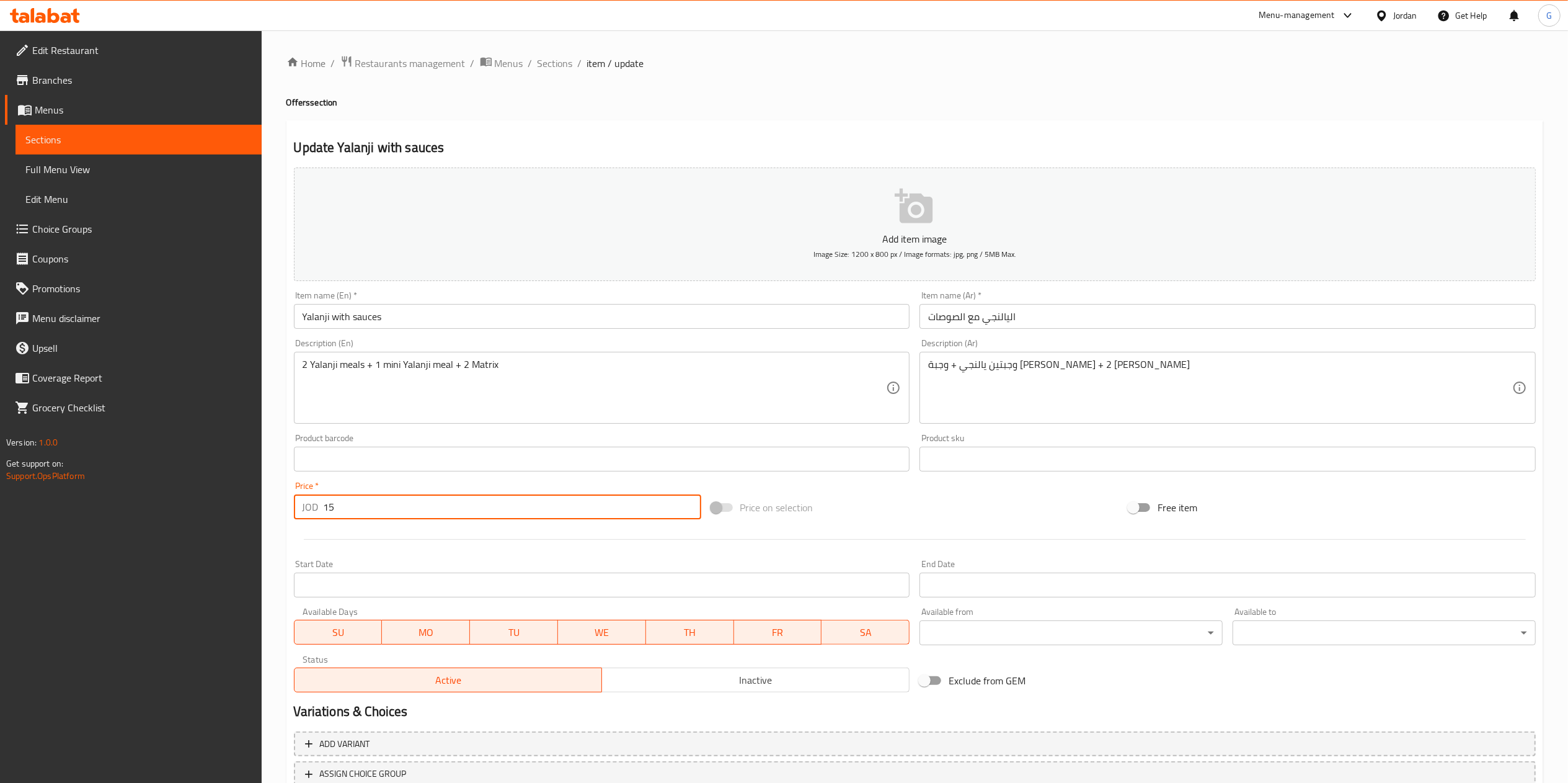
click at [340, 508] on input "15" at bounding box center [512, 506] width 378 height 24
click at [547, 58] on span "Sections" at bounding box center [555, 63] width 35 height 14
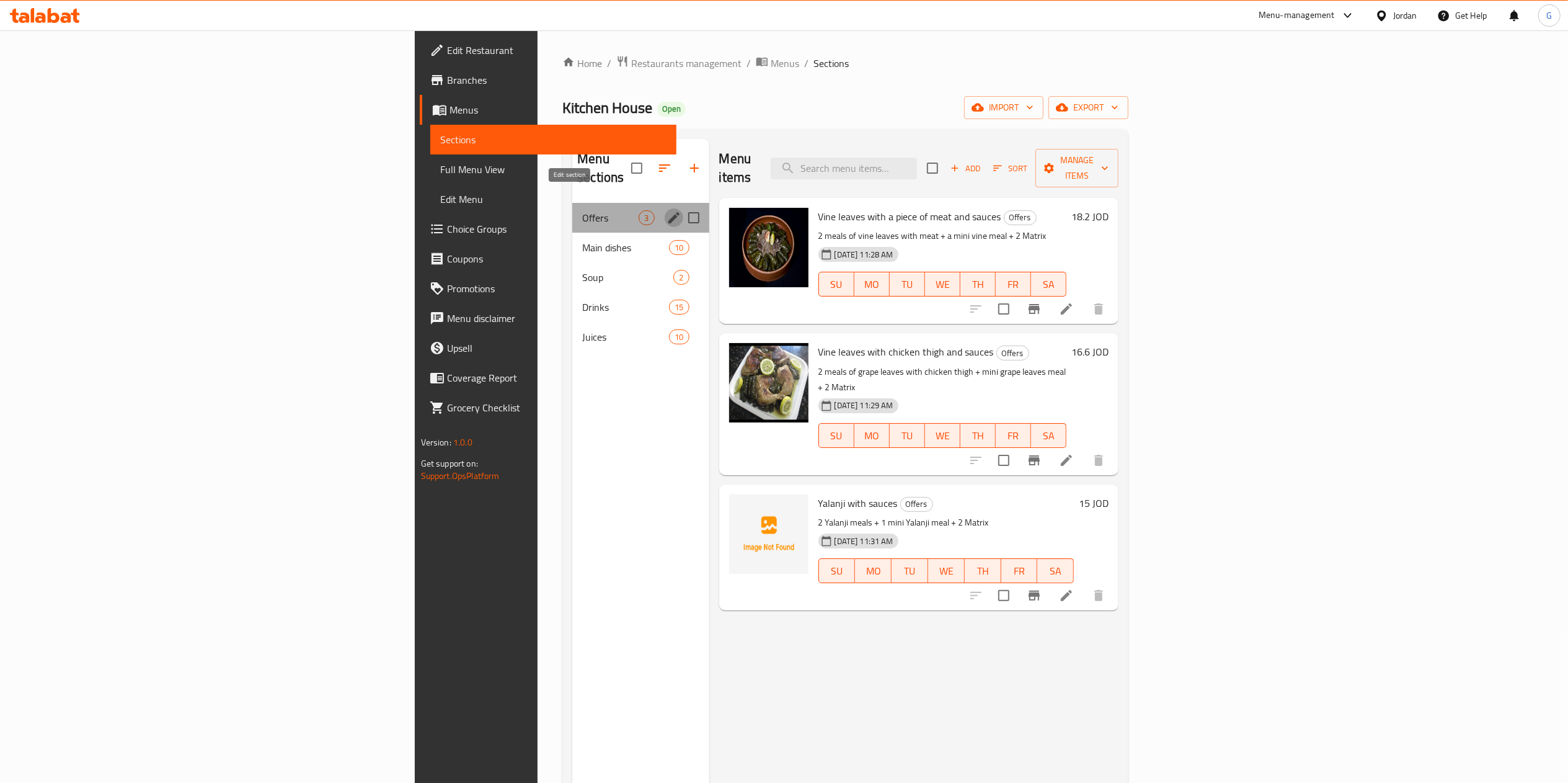
click at [667, 210] on icon "edit" at bounding box center [674, 218] width 15 height 14
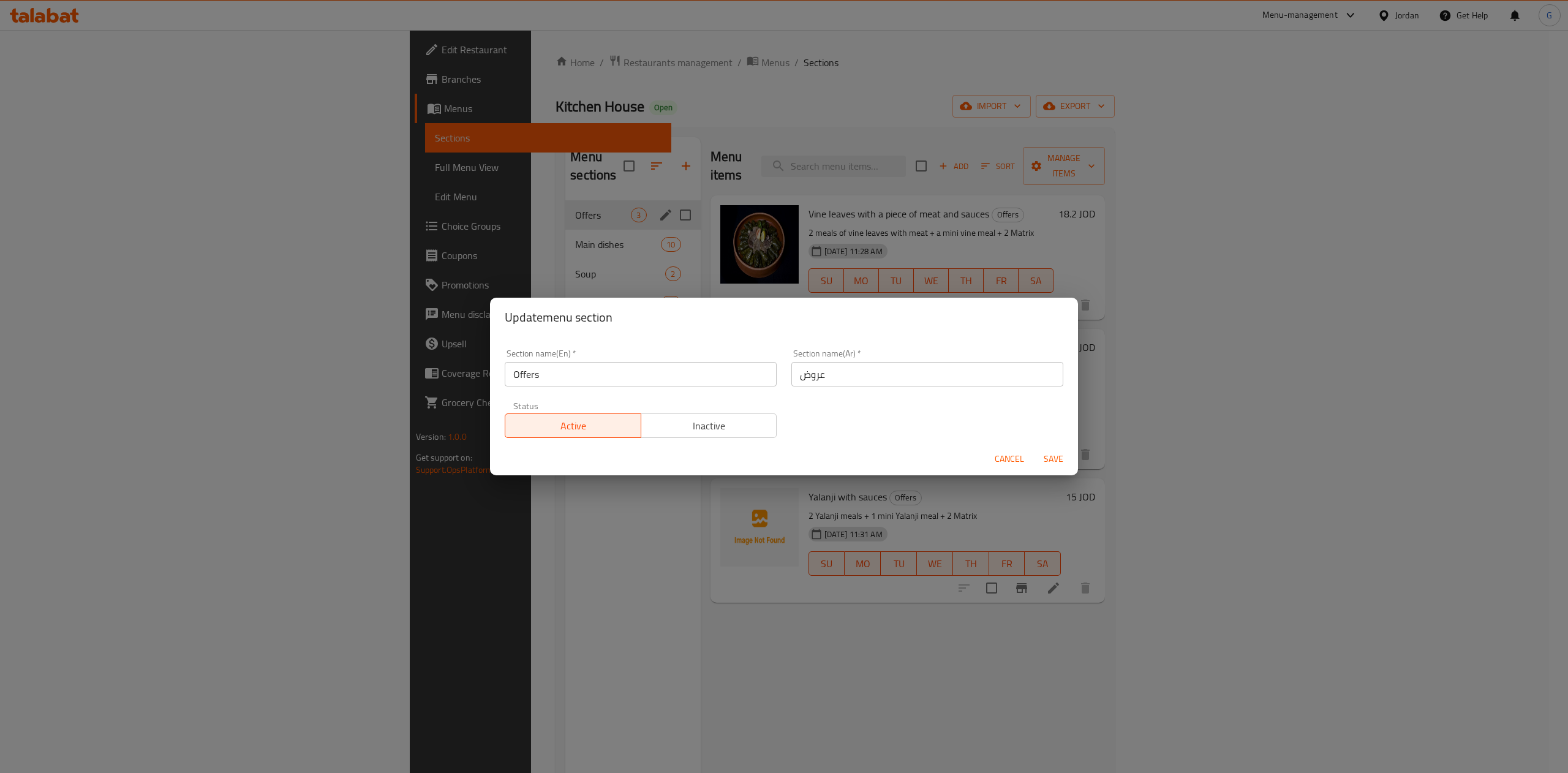
drag, startPoint x: 714, startPoint y: 443, endPoint x: 726, endPoint y: 428, distance: 19.2
click at [726, 428] on form "Section name(En)   * Offers Section name(En) * Section name(Ar)   * عروض Sectio…" at bounding box center [783, 405] width 588 height 139
click at [726, 428] on span "Inactive" at bounding box center [709, 426] width 126 height 18
click at [1054, 452] on span "Save" at bounding box center [1053, 458] width 30 height 15
